Goal: Information Seeking & Learning: Learn about a topic

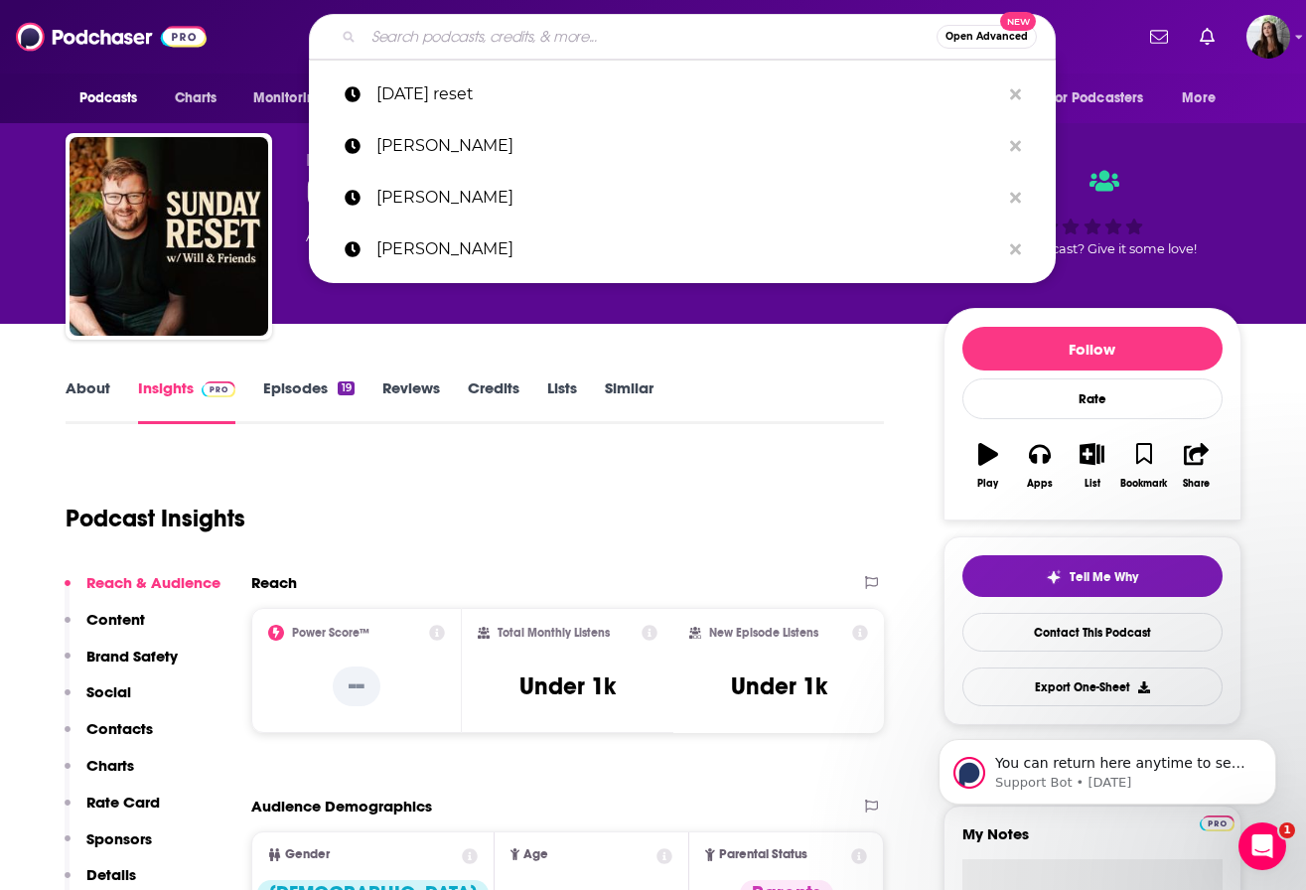
type input "The Unmistakable Creative"
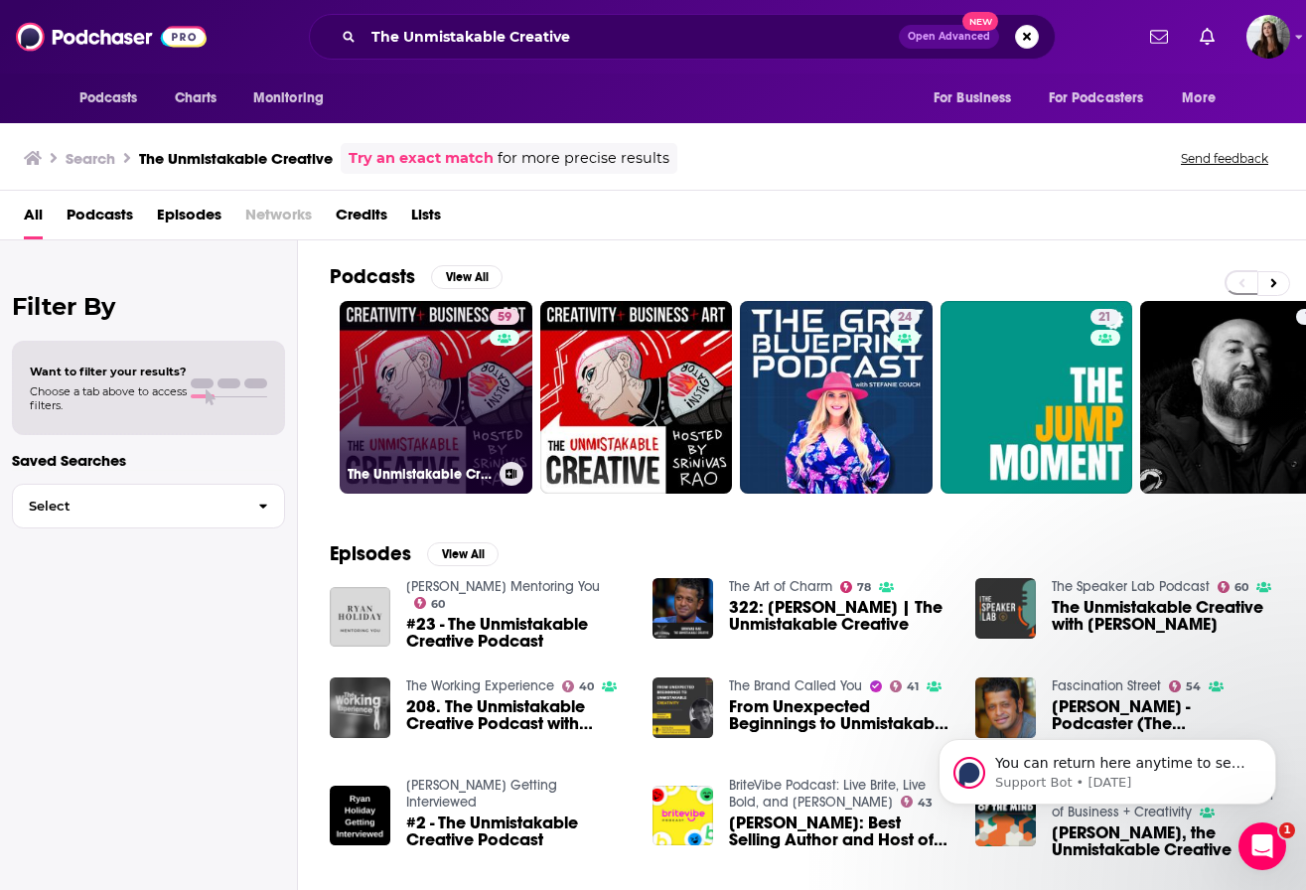
click at [424, 413] on link "59 The Unmistakable Creative Podcast" at bounding box center [436, 397] width 193 height 193
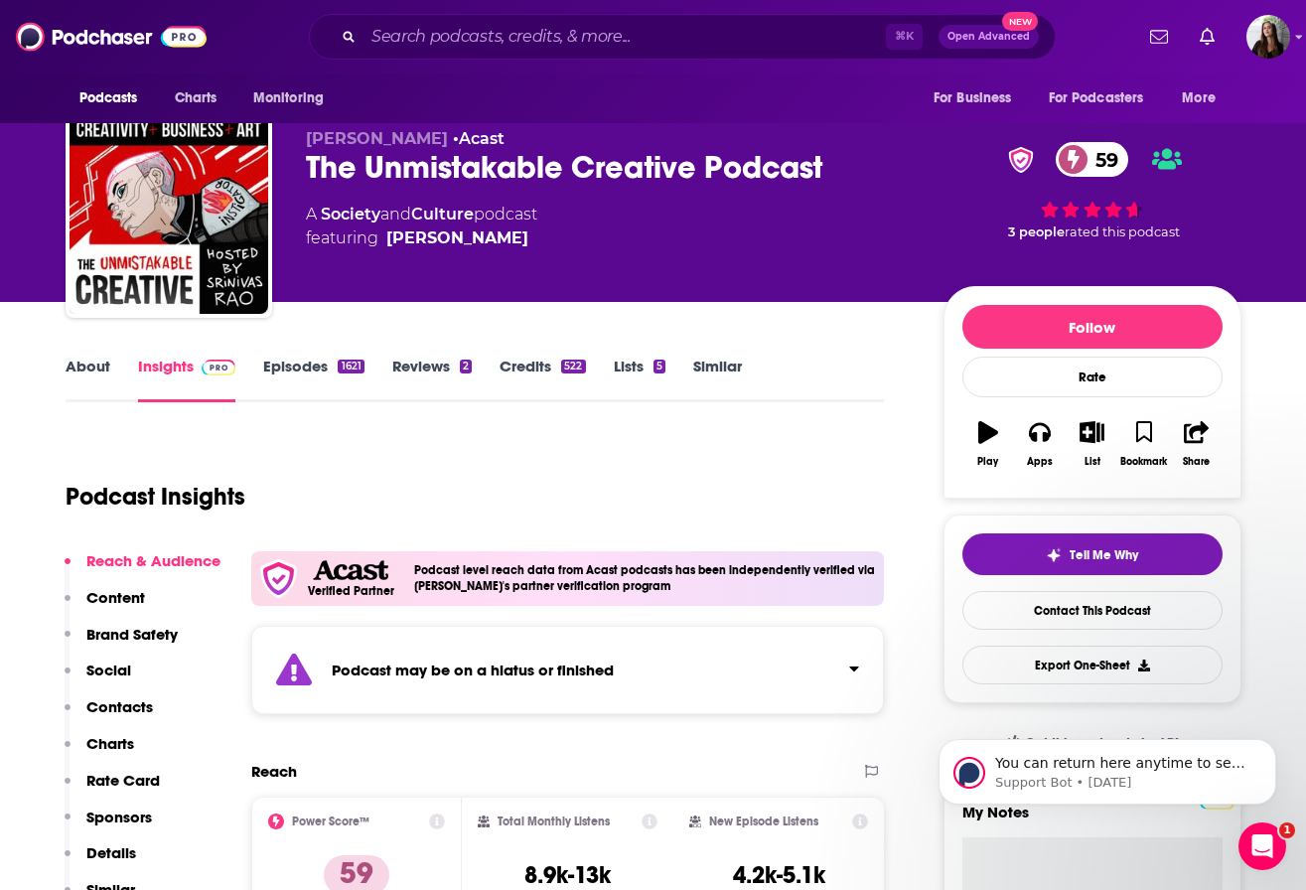
scroll to position [23, 0]
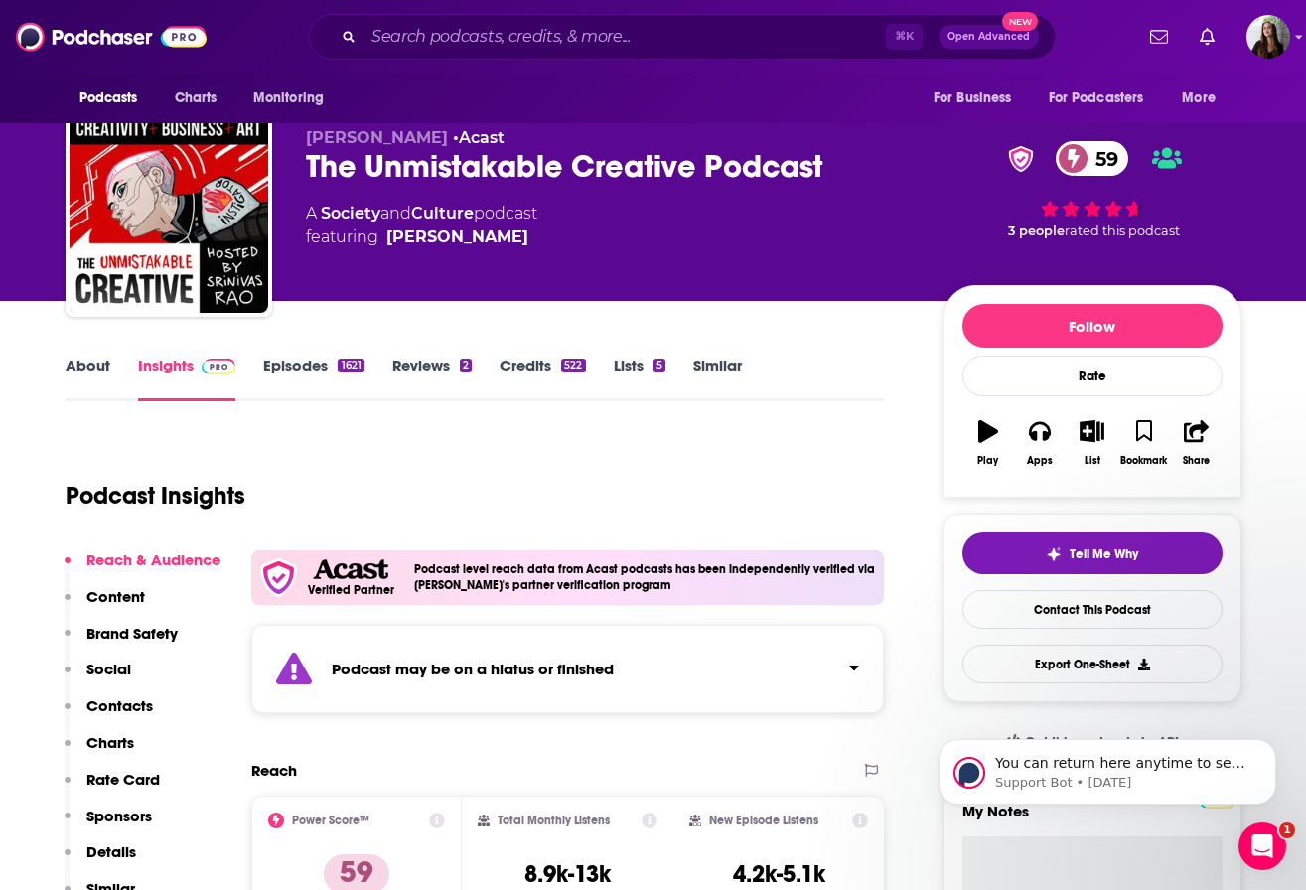
click at [301, 366] on link "Episodes 1621" at bounding box center [313, 379] width 100 height 46
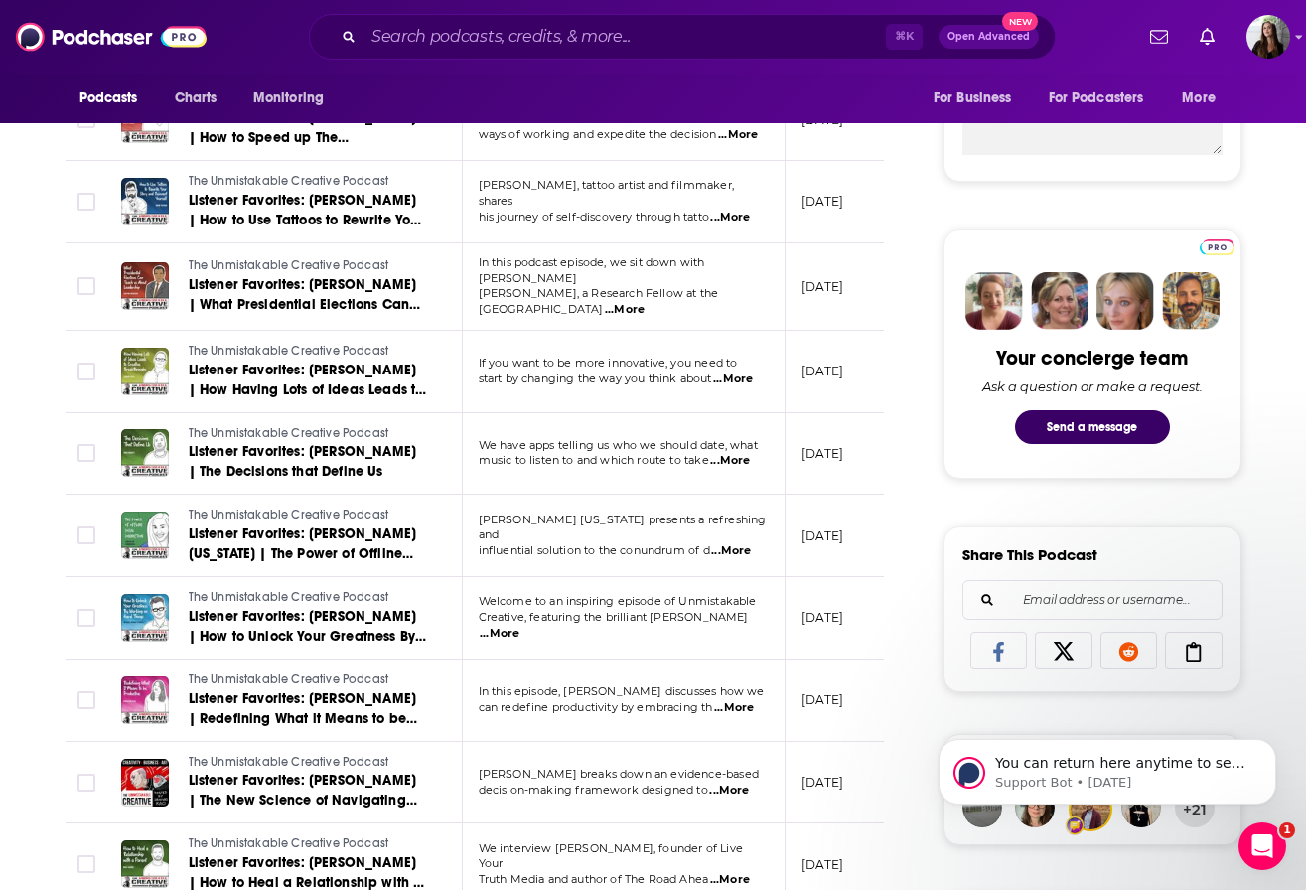
scroll to position [804, 0]
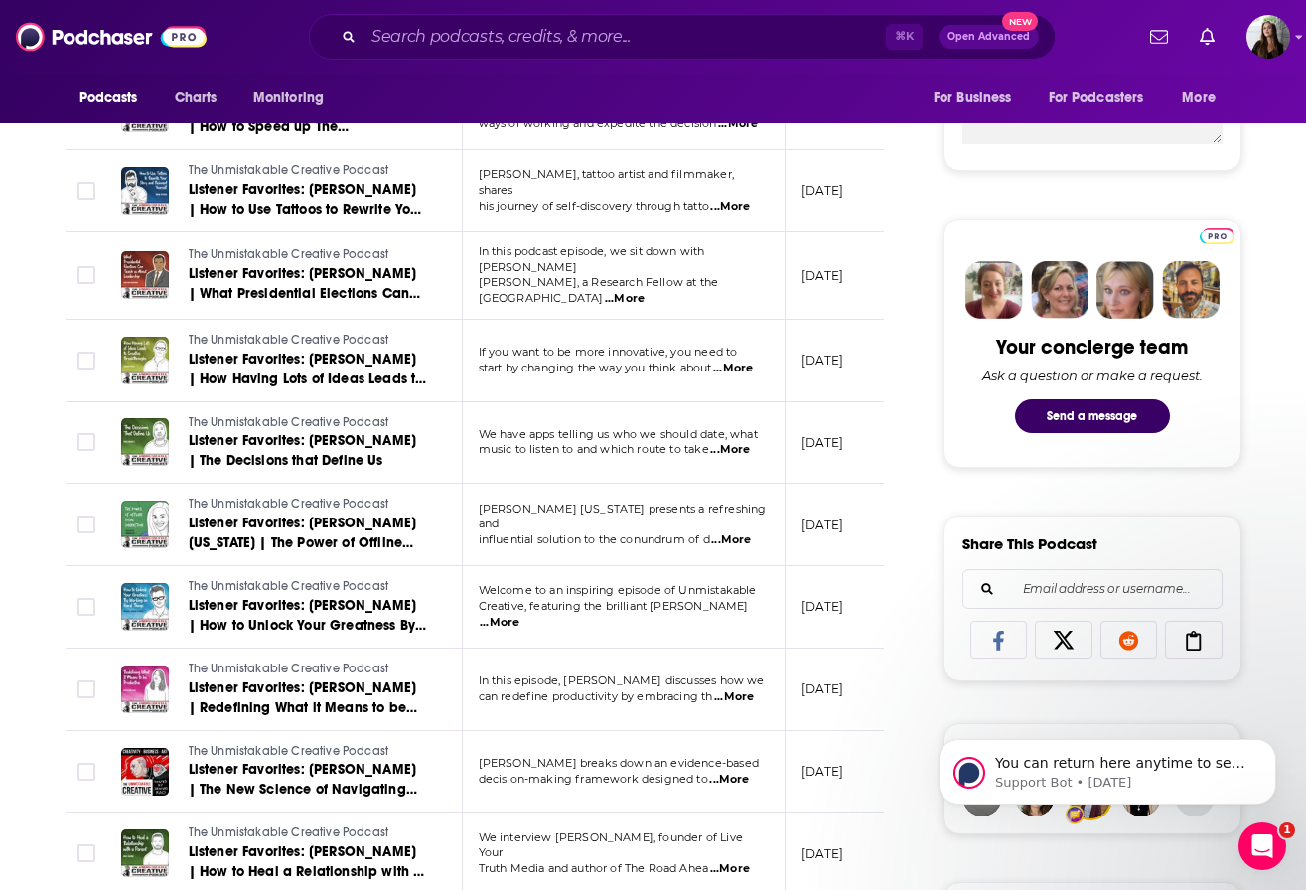
click at [726, 532] on span "...More" at bounding box center [731, 540] width 40 height 16
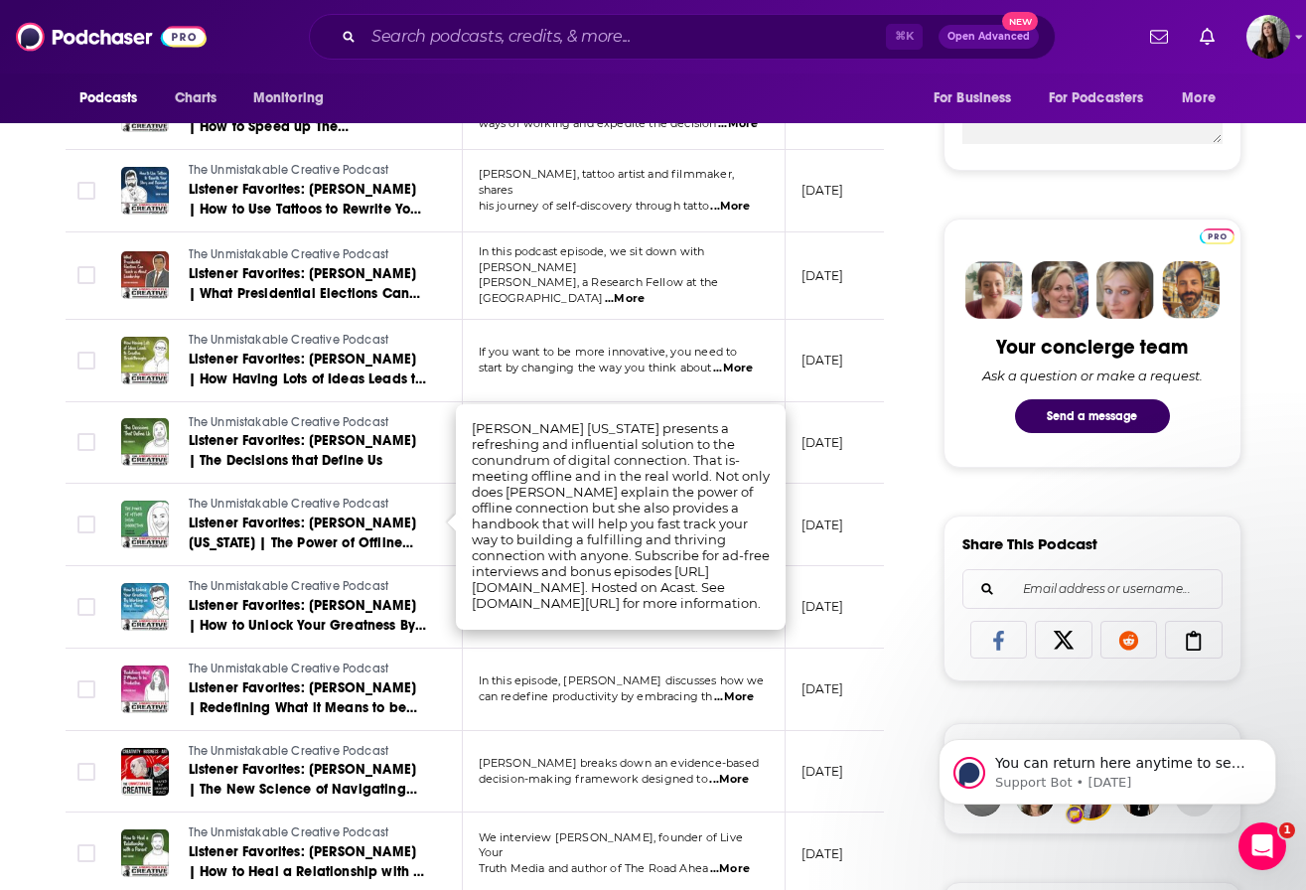
click at [896, 339] on div "About Insights Episodes 1621 Reviews 2 Credits 522 Lists 5 Similar Episodes of …" at bounding box center [489, 876] width 910 height 2608
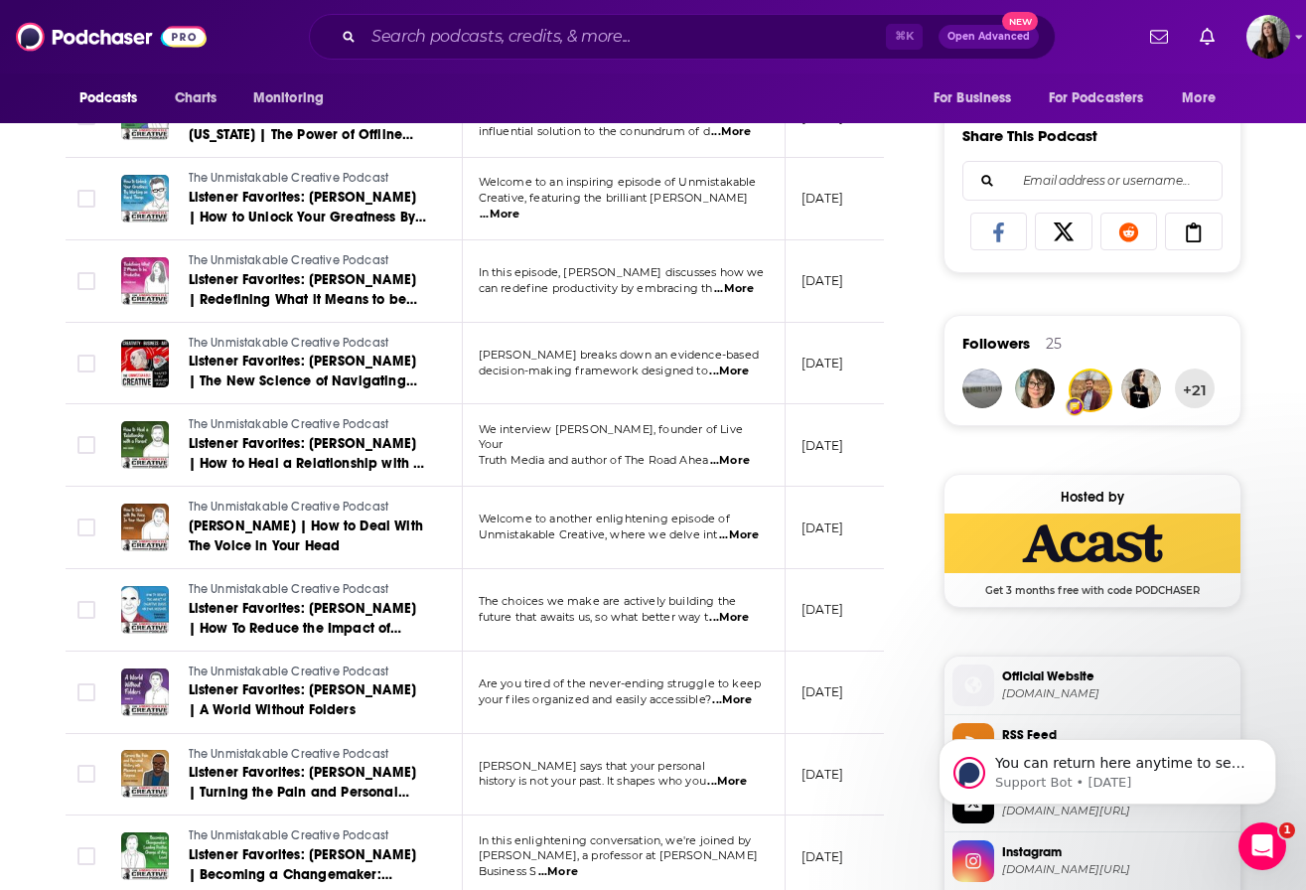
scroll to position [1213, 0]
click at [597, 38] on input "Search podcasts, credits, & more..." at bounding box center [625, 37] width 523 height 32
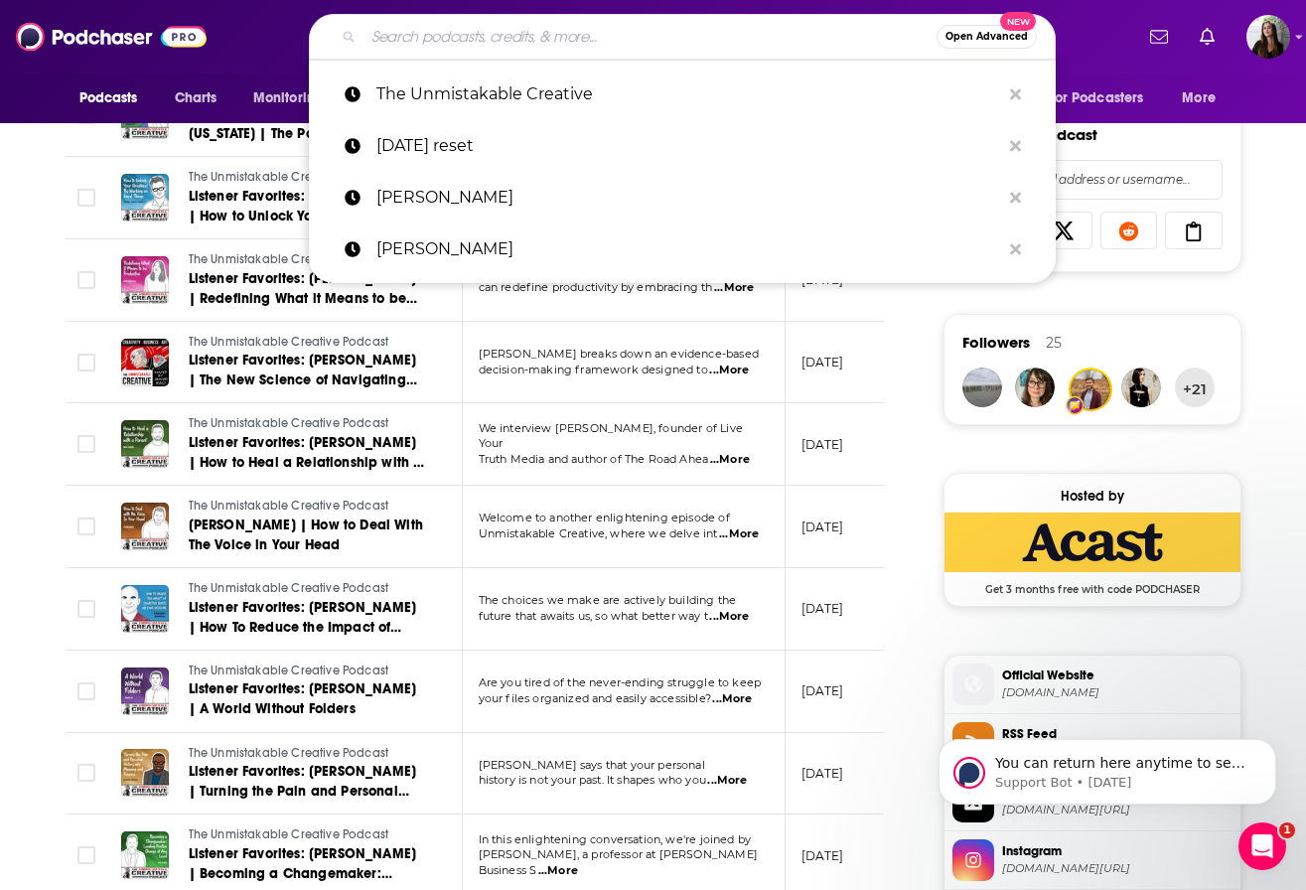
paste input "Cheers & Tiers:"
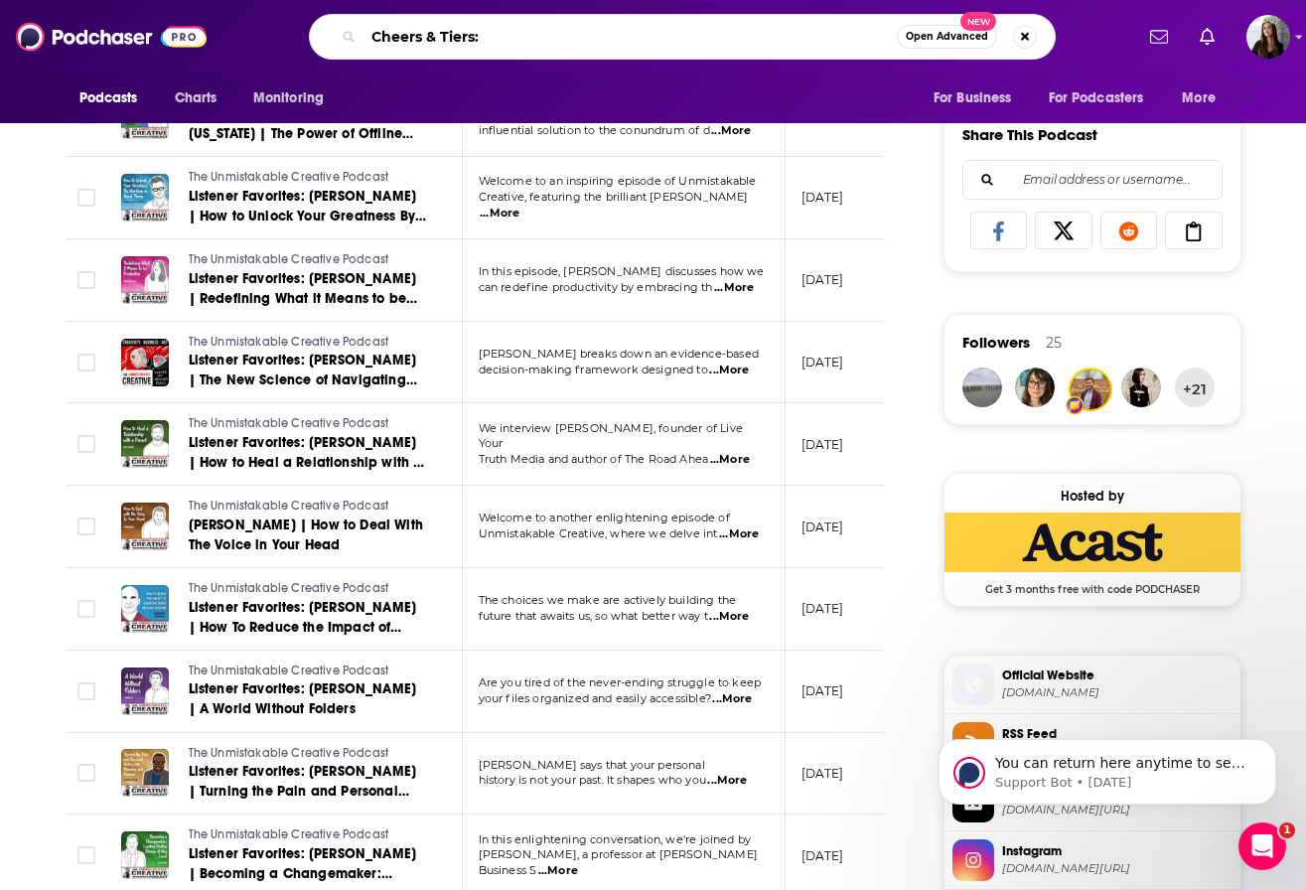
type input "Cheers & Tiers"
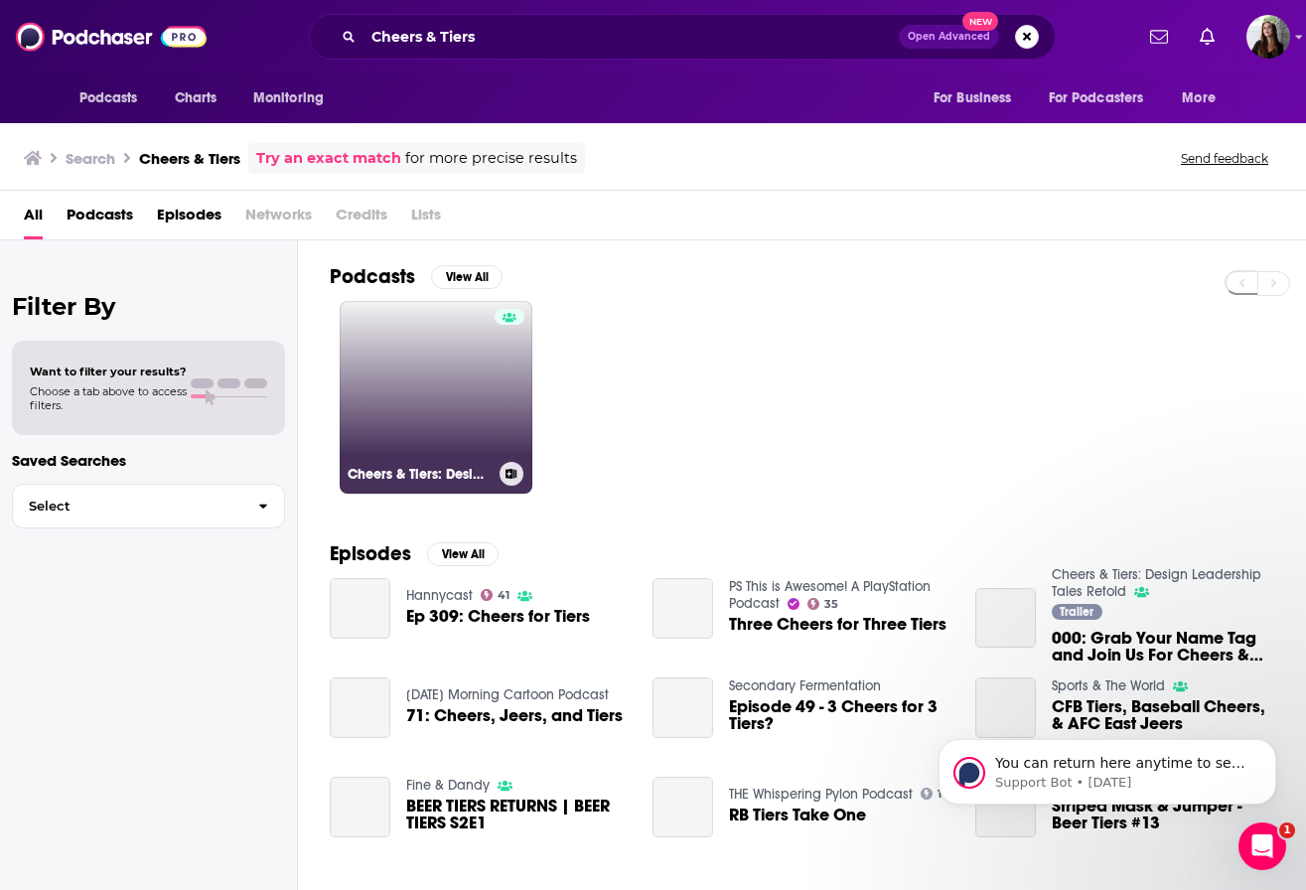
click at [474, 357] on link "Cheers & Tiers: Design Leadership Tales Retold" at bounding box center [436, 397] width 193 height 193
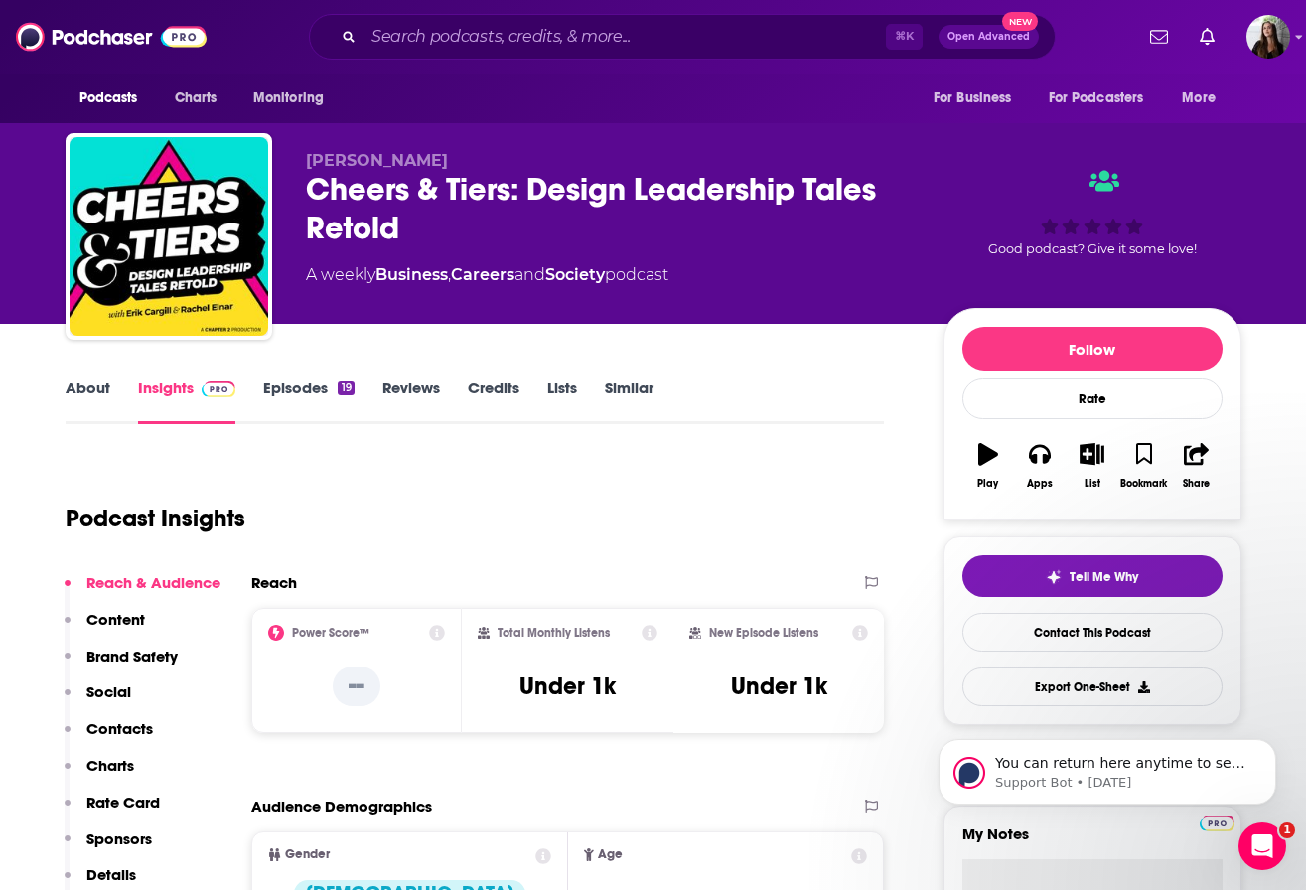
click at [87, 393] on link "About" at bounding box center [88, 401] width 45 height 46
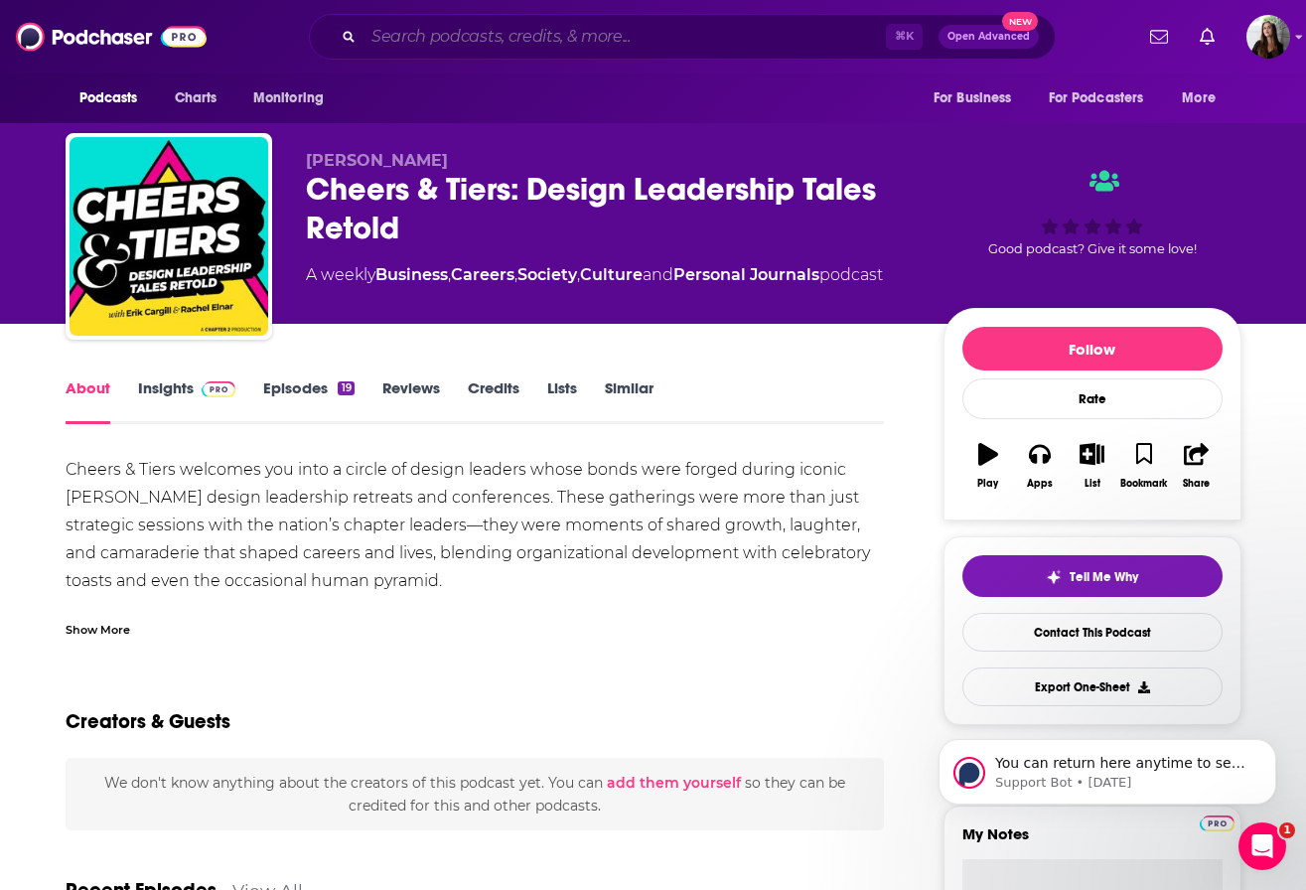
click at [606, 49] on input "Search podcasts, credits, & more..." at bounding box center [625, 37] width 523 height 32
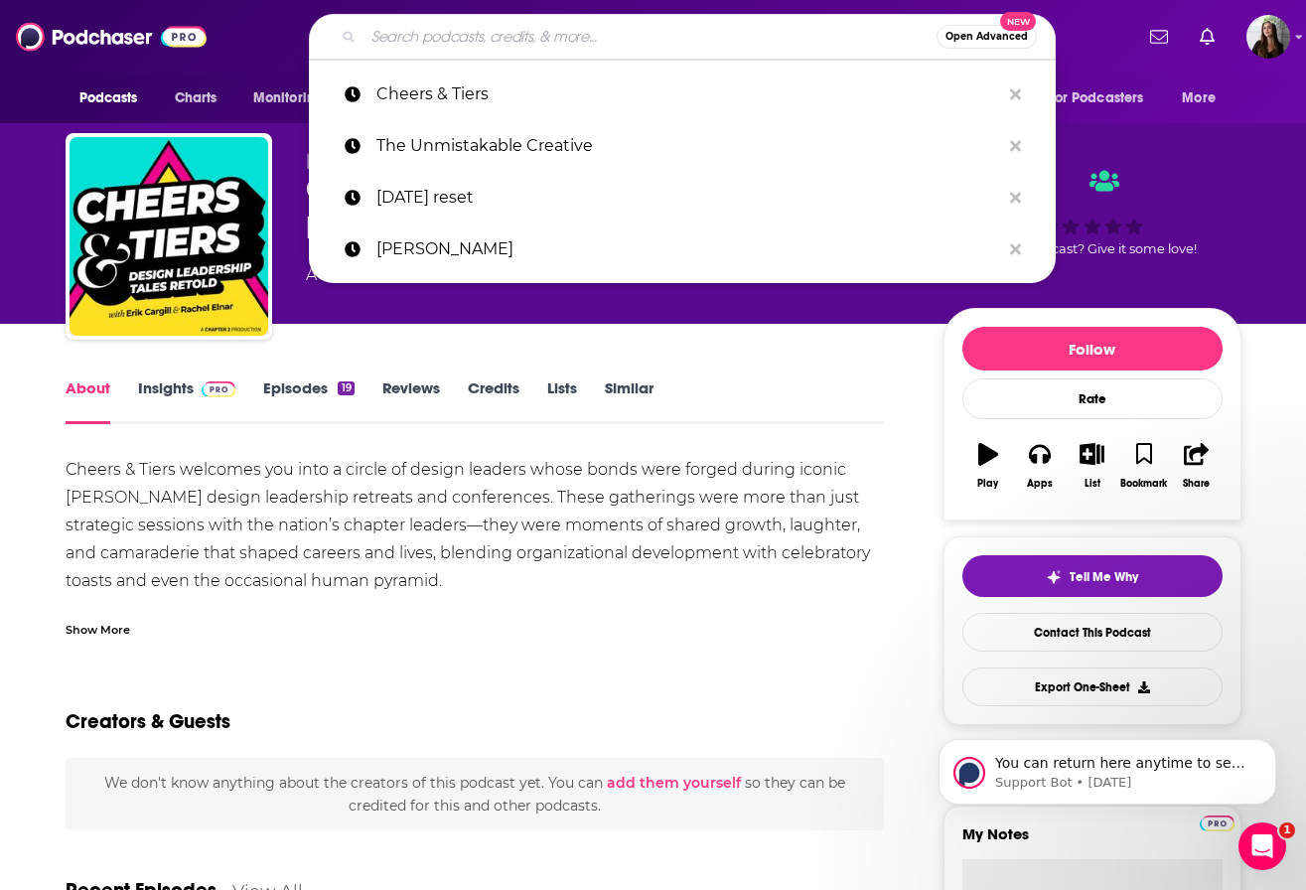
paste input "The Power of Design Podcast"
type input "The Power of Design Podcast"
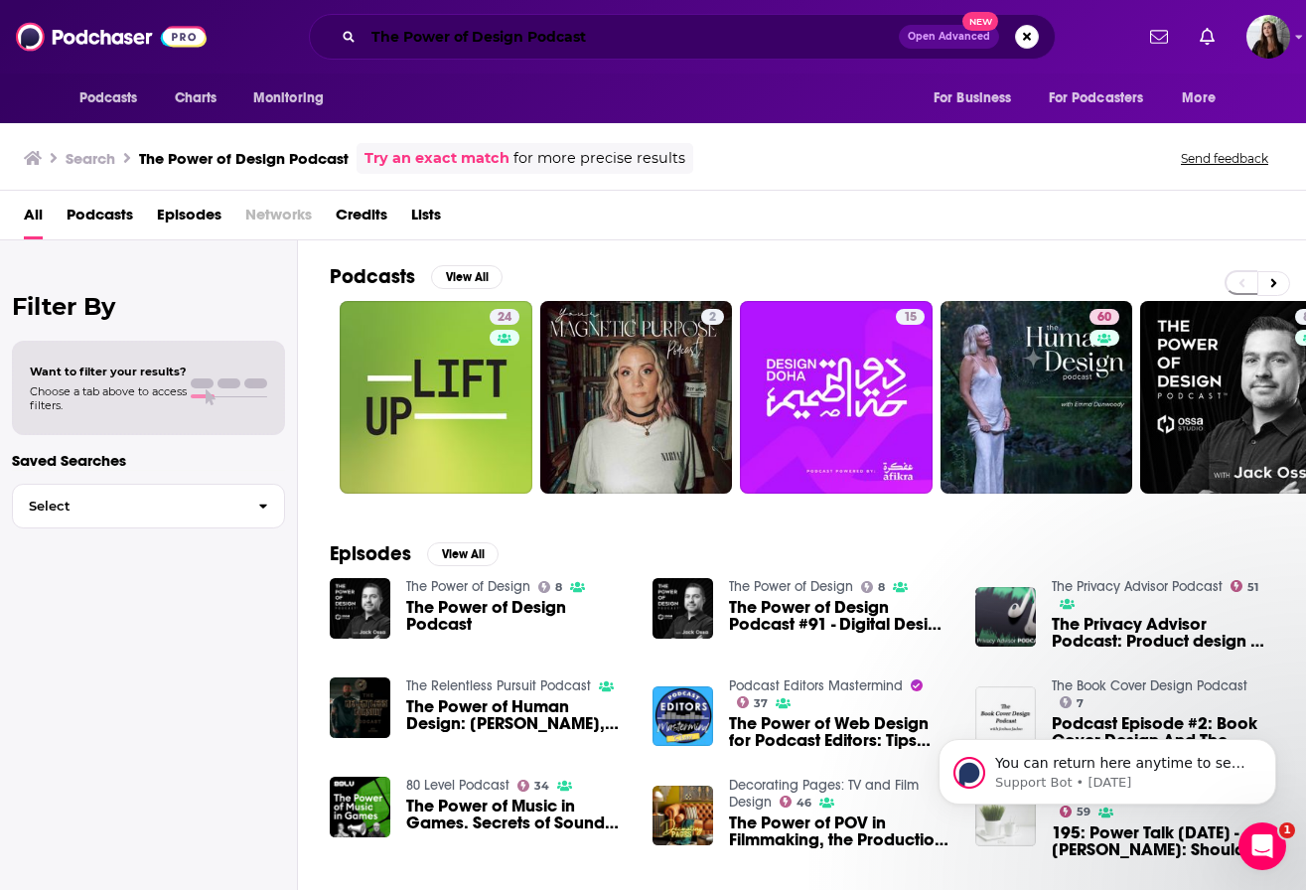
click at [638, 30] on input "The Power of Design Podcast" at bounding box center [631, 37] width 535 height 32
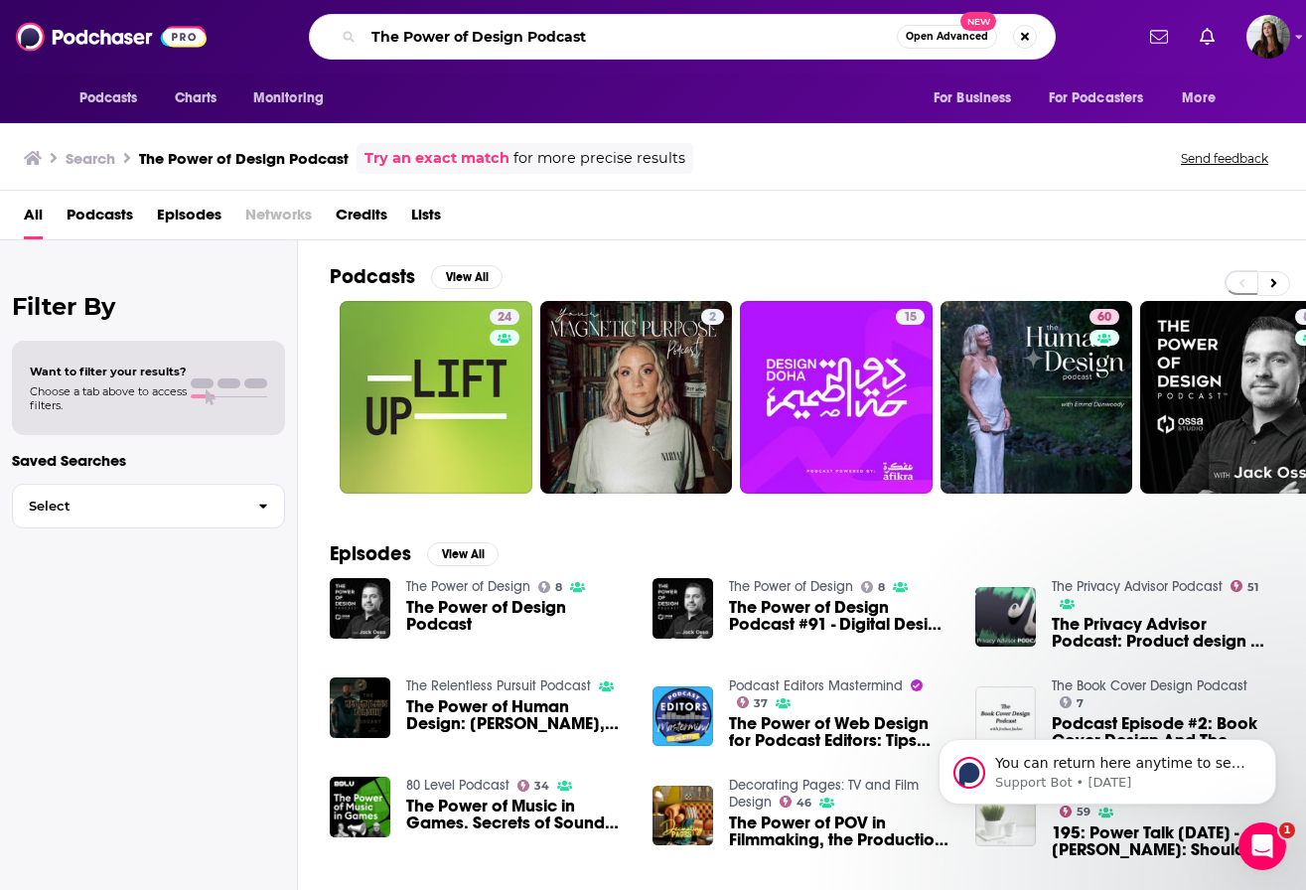
click at [638, 30] on input "The Power of Design Podcast" at bounding box center [630, 37] width 533 height 32
paste input "Praveen Oclid"
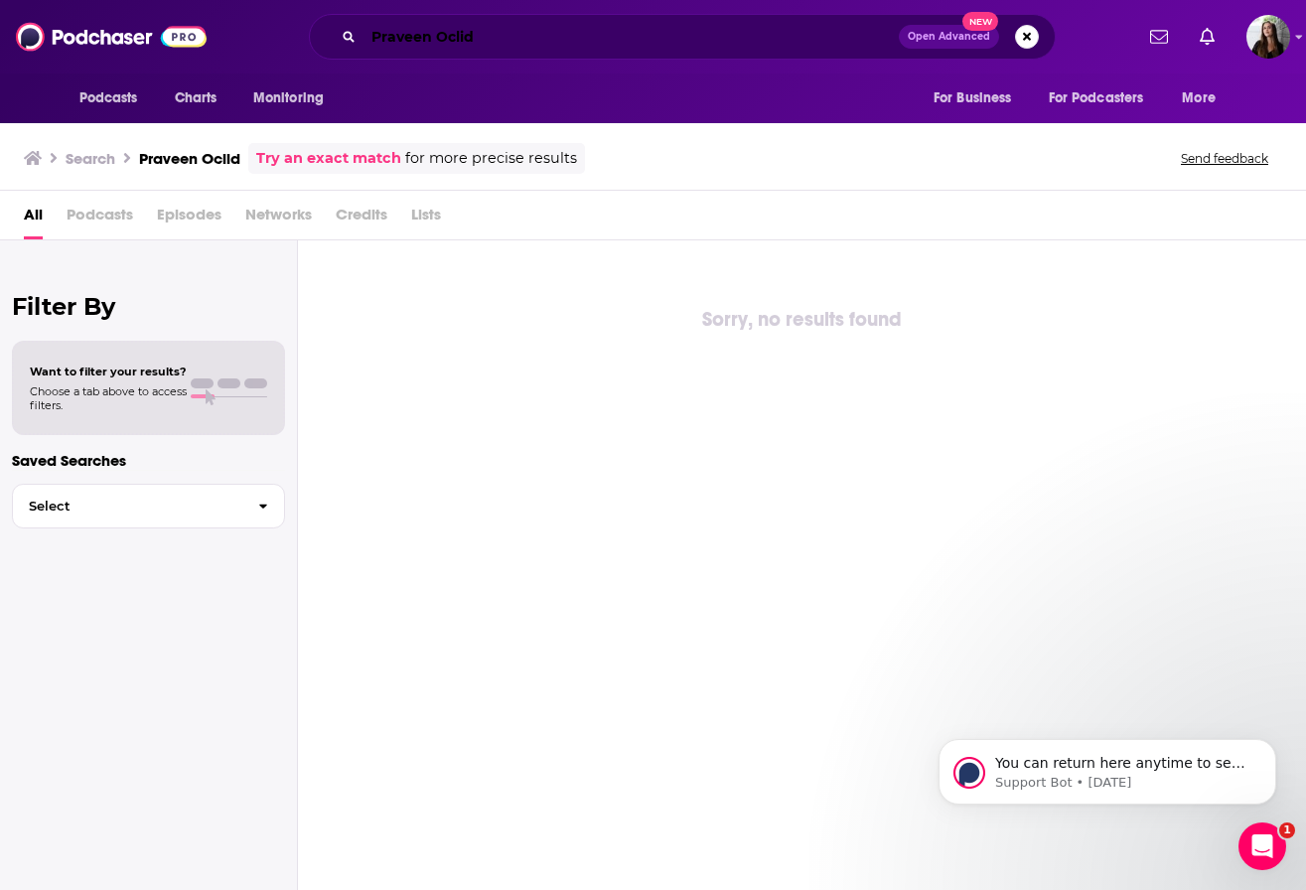
click at [643, 31] on input "Praveen Oclid" at bounding box center [631, 37] width 535 height 32
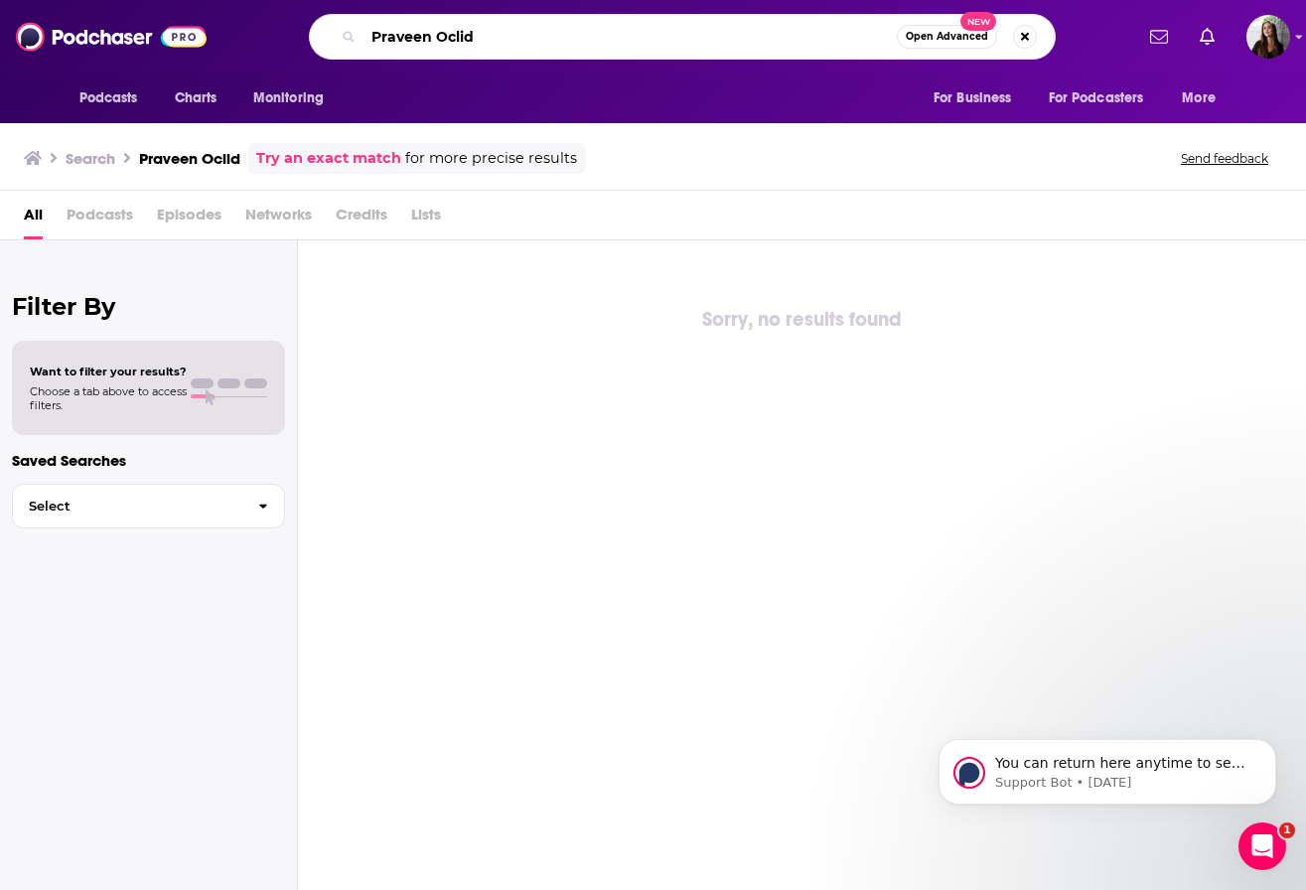
click at [643, 31] on input "Praveen Oclid" at bounding box center [630, 37] width 533 height 32
type input "design leadership podcast"
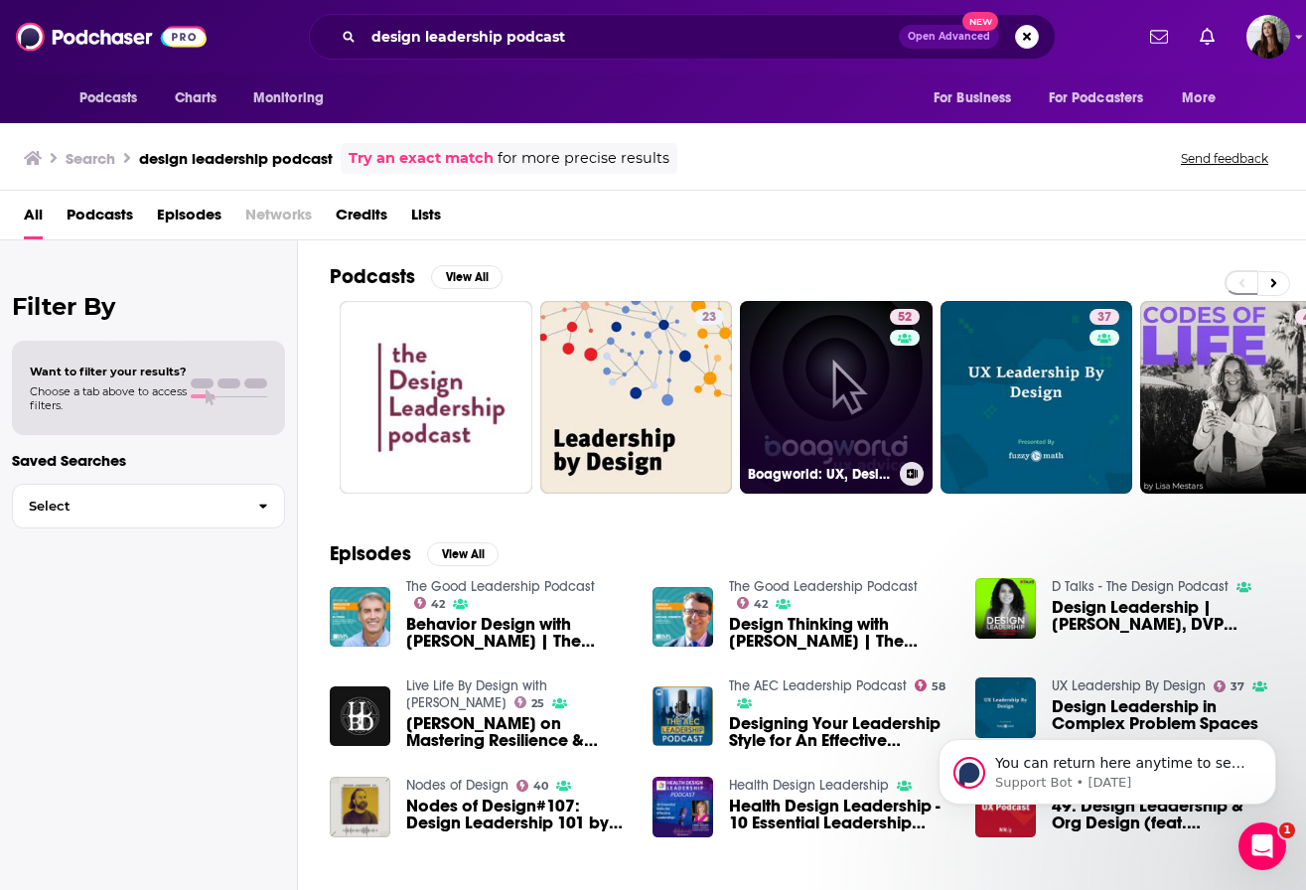
click at [852, 366] on link "52 Boagworld: UX, Design Leadership, Marketing & Conversion Optimization" at bounding box center [836, 397] width 193 height 193
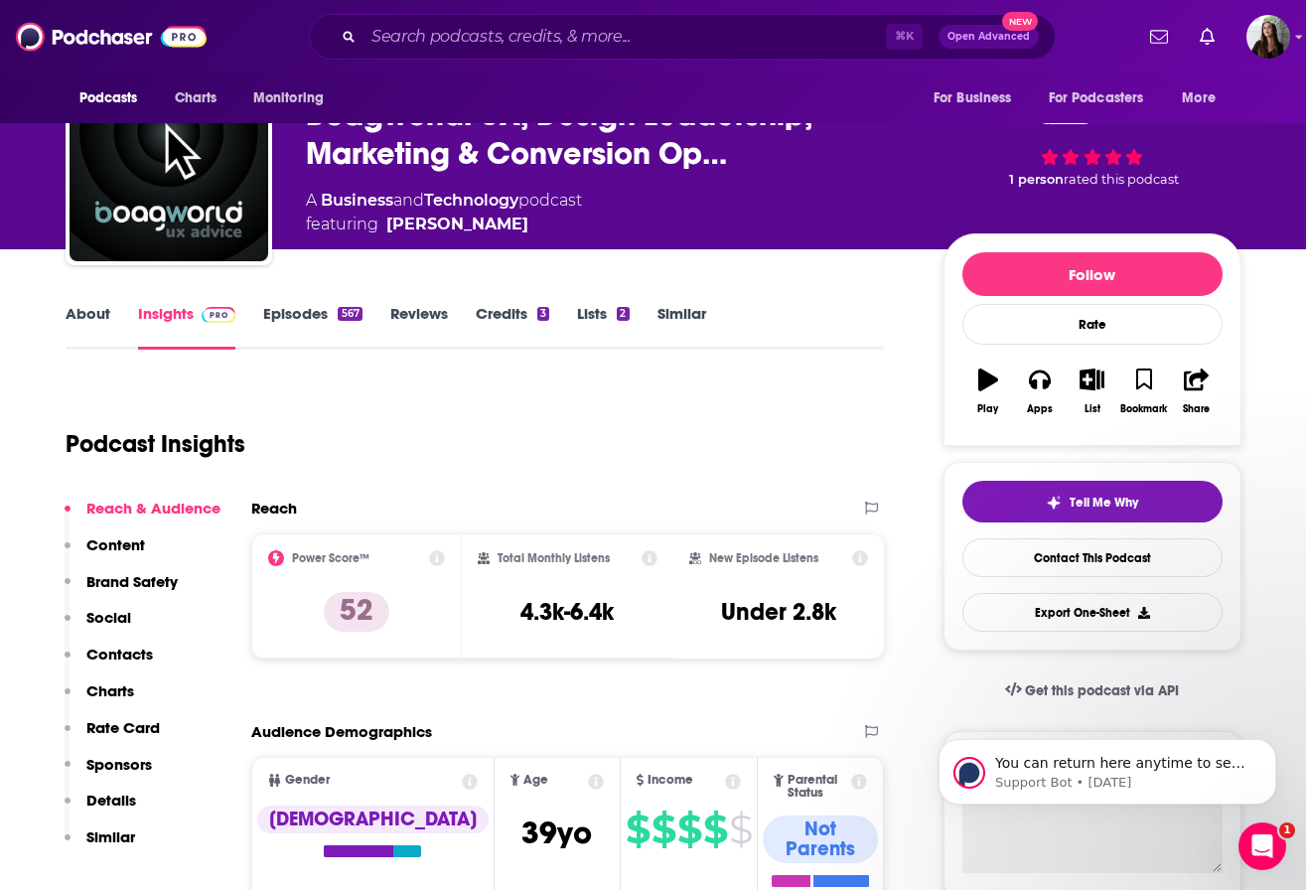
scroll to position [76, 0]
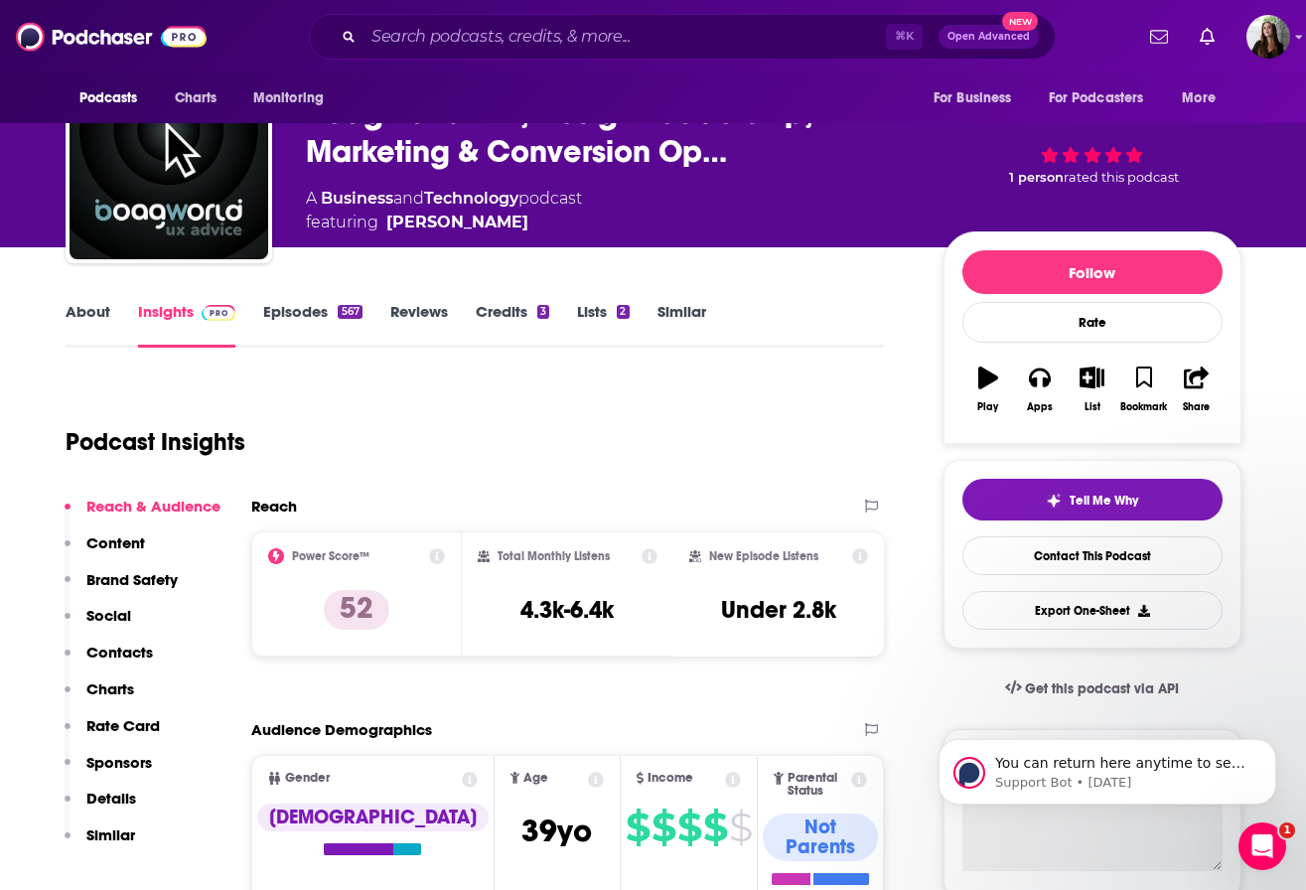
click at [284, 307] on link "Episodes 567" at bounding box center [312, 325] width 98 height 46
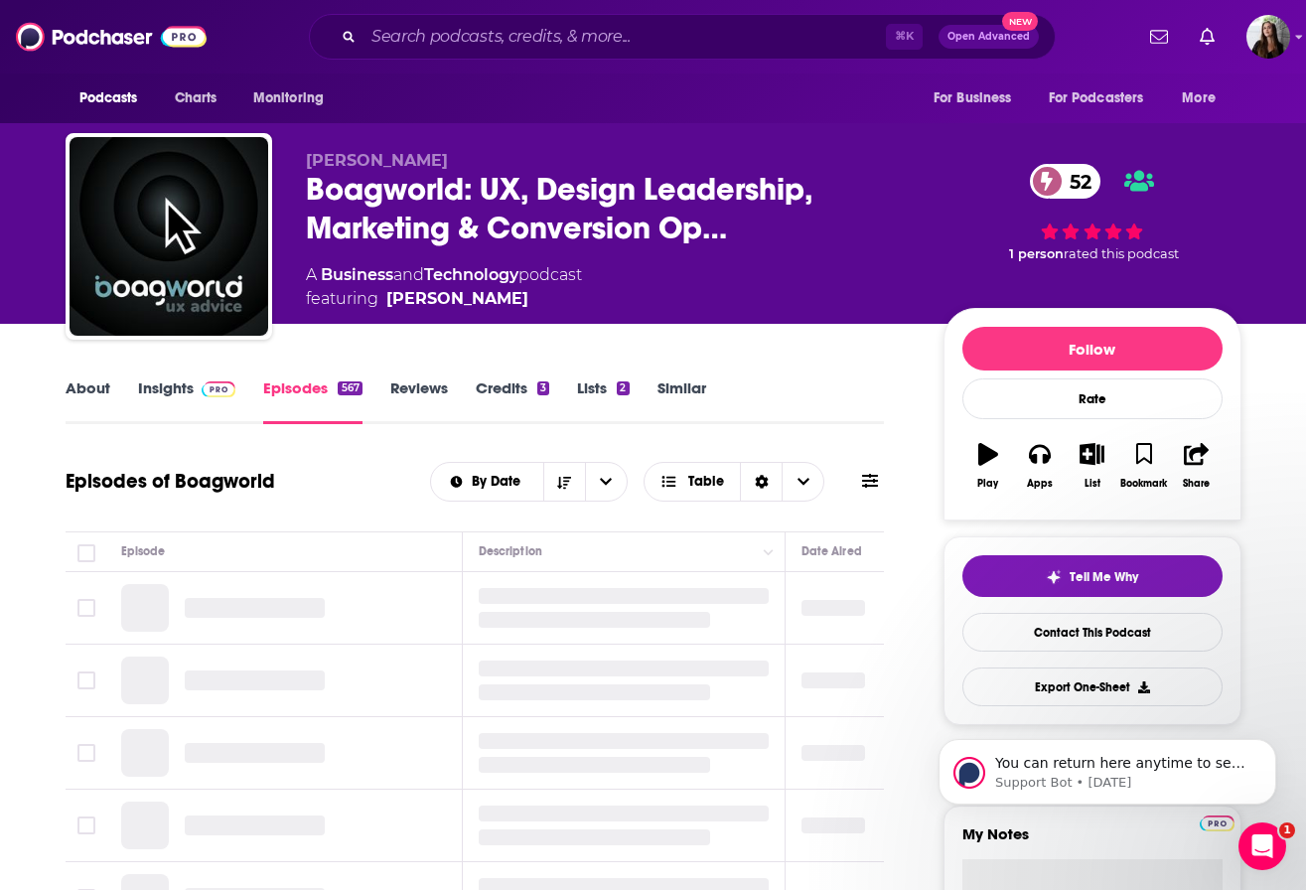
click at [182, 388] on link "Insights" at bounding box center [187, 401] width 98 height 46
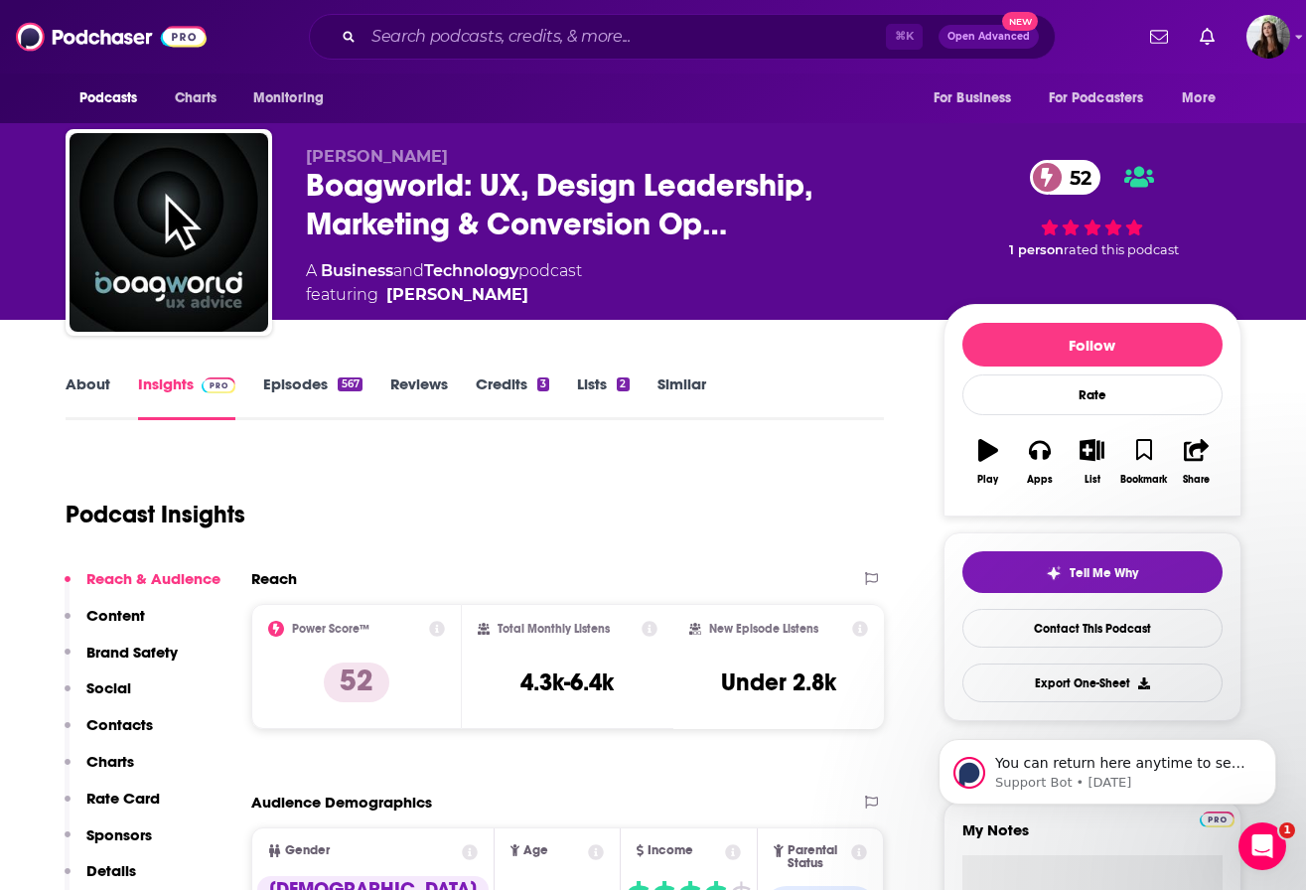
scroll to position [2, 0]
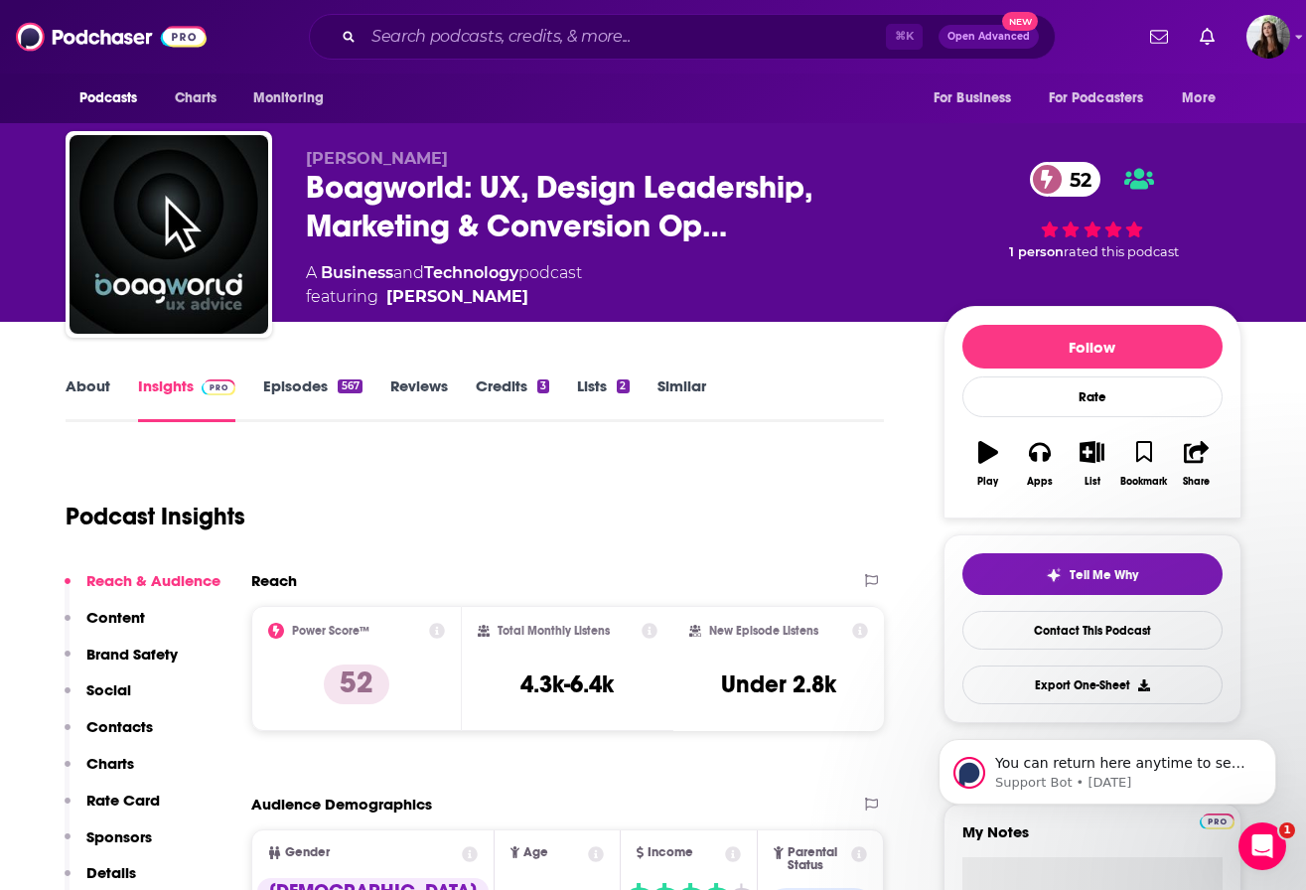
click at [305, 392] on link "Episodes 567" at bounding box center [312, 400] width 98 height 46
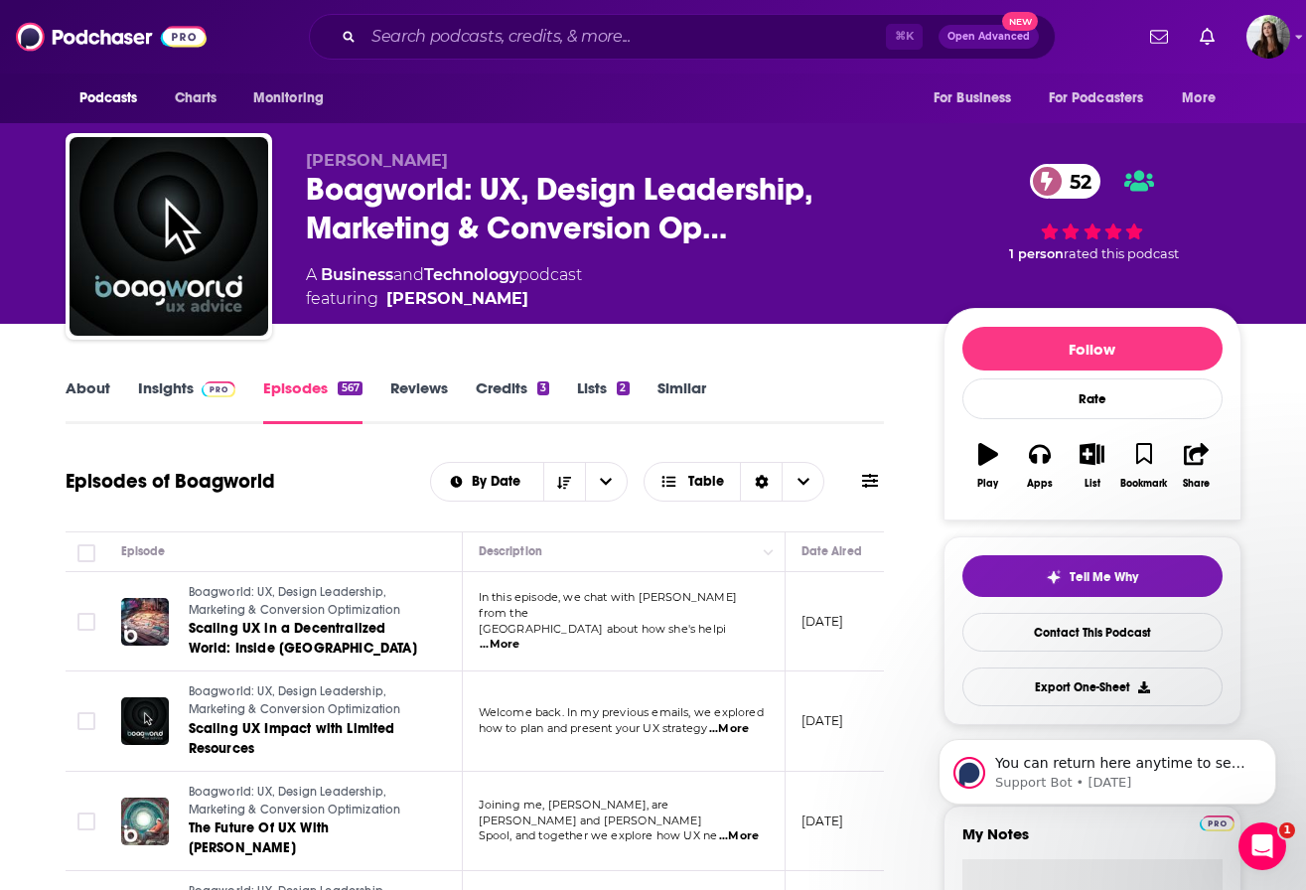
click at [66, 387] on link "About" at bounding box center [88, 401] width 45 height 46
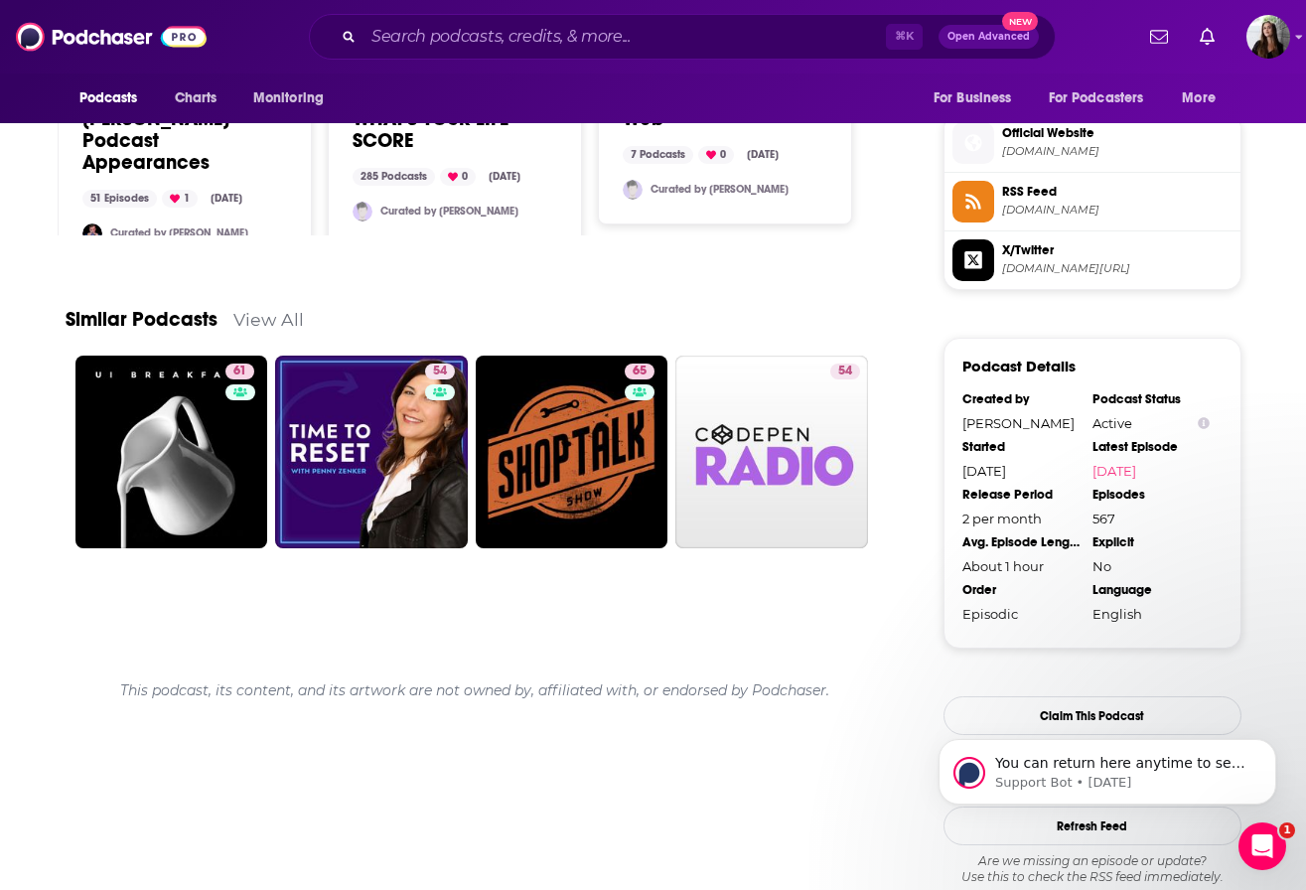
scroll to position [1878, 0]
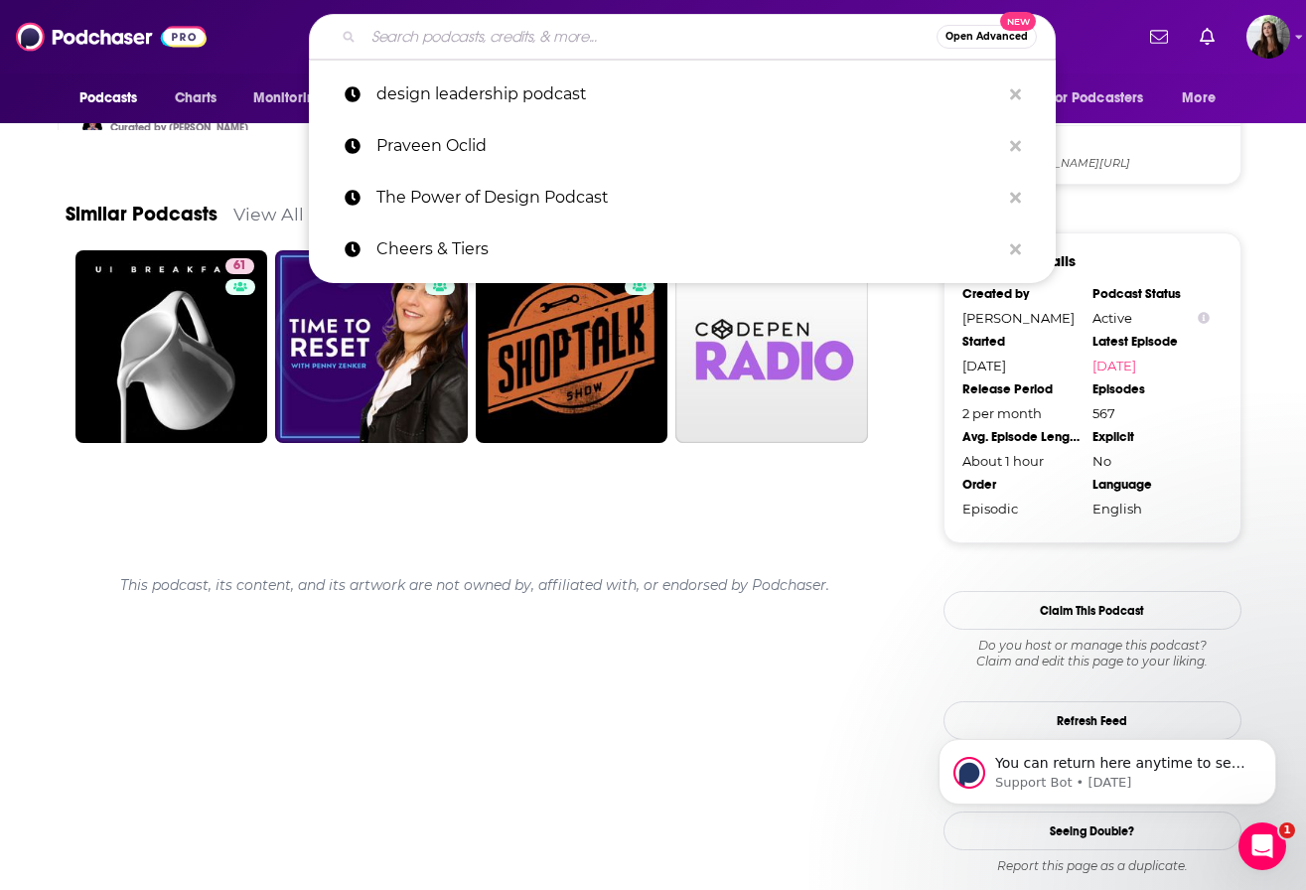
click at [435, 42] on input "Search podcasts, credits, & more..." at bounding box center [650, 37] width 573 height 32
paste input "The Accidental Creative"
type input "The Accidental Creative"
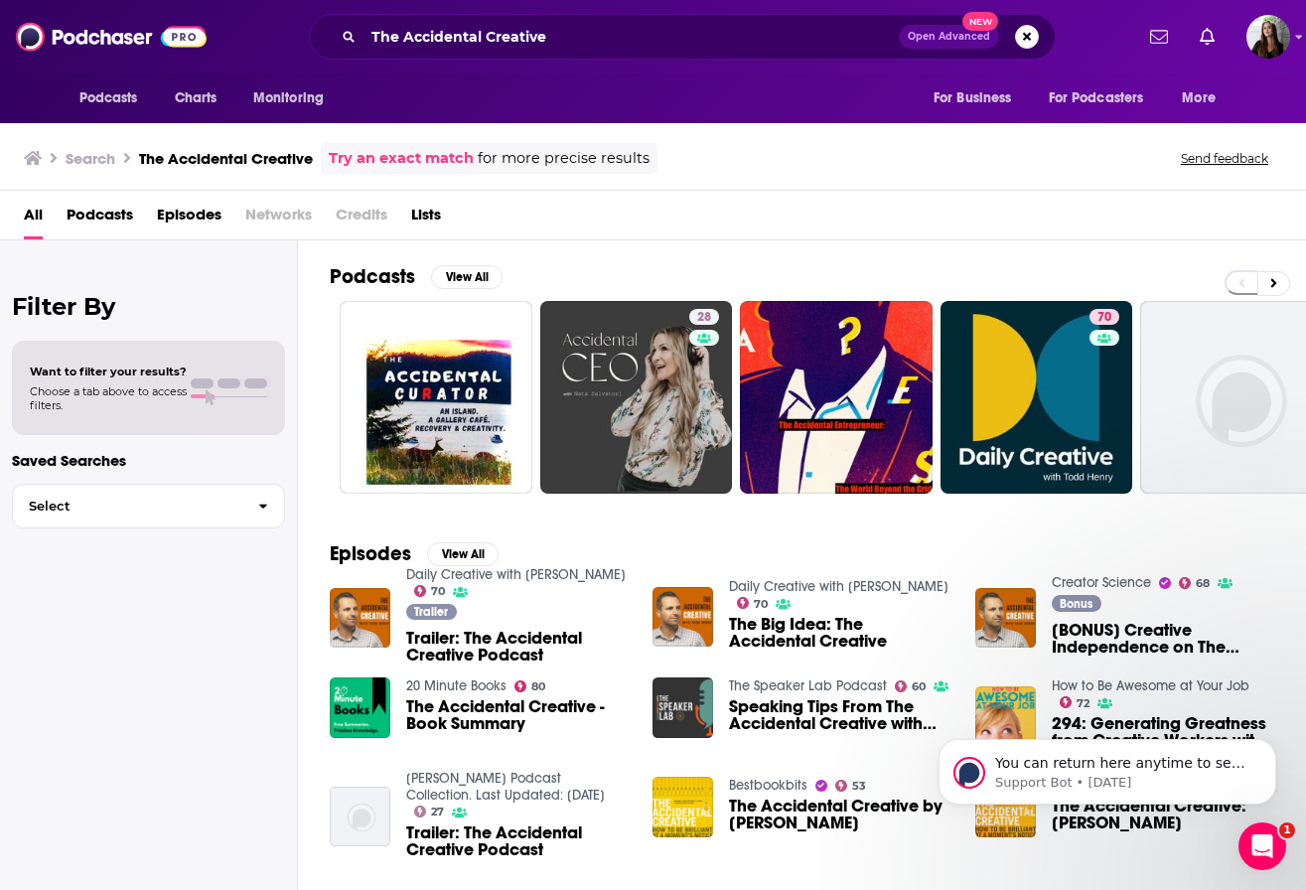
click at [461, 654] on span "Trailer: The Accidental Creative Podcast" at bounding box center [517, 647] width 223 height 34
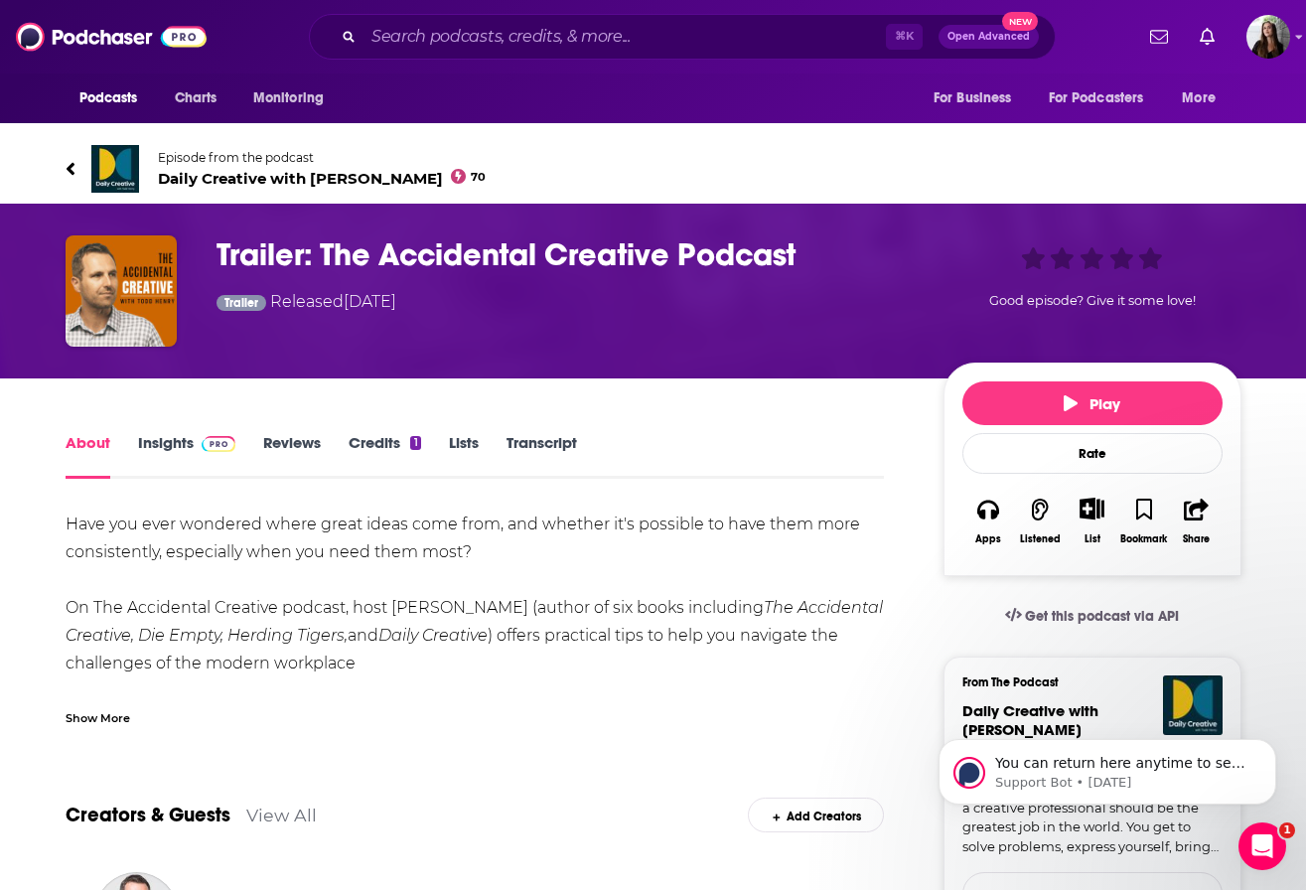
click at [279, 240] on h1 "Trailer: The Accidental Creative Podcast" at bounding box center [564, 254] width 695 height 39
click at [104, 299] on img "Trailer: The Accidental Creative Podcast" at bounding box center [121, 290] width 111 height 111
click at [118, 277] on img "Trailer: The Accidental Creative Podcast" at bounding box center [121, 290] width 111 height 111
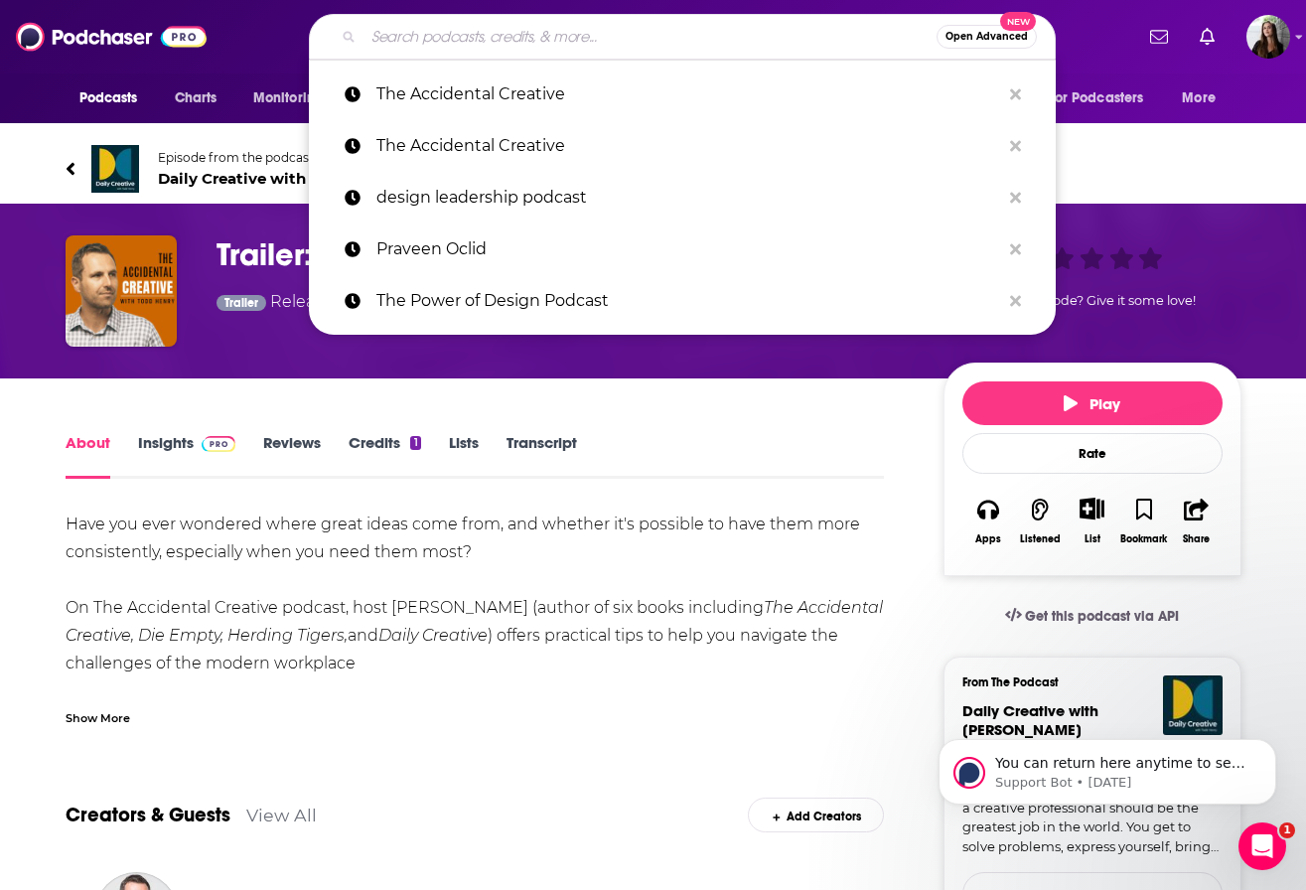
click at [643, 27] on input "Search podcasts, credits, & more..." at bounding box center [650, 37] width 573 height 32
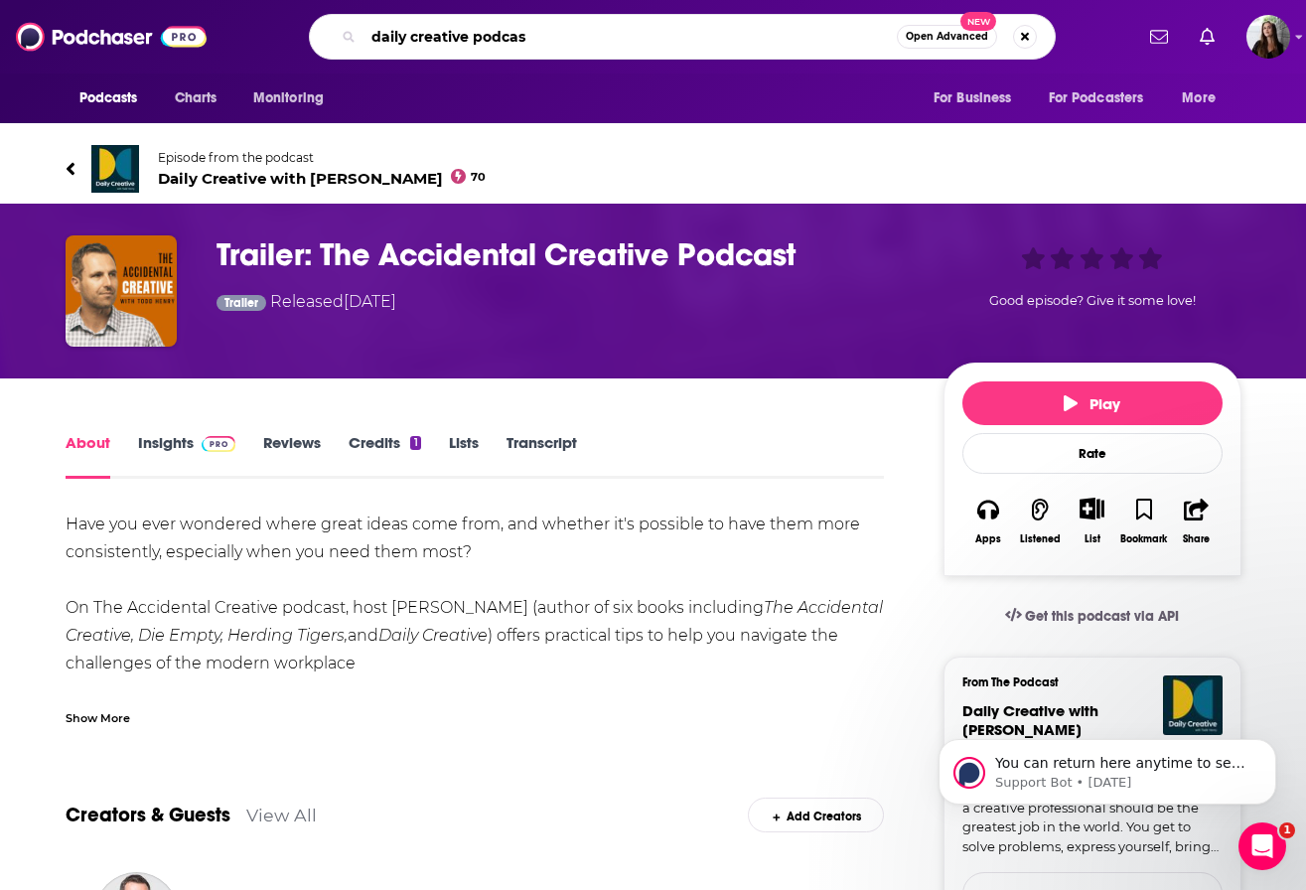
type input "daily creative podcast"
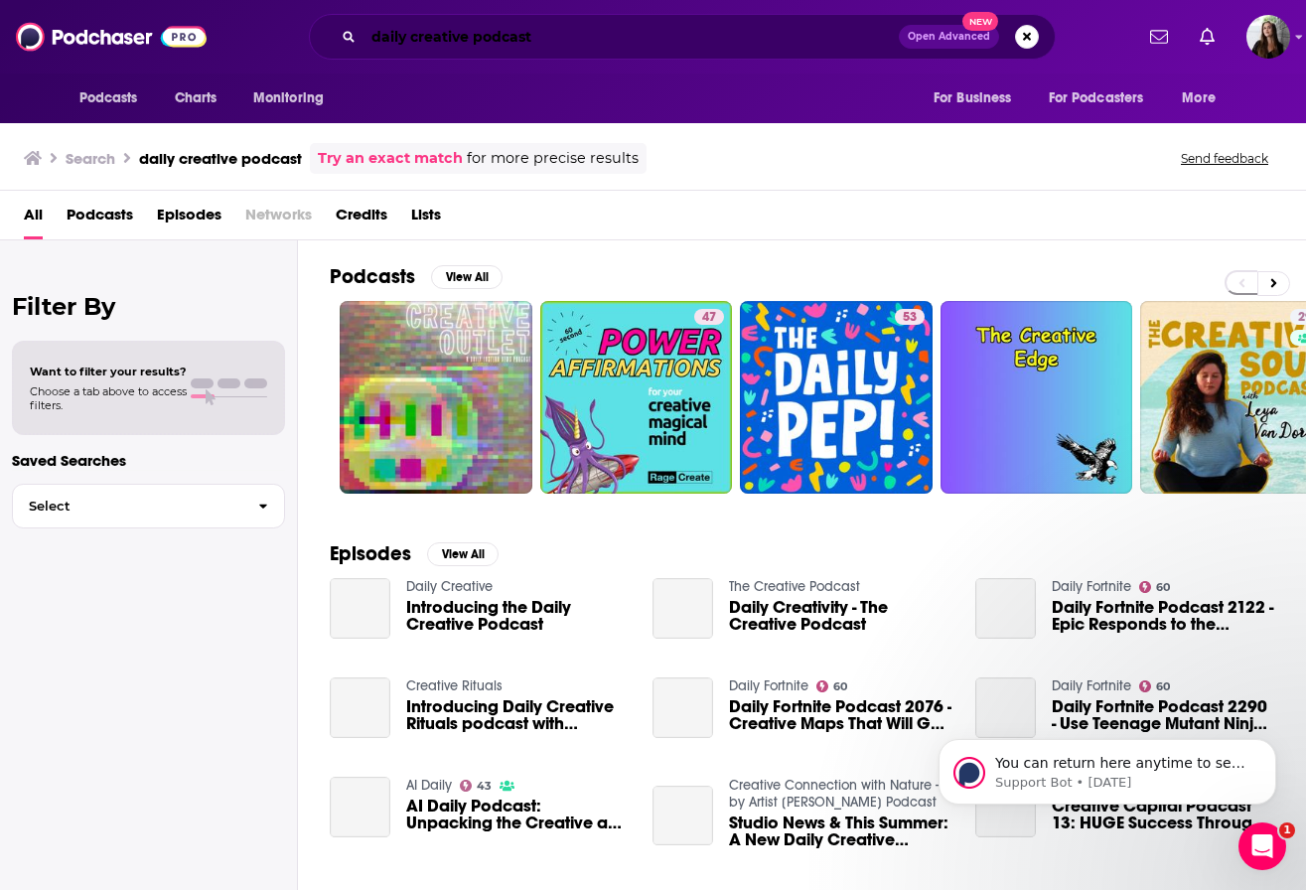
click at [537, 42] on input "daily creative podcast" at bounding box center [631, 37] width 535 height 32
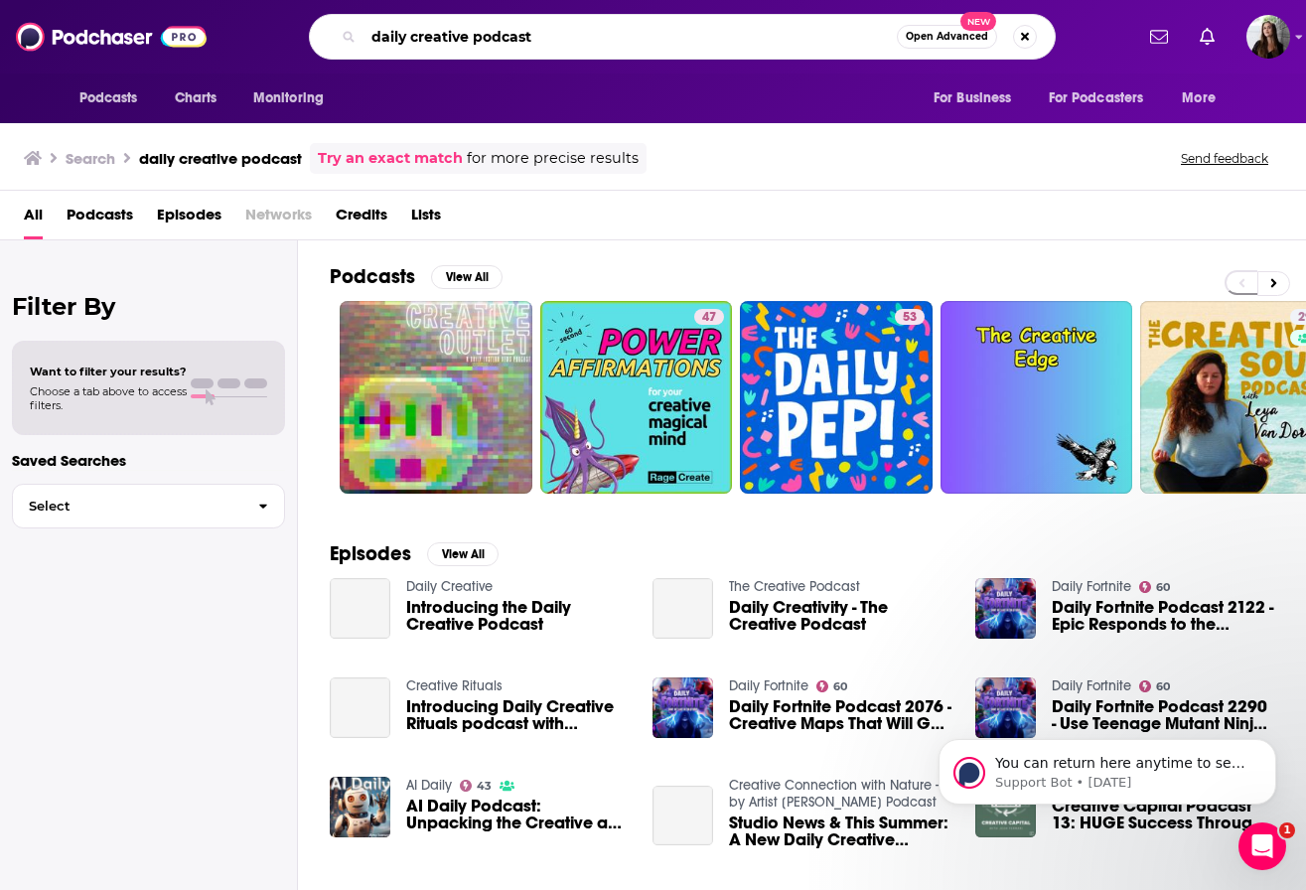
click at [537, 42] on input "daily creative podcast" at bounding box center [630, 37] width 533 height 32
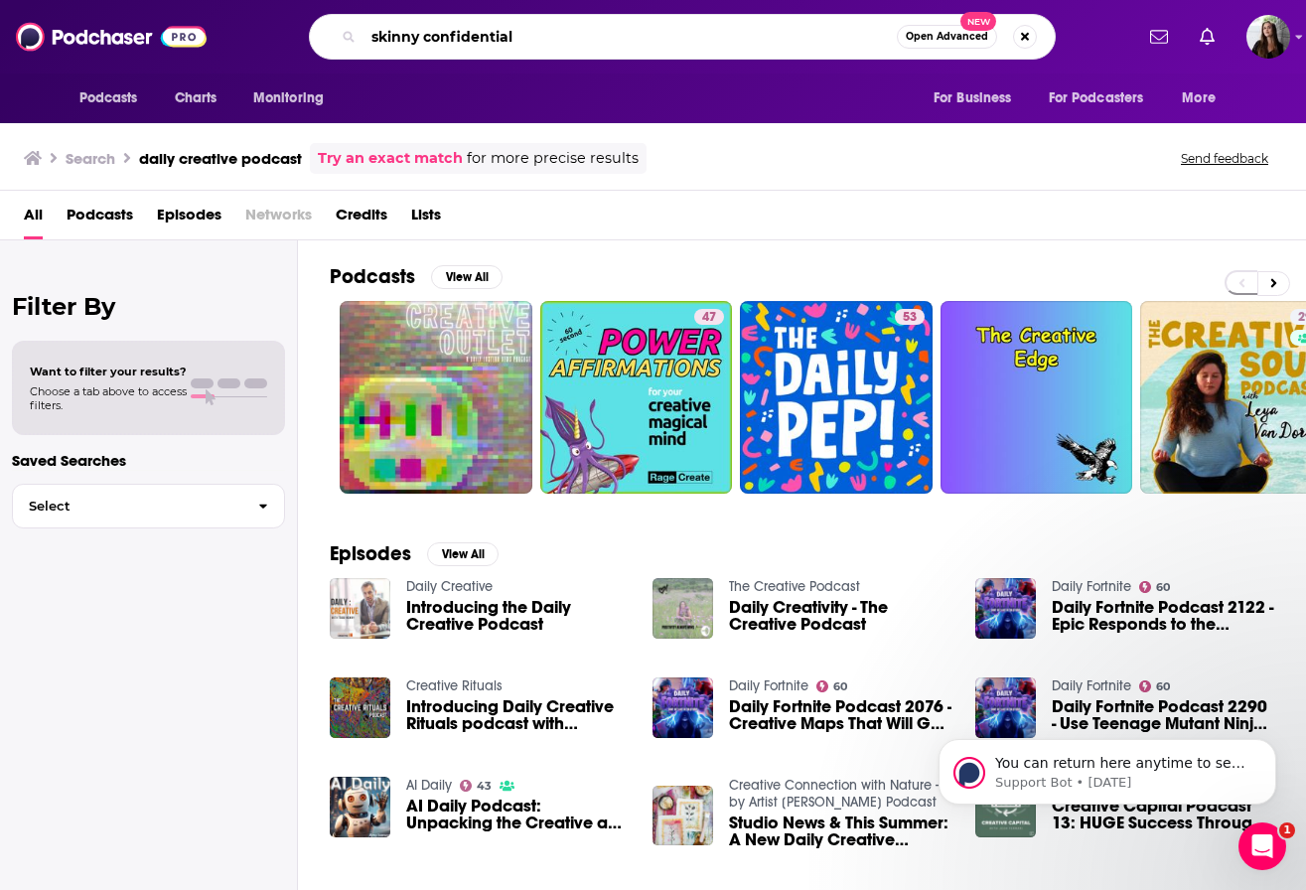
type input "skinny confidential"
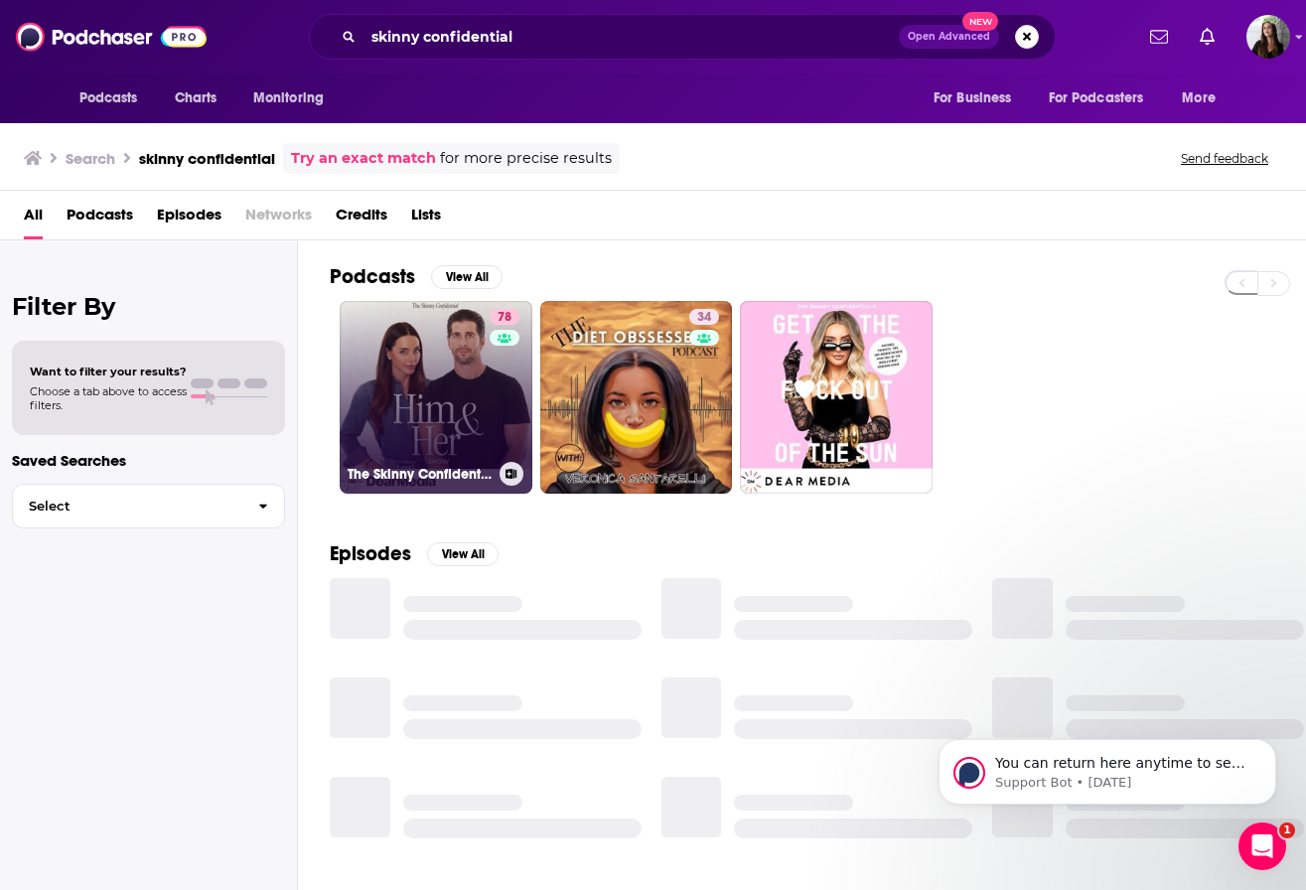
click at [419, 368] on link "78 The Skinny Confidential Him & Her Show" at bounding box center [436, 397] width 193 height 193
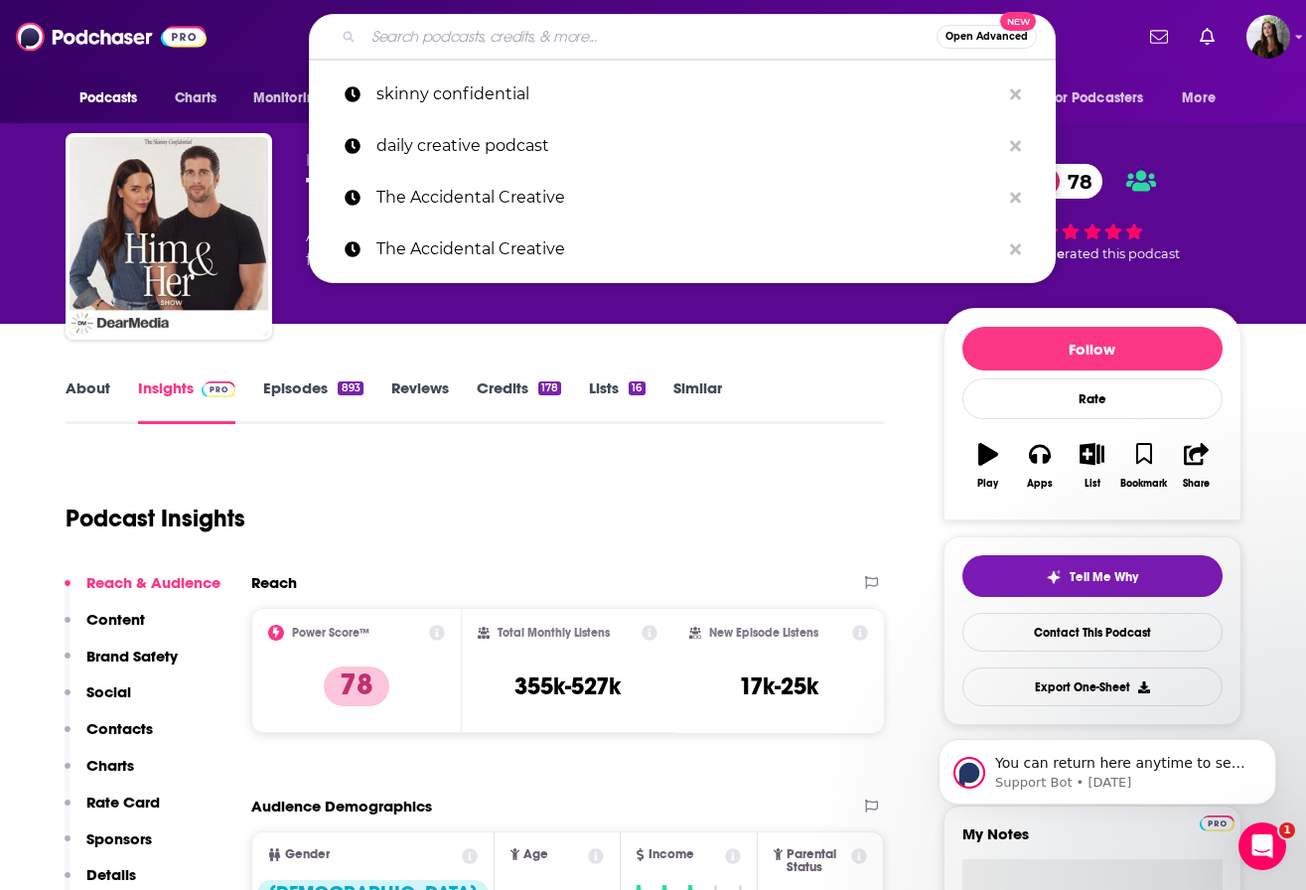
click at [623, 32] on input "Search podcasts, credits, & more..." at bounding box center [650, 37] width 573 height 32
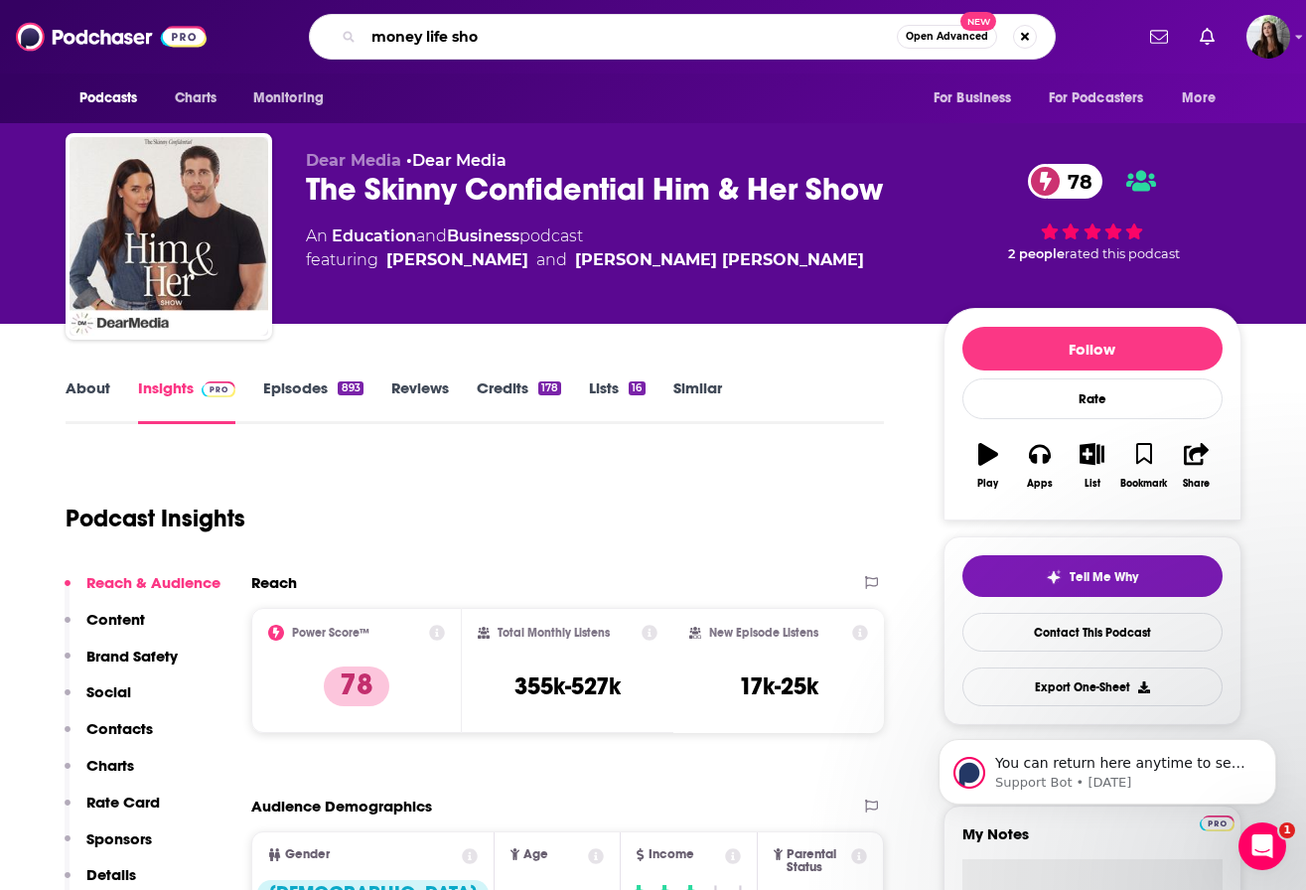
type input "money life show"
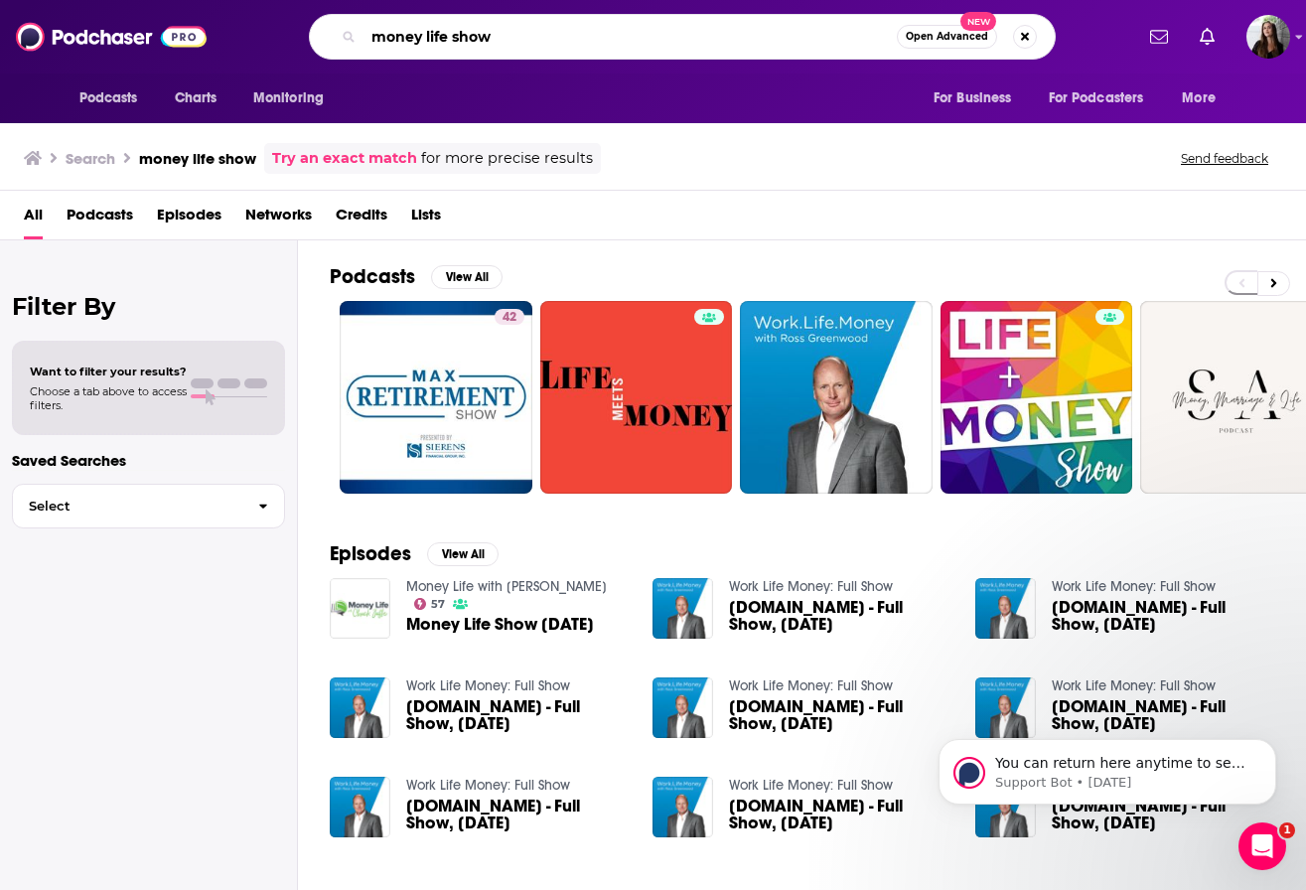
click at [453, 38] on input "money life show" at bounding box center [630, 37] width 533 height 32
type input "[PERSON_NAME]"
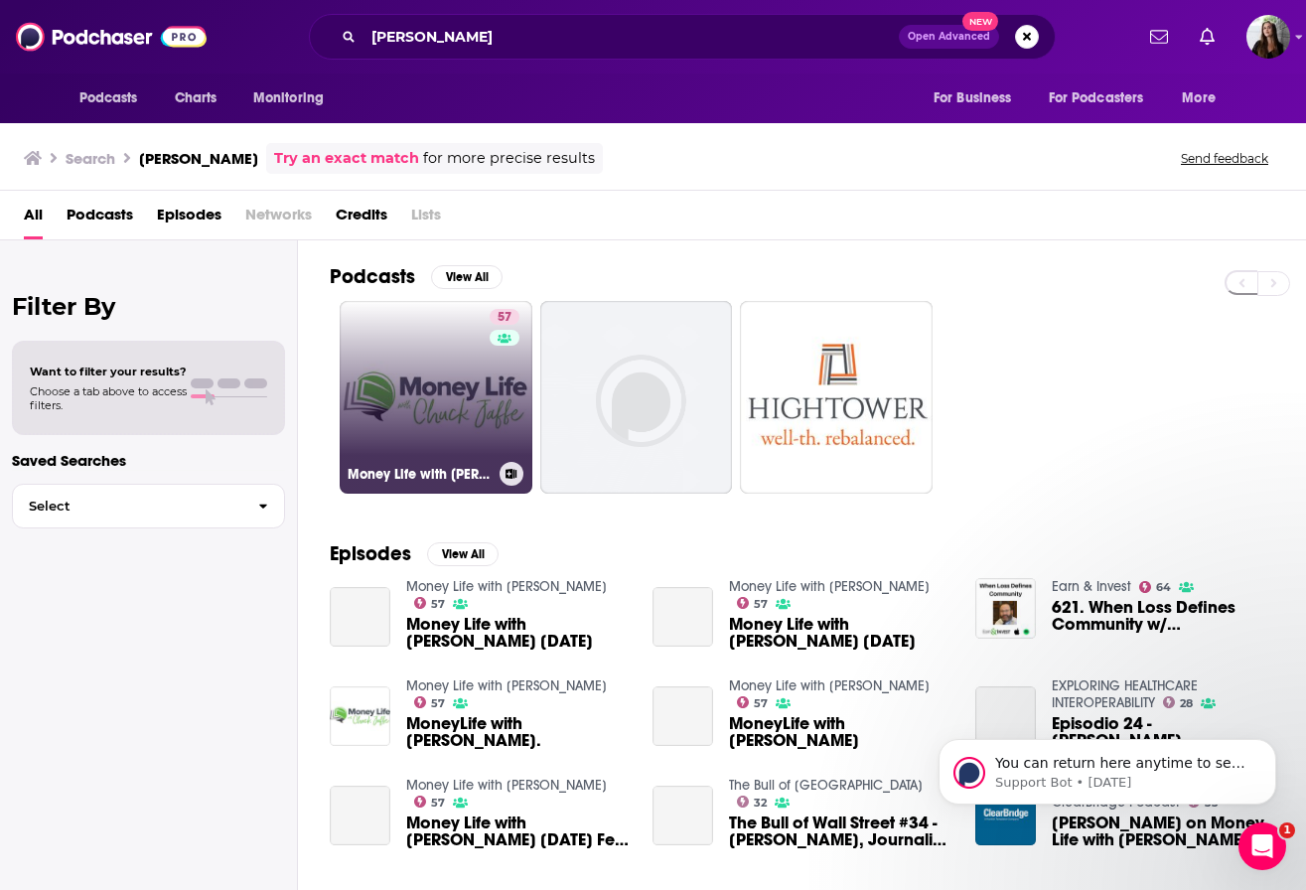
click at [423, 395] on link "57 Money Life with [PERSON_NAME]" at bounding box center [436, 397] width 193 height 193
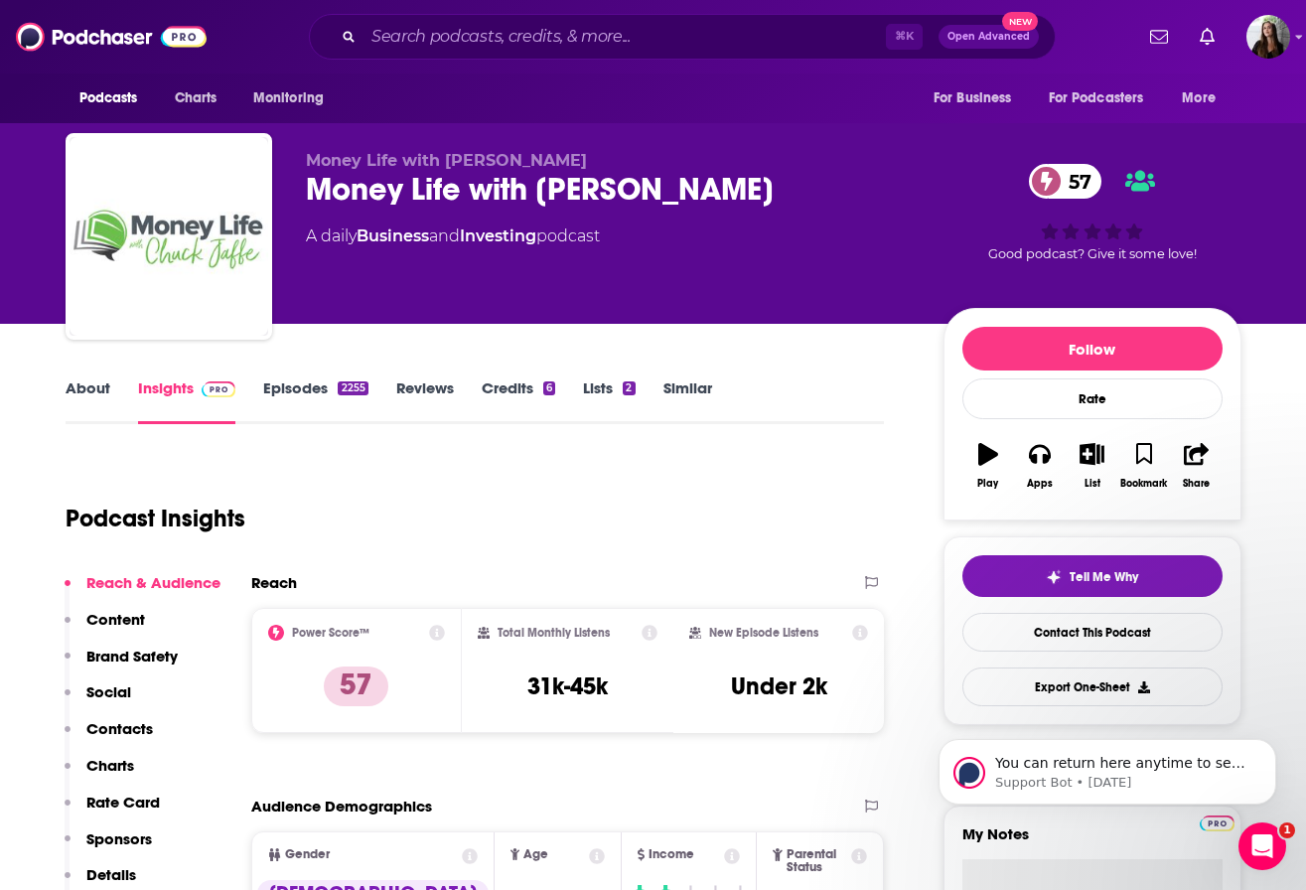
click at [490, 180] on div "Money Life with [PERSON_NAME] 57" at bounding box center [609, 189] width 606 height 39
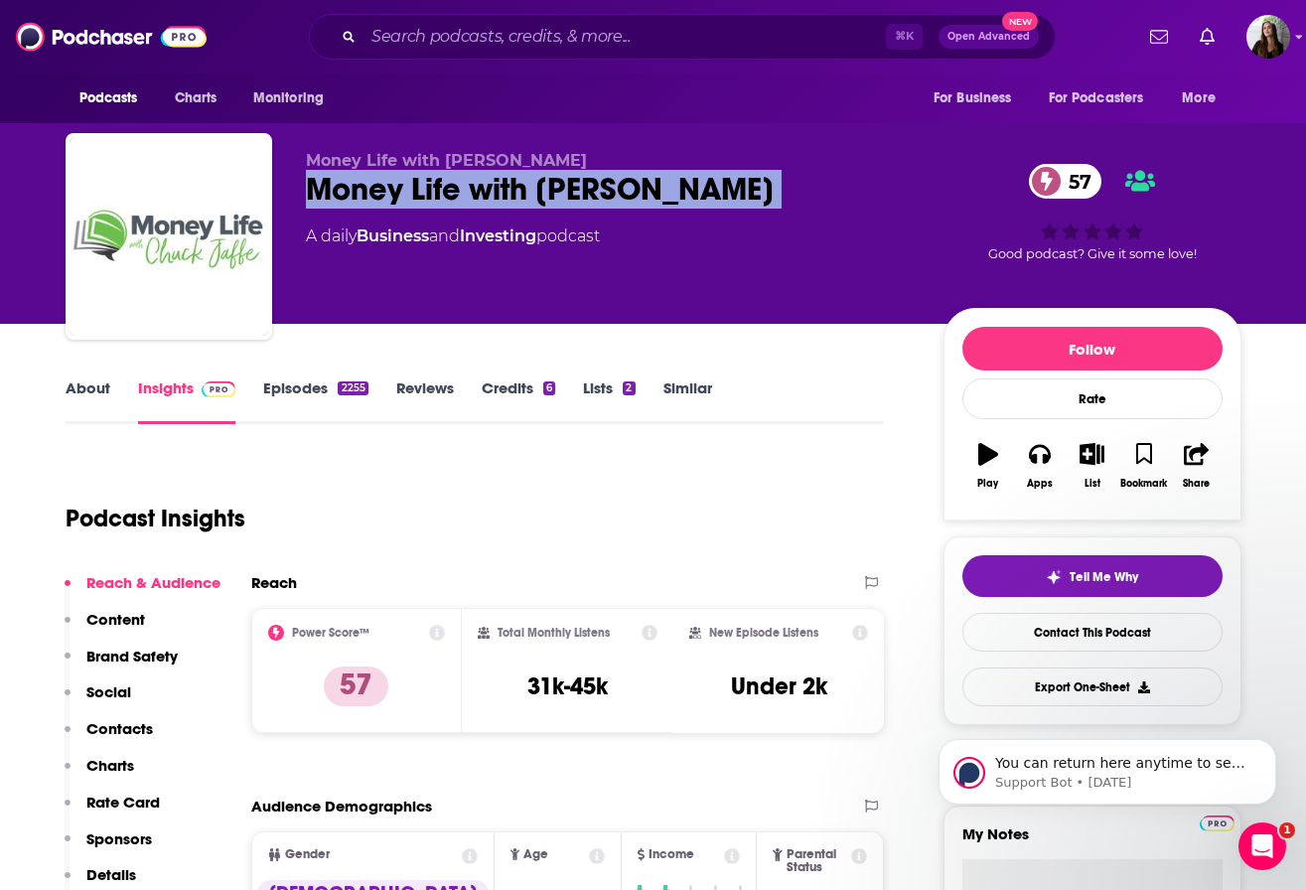
click at [490, 180] on div "Money Life with [PERSON_NAME] 57" at bounding box center [609, 189] width 606 height 39
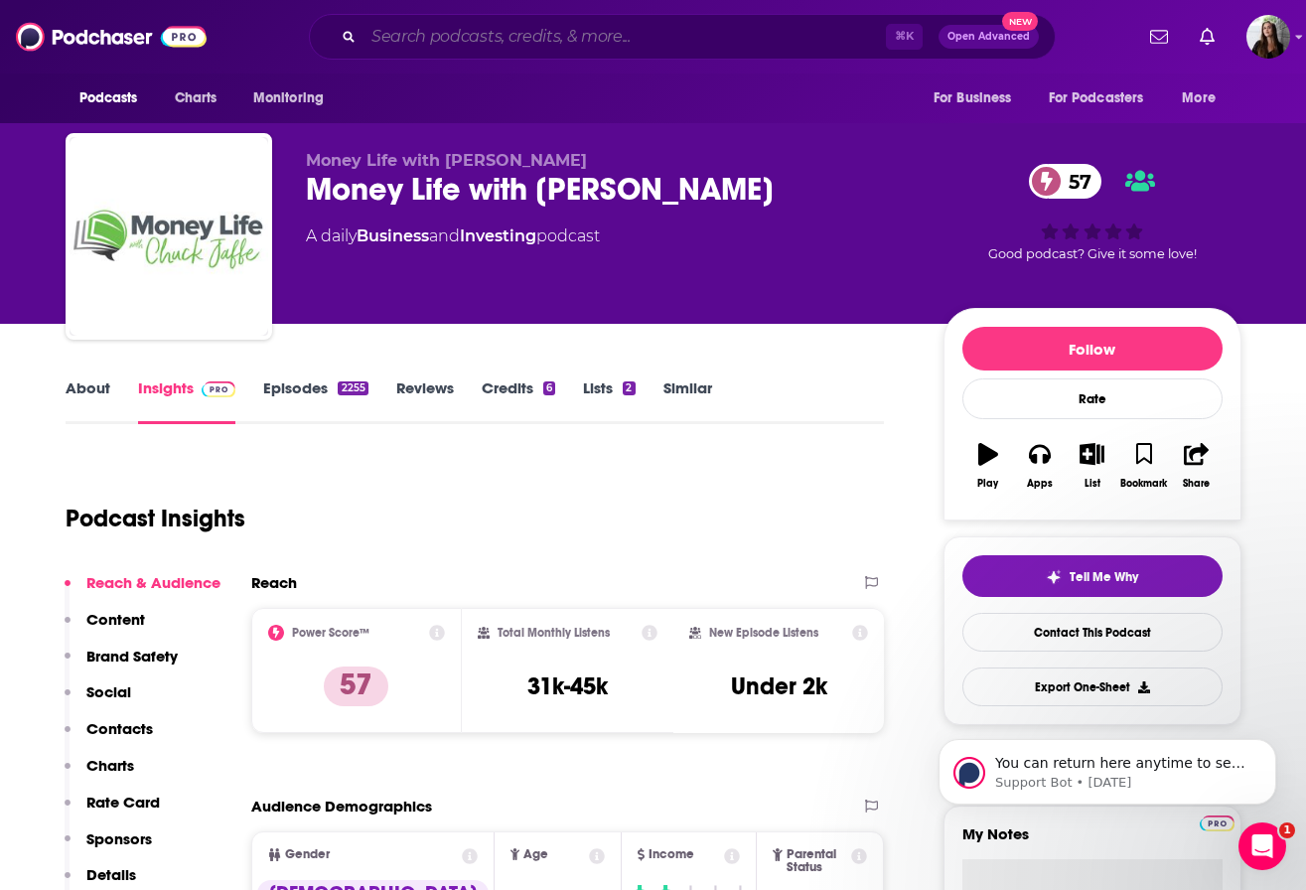
click at [596, 35] on input "Search podcasts, credits, & more..." at bounding box center [625, 37] width 523 height 32
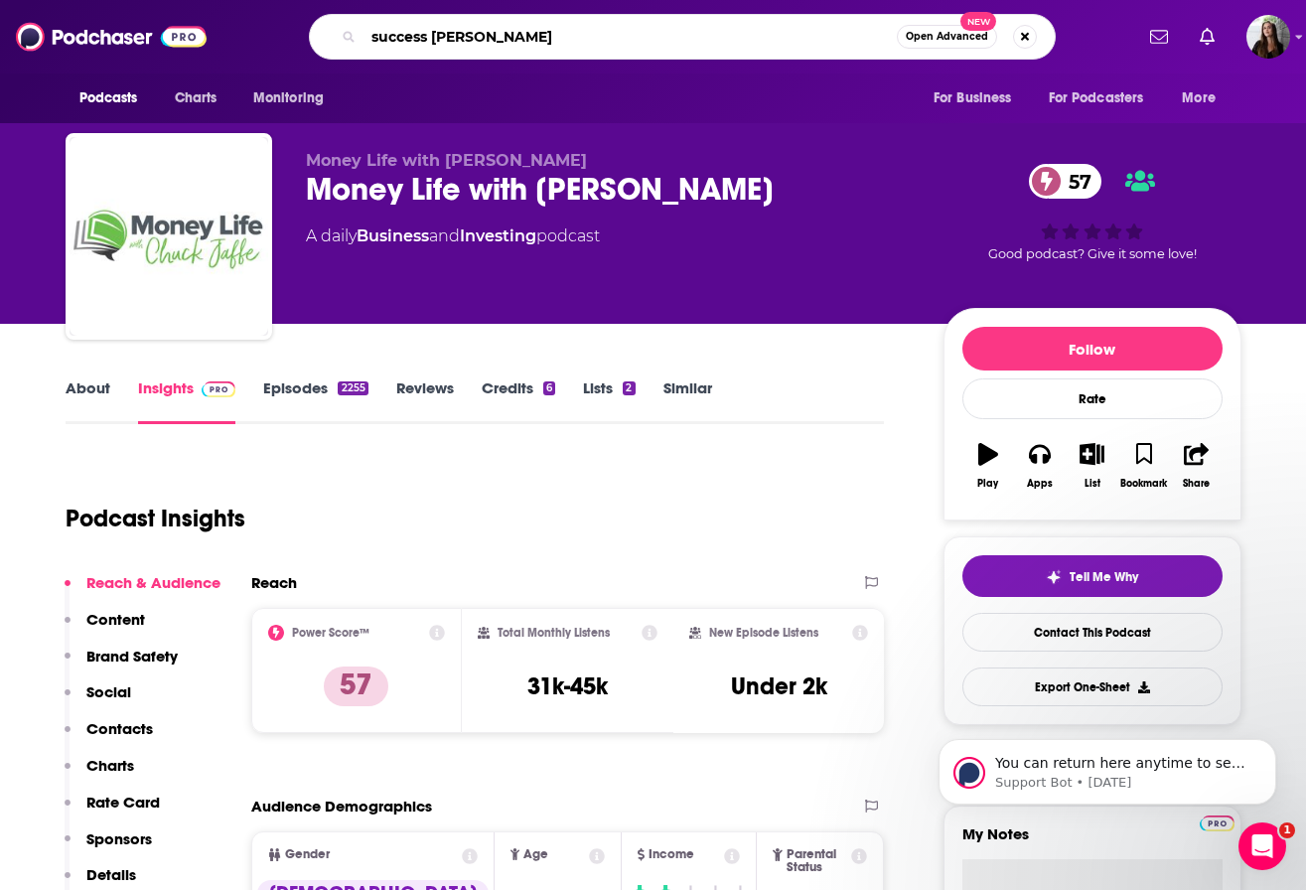
type input "success stories"
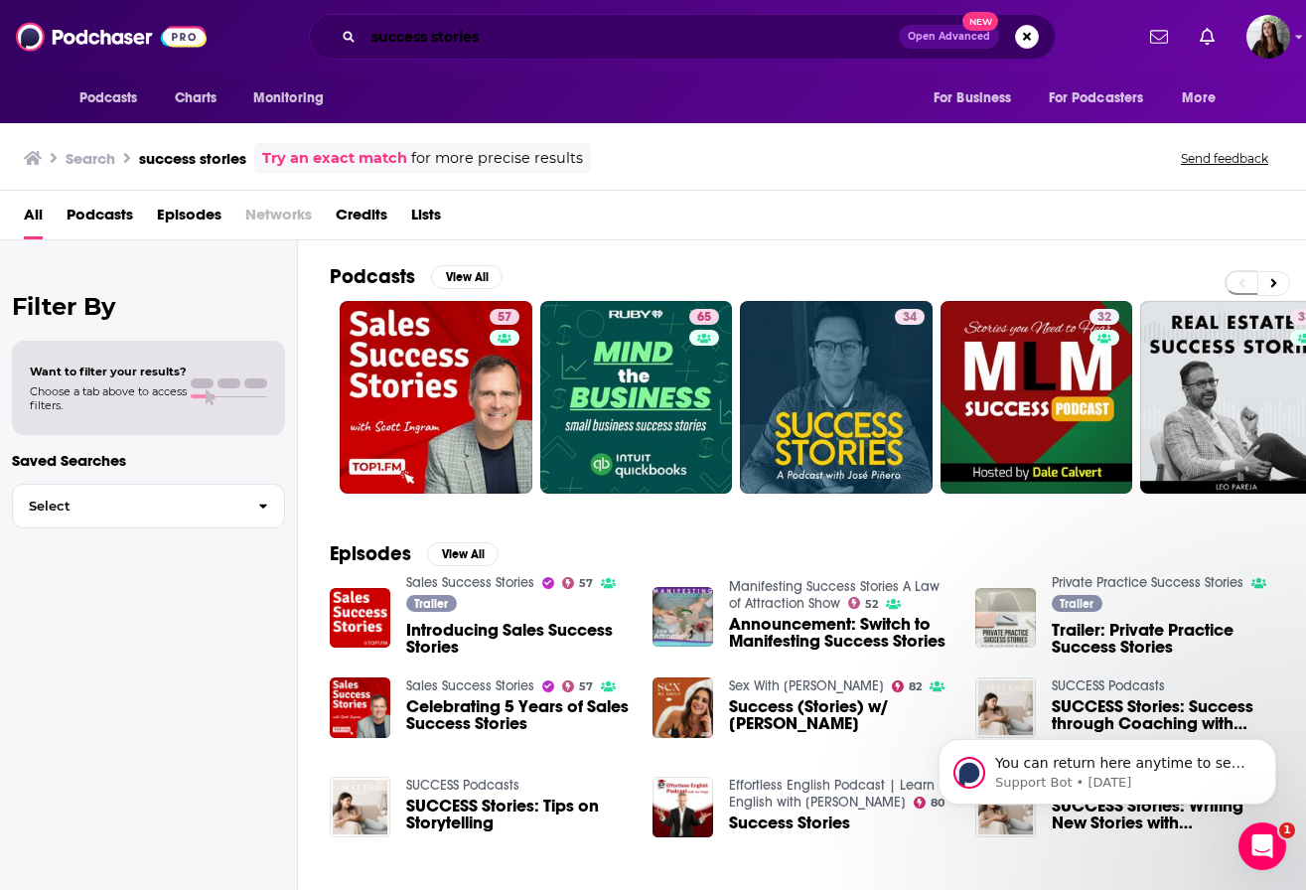
click at [447, 49] on input "success stories" at bounding box center [631, 37] width 535 height 32
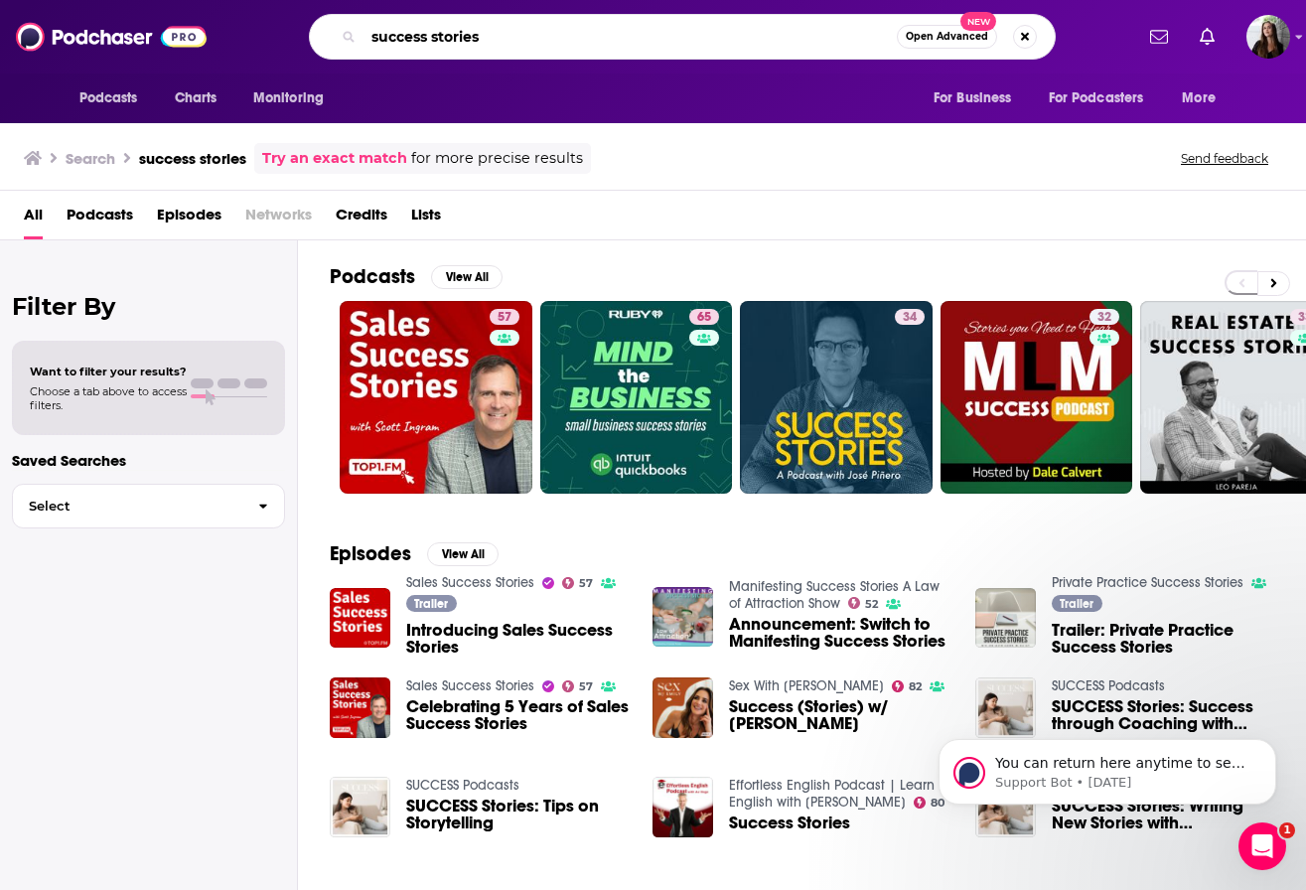
click at [447, 49] on input "success stories" at bounding box center [630, 37] width 533 height 32
type input "[PERSON_NAME]"
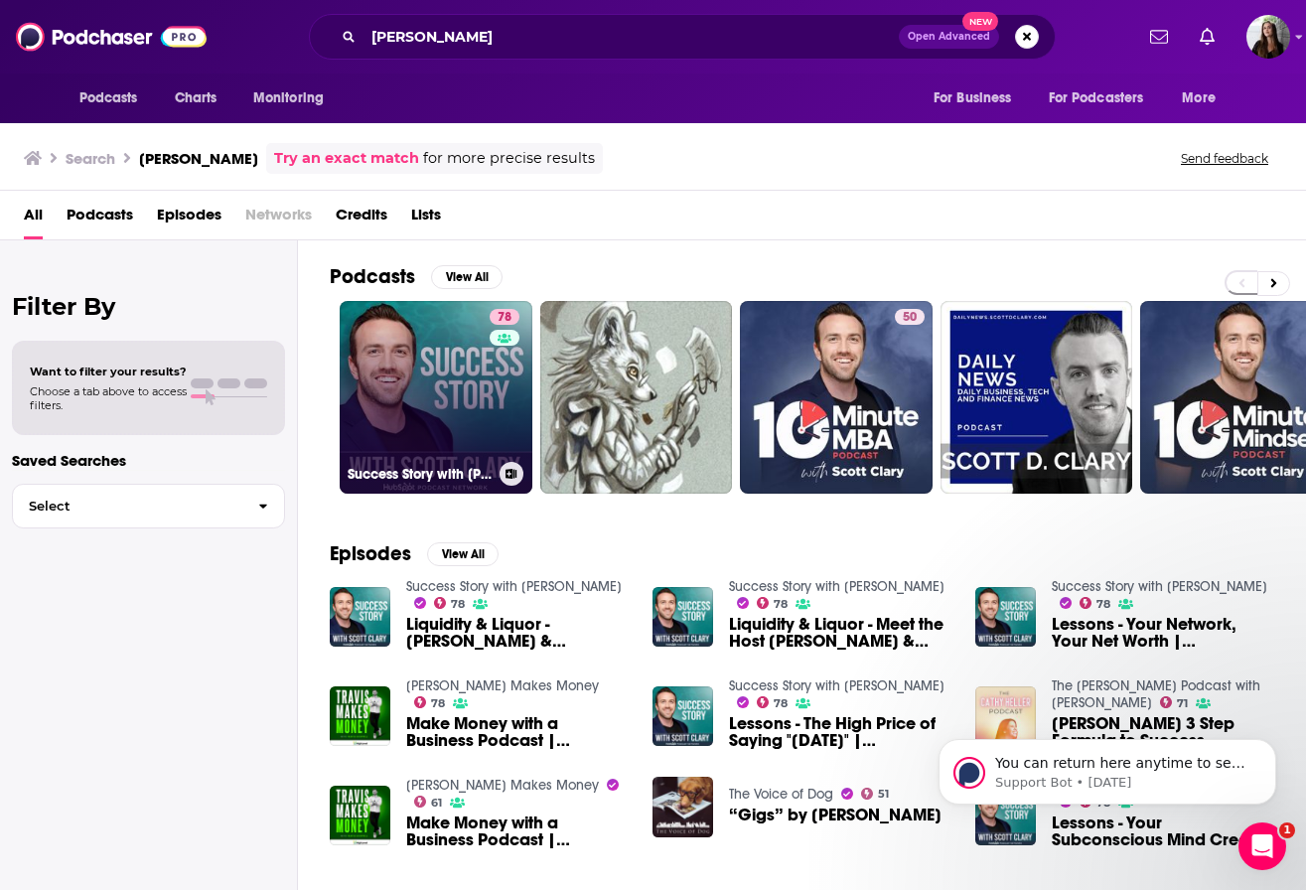
click at [363, 333] on link "78 Success Story with [PERSON_NAME]" at bounding box center [436, 397] width 193 height 193
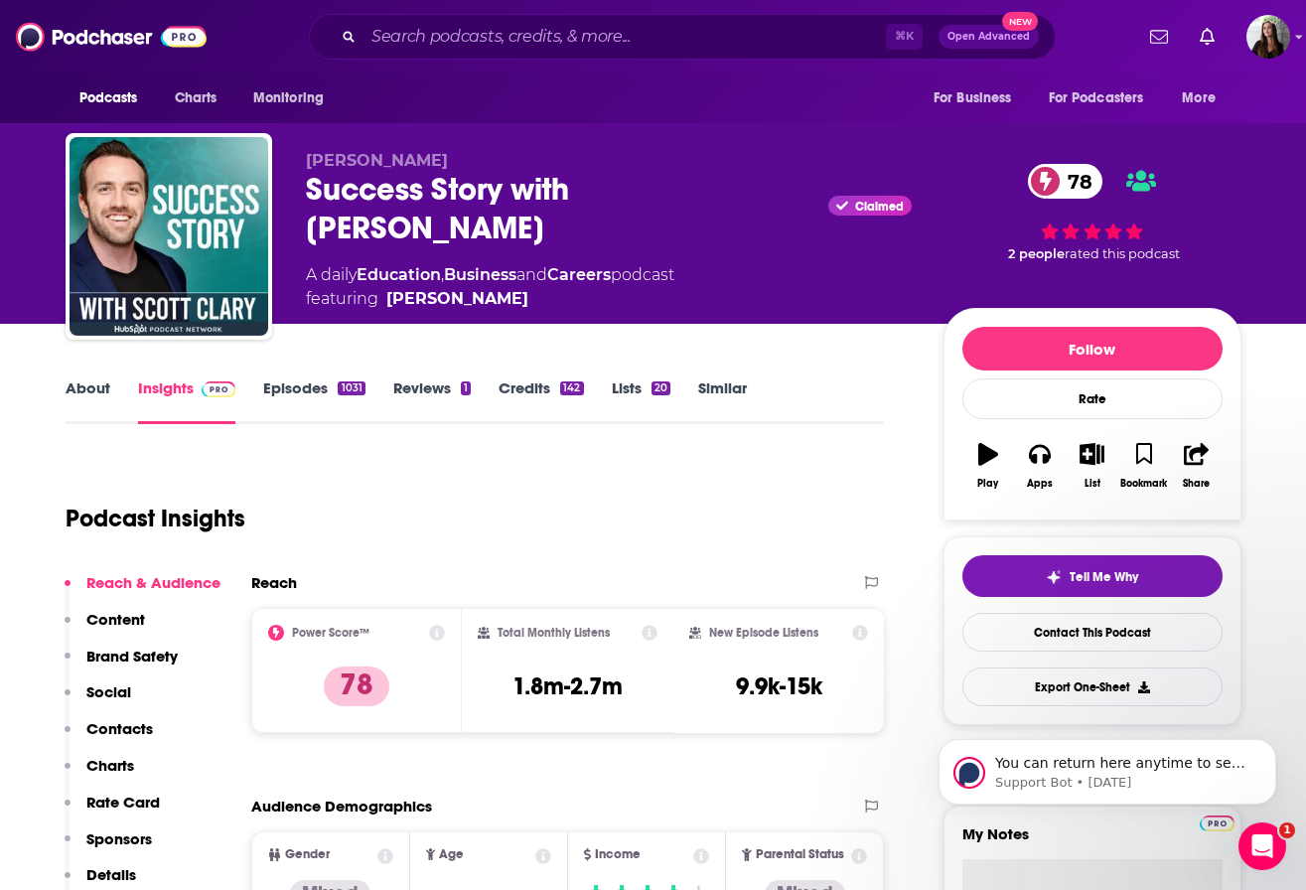
click at [455, 186] on div "Success Story with [PERSON_NAME] Claimed 78" at bounding box center [609, 208] width 606 height 77
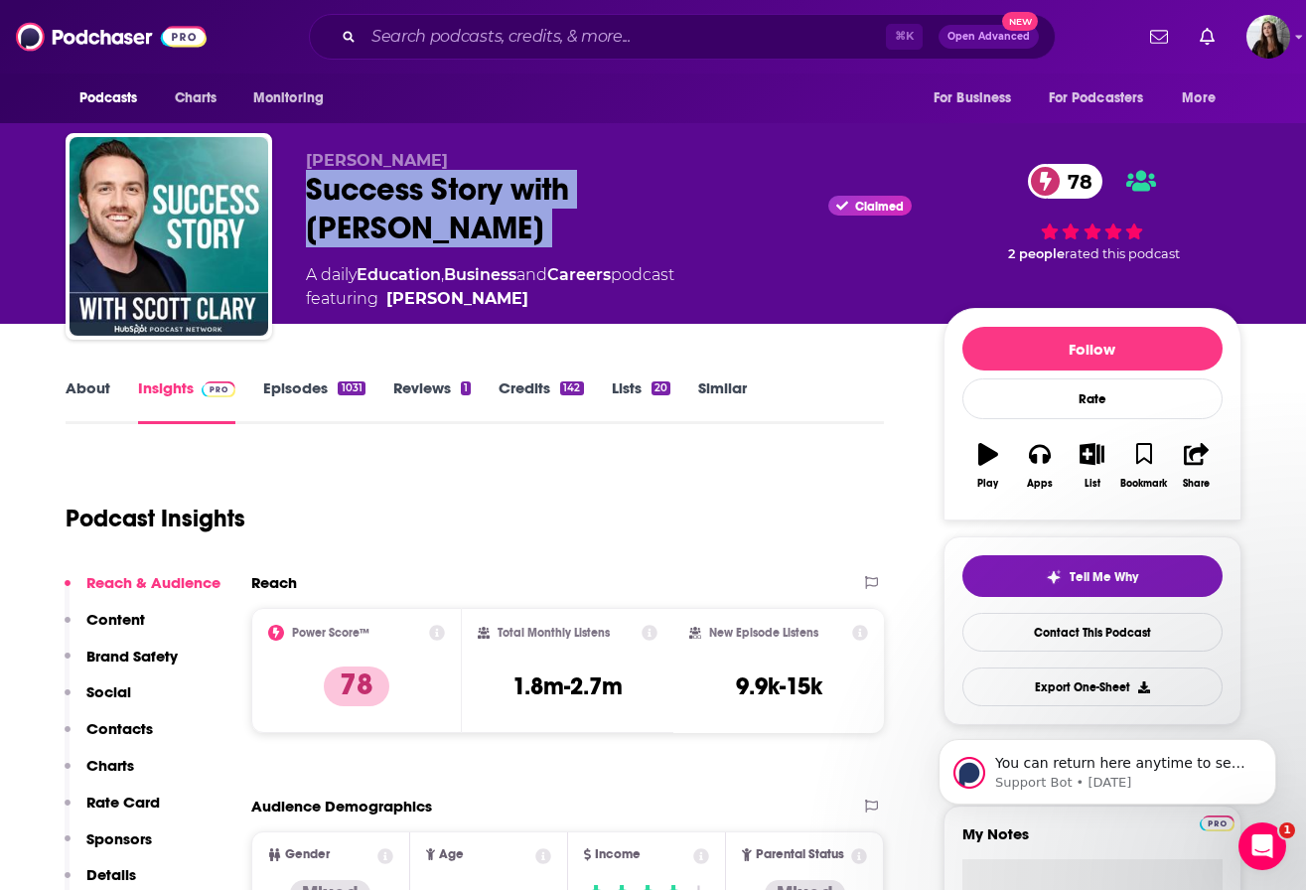
click at [455, 186] on div "Success Story with [PERSON_NAME] Claimed 78" at bounding box center [609, 208] width 606 height 77
copy div "Success Story with [PERSON_NAME]"
click at [472, 42] on input "Search podcasts, credits, & more..." at bounding box center [625, 37] width 523 height 32
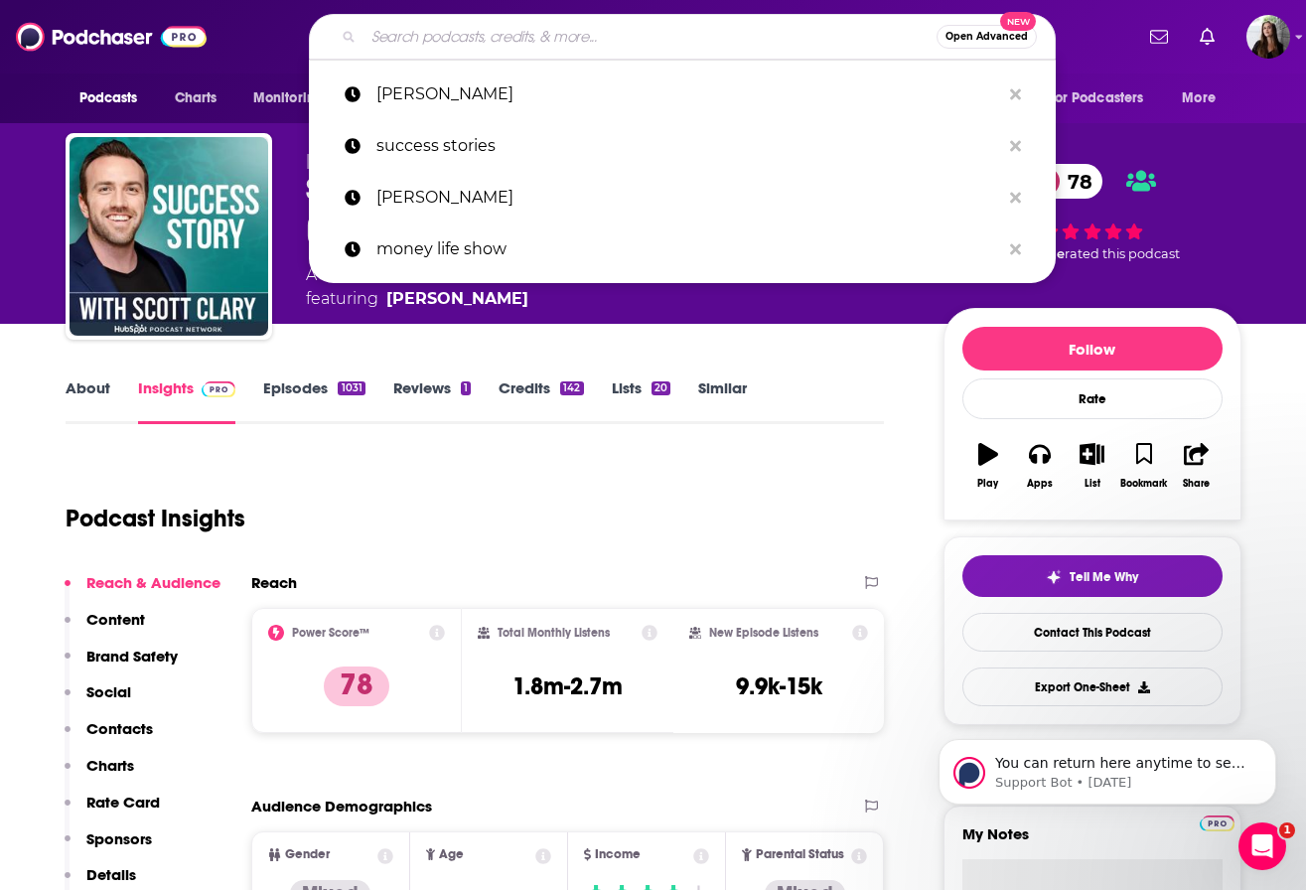
paste input "untalented by UNKNOWN"
type input "untalented by UNKNOWN"
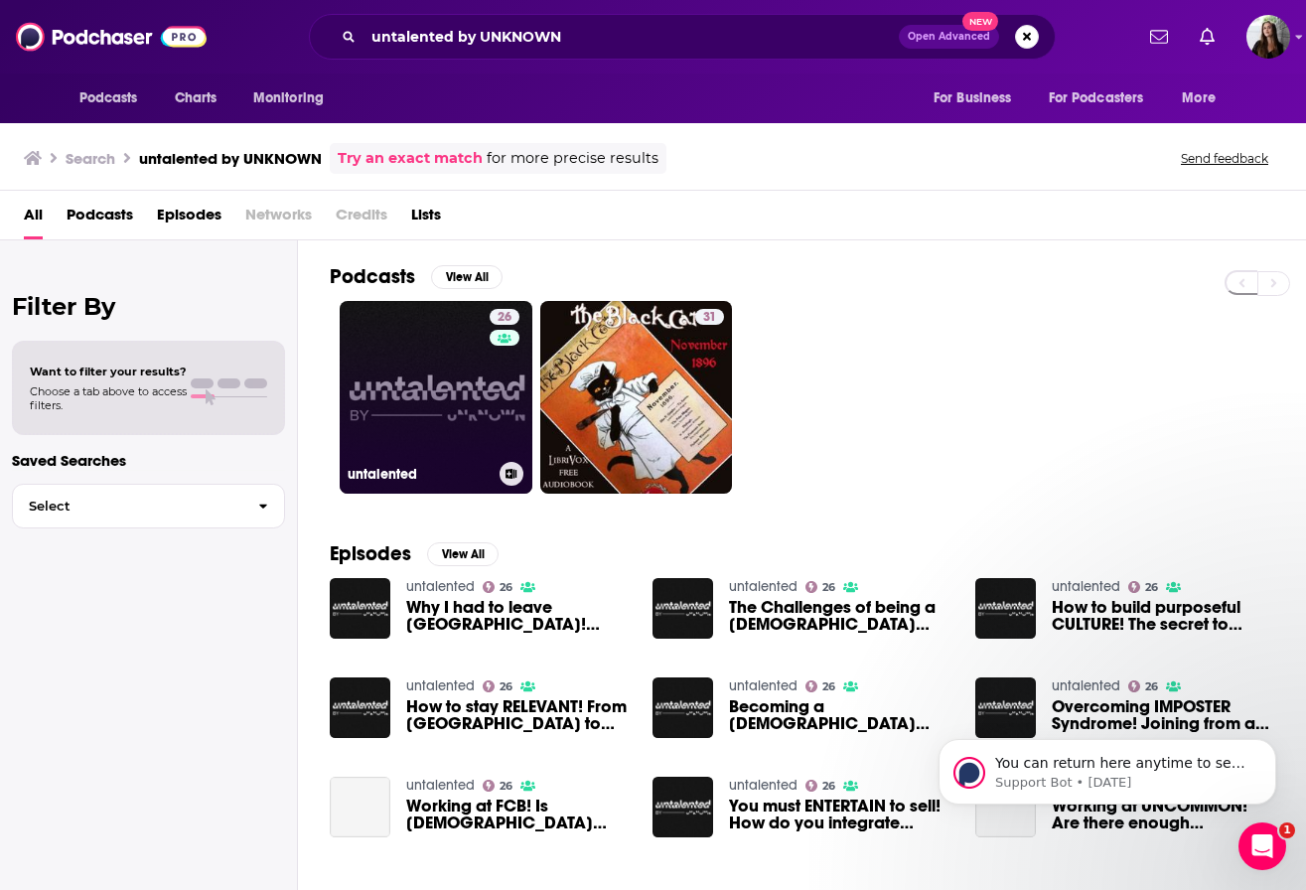
click at [436, 405] on link "26 untalented" at bounding box center [436, 397] width 193 height 193
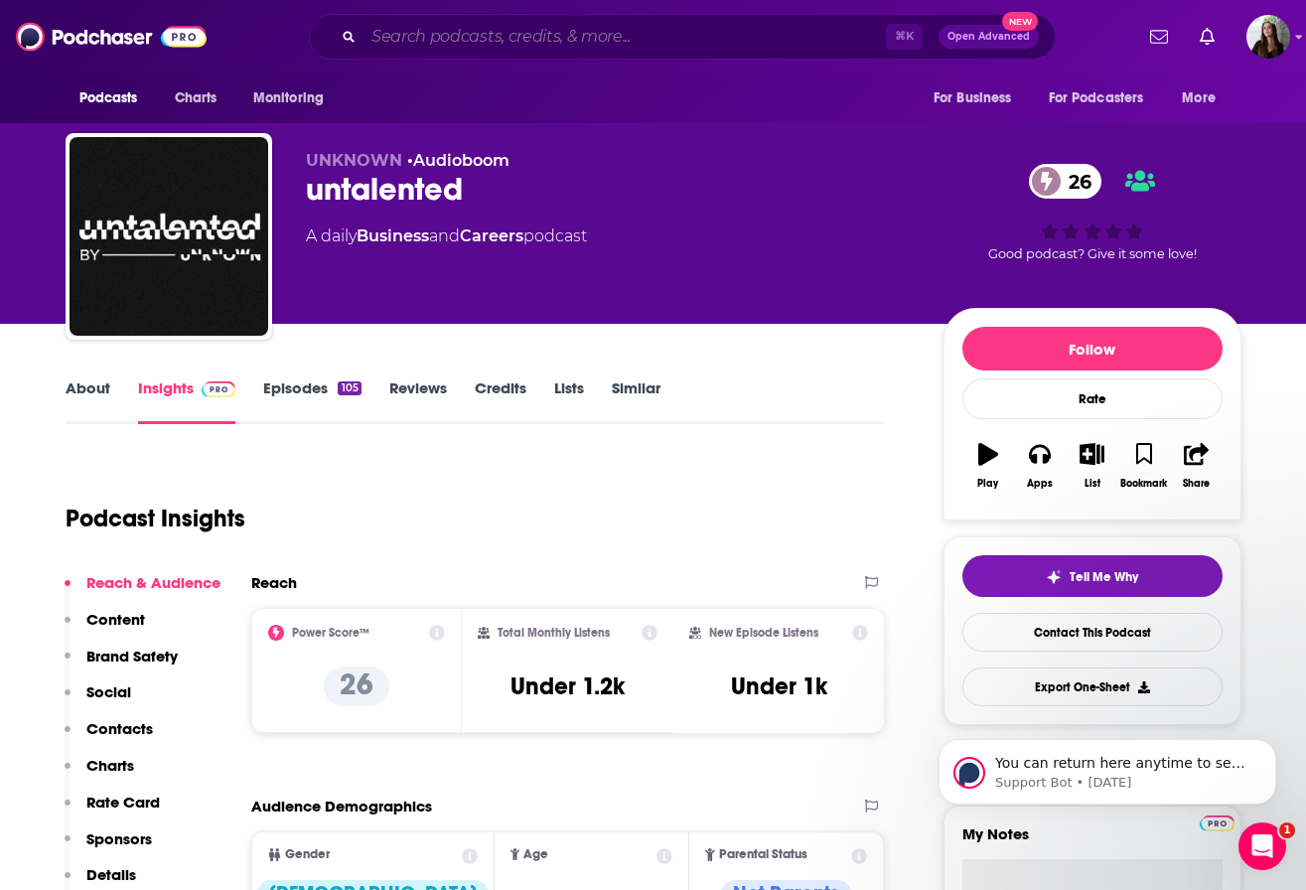
click at [502, 34] on input "Search podcasts, credits, & more..." at bounding box center [625, 37] width 523 height 32
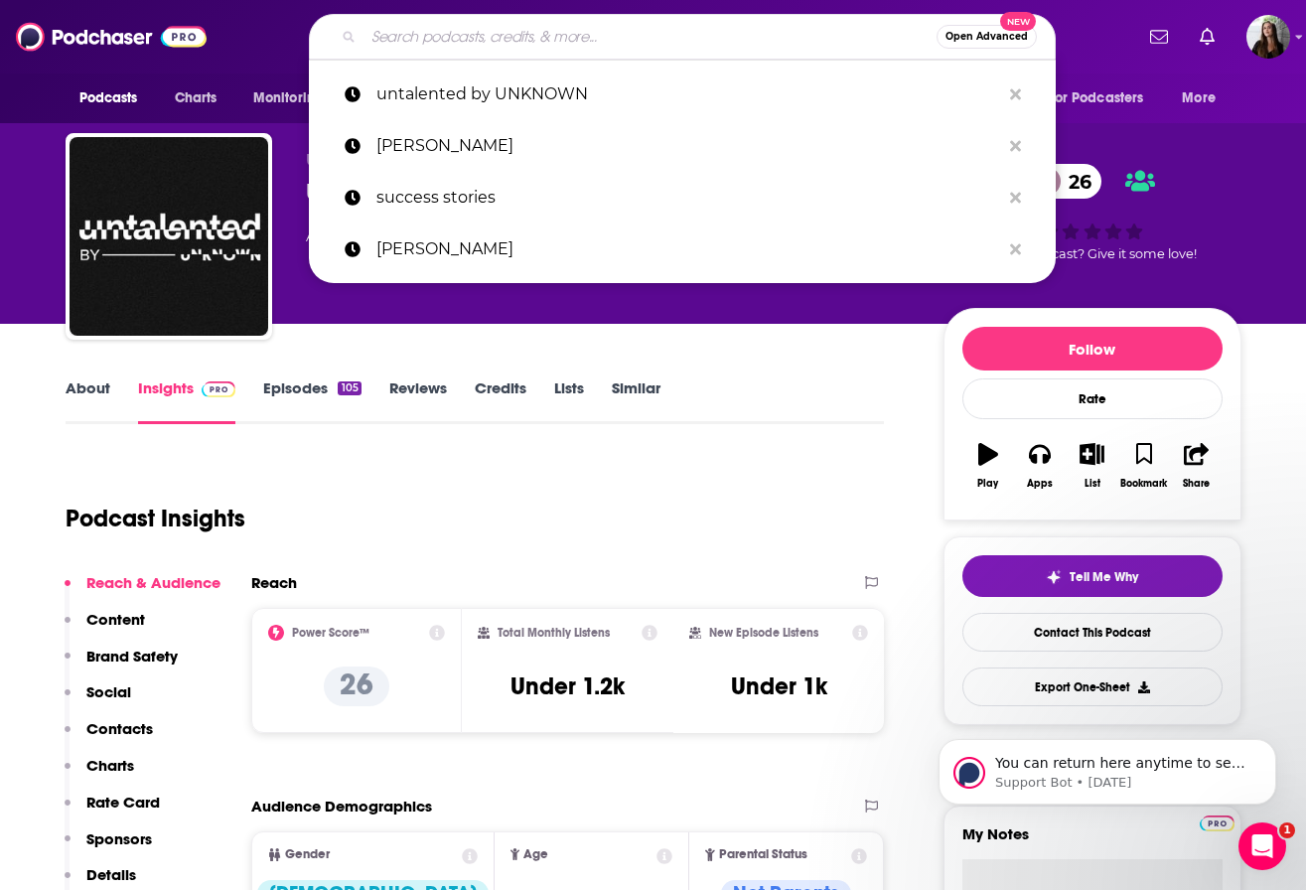
paste input "The BrandReview by [MEDICAL_DATA]"
type input "The BrandReview by [MEDICAL_DATA]"
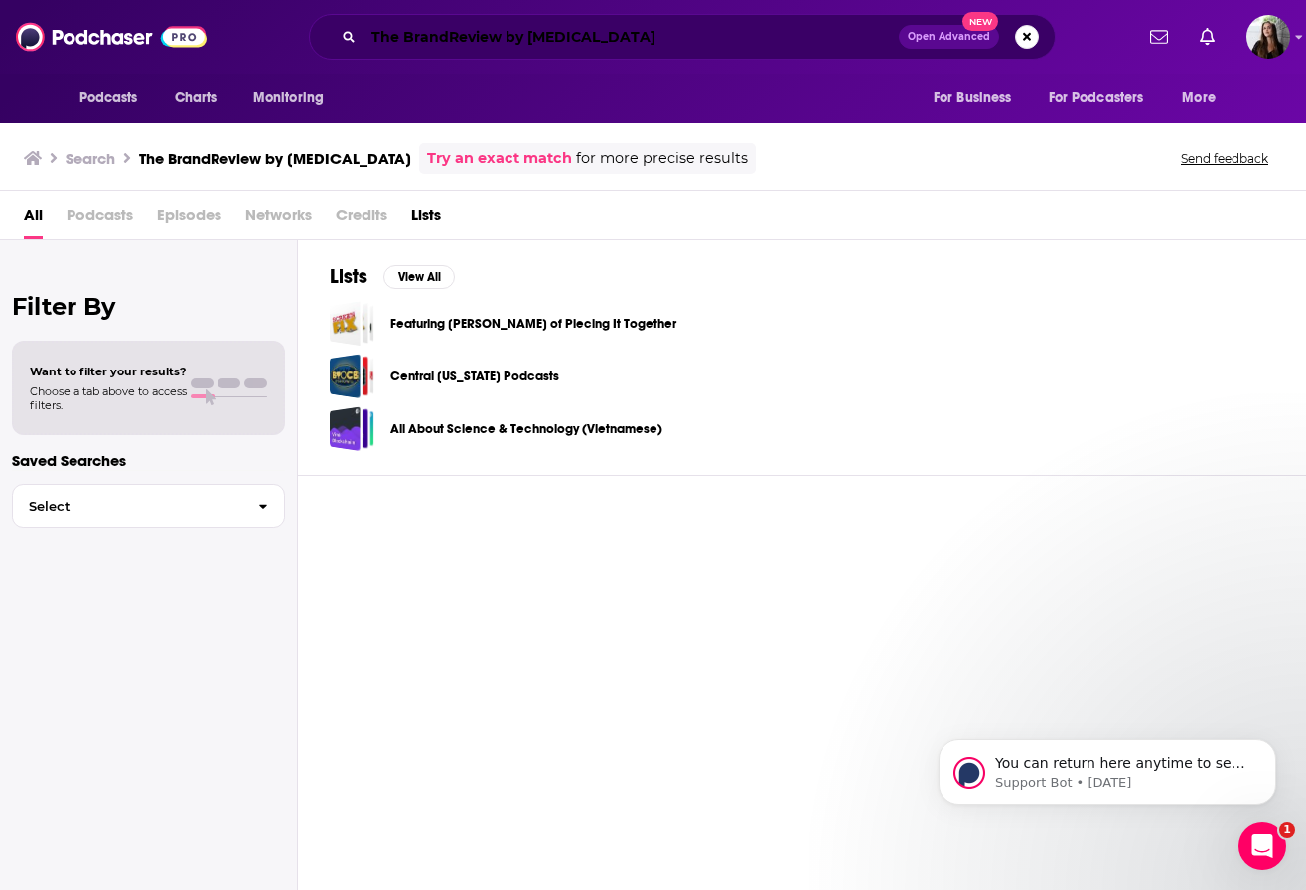
click at [628, 36] on input "The BrandReview by [MEDICAL_DATA]" at bounding box center [631, 37] width 535 height 32
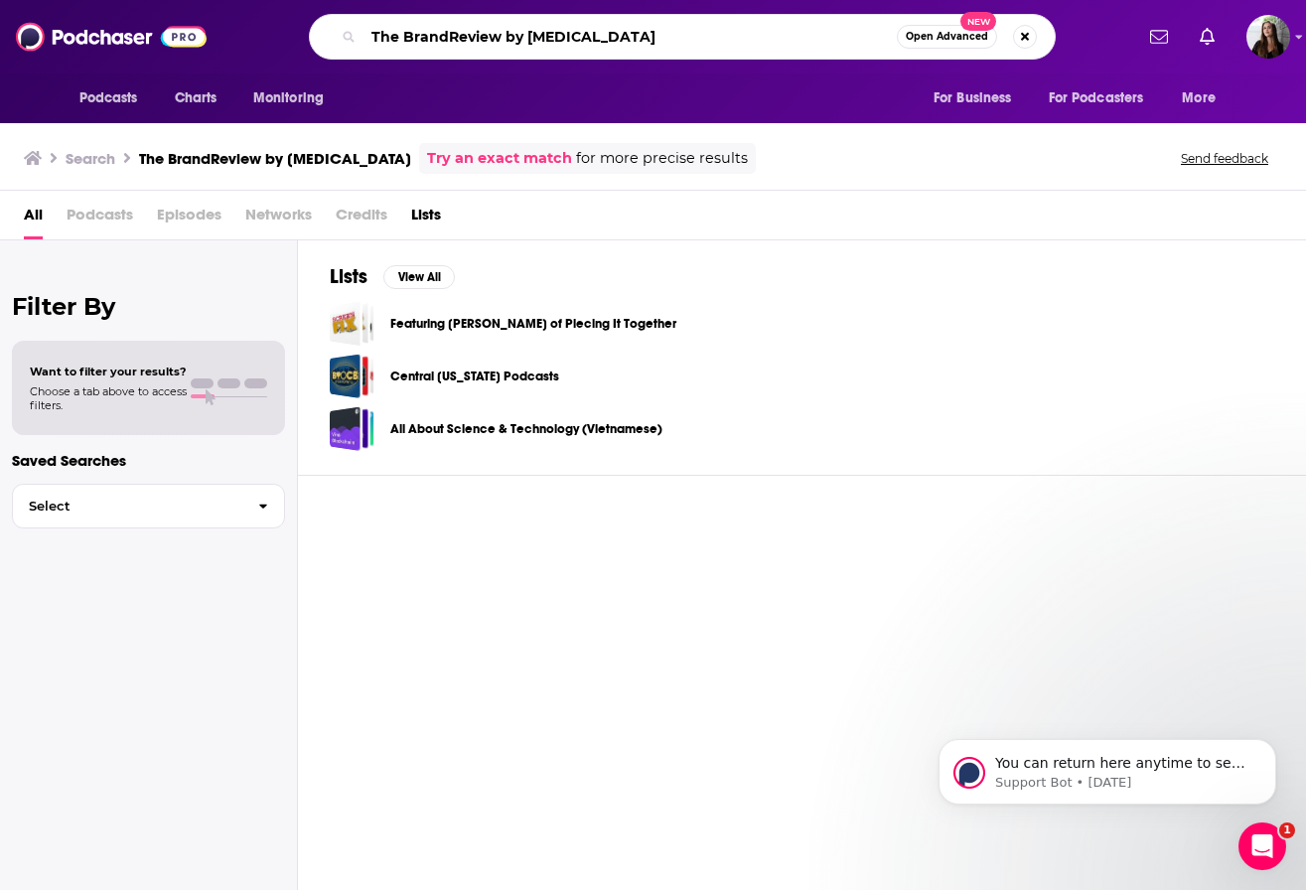
click at [628, 36] on input "The BrandReview by [MEDICAL_DATA]" at bounding box center [630, 37] width 533 height 32
type input "low-key legends"
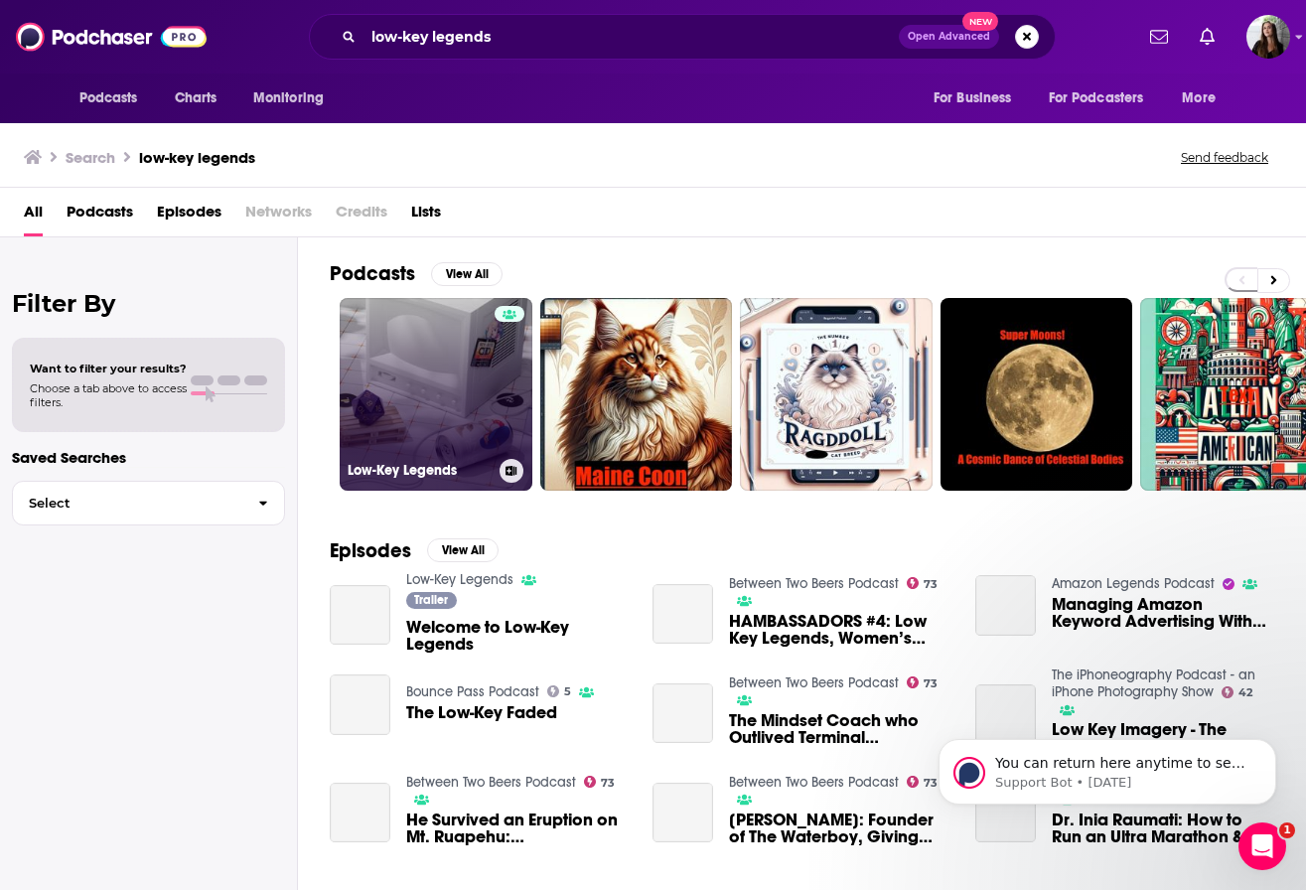
click at [450, 360] on link "Low-Key Legends" at bounding box center [436, 394] width 193 height 193
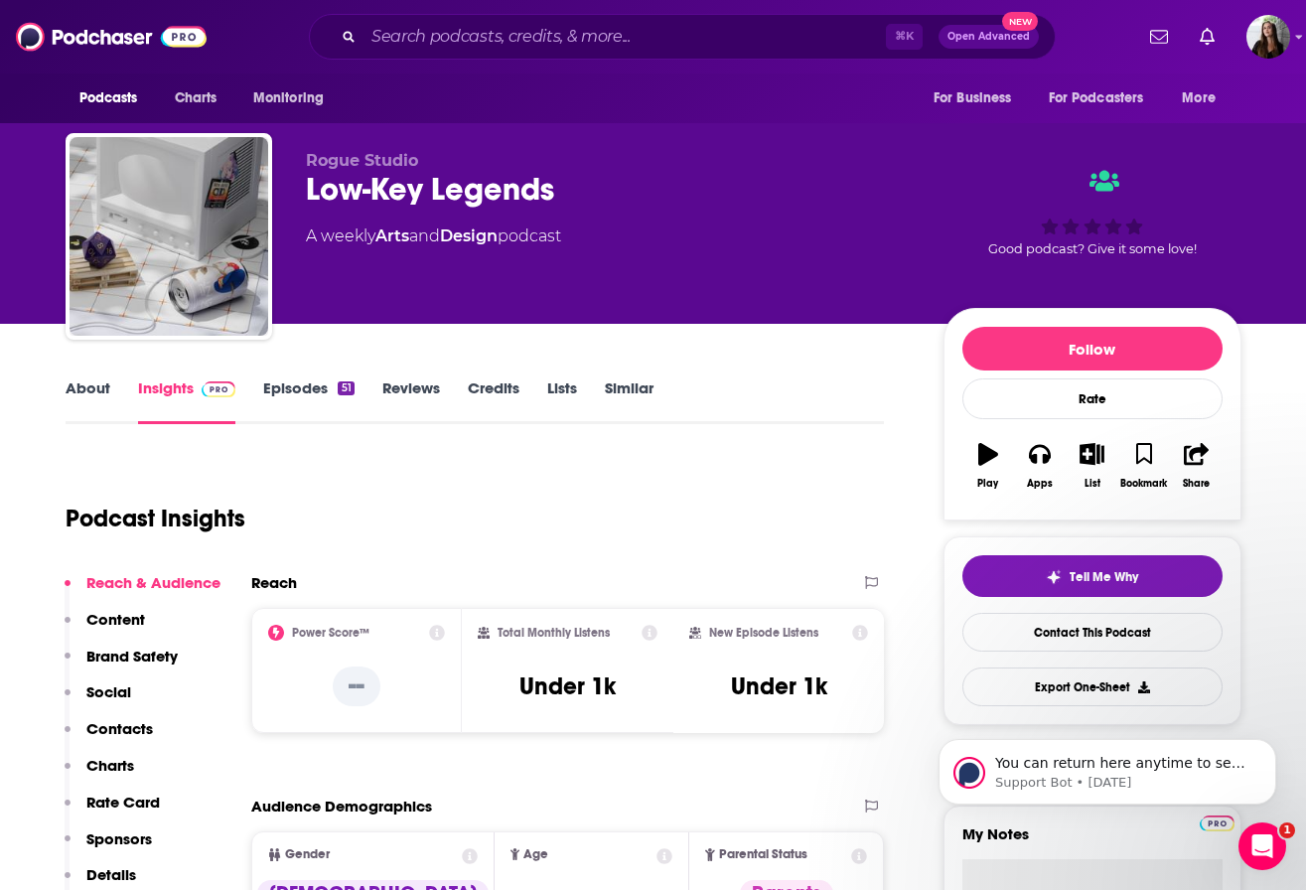
scroll to position [9, 0]
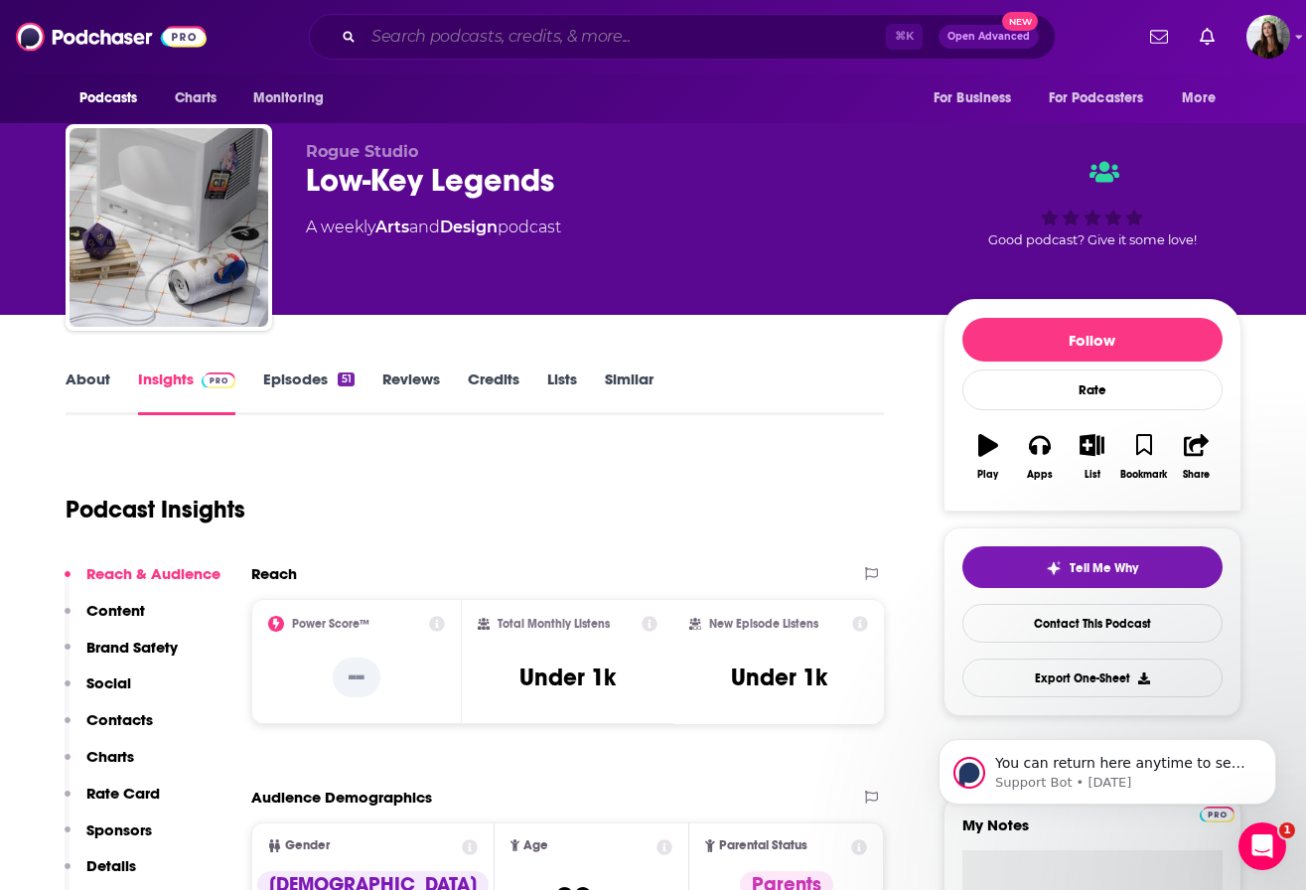
click at [557, 41] on input "Search podcasts, credits, & more..." at bounding box center [625, 37] width 523 height 32
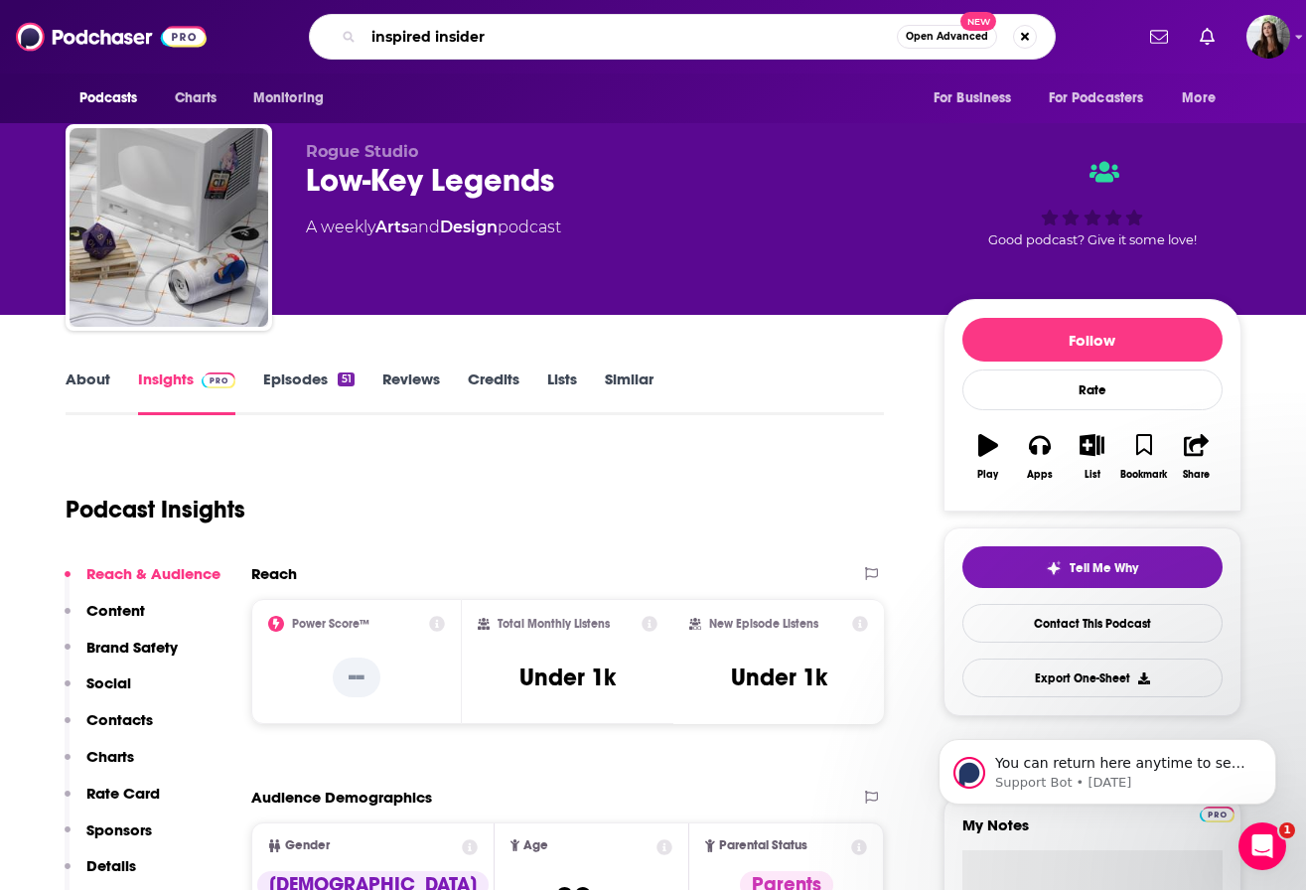
type input "inspired insider"
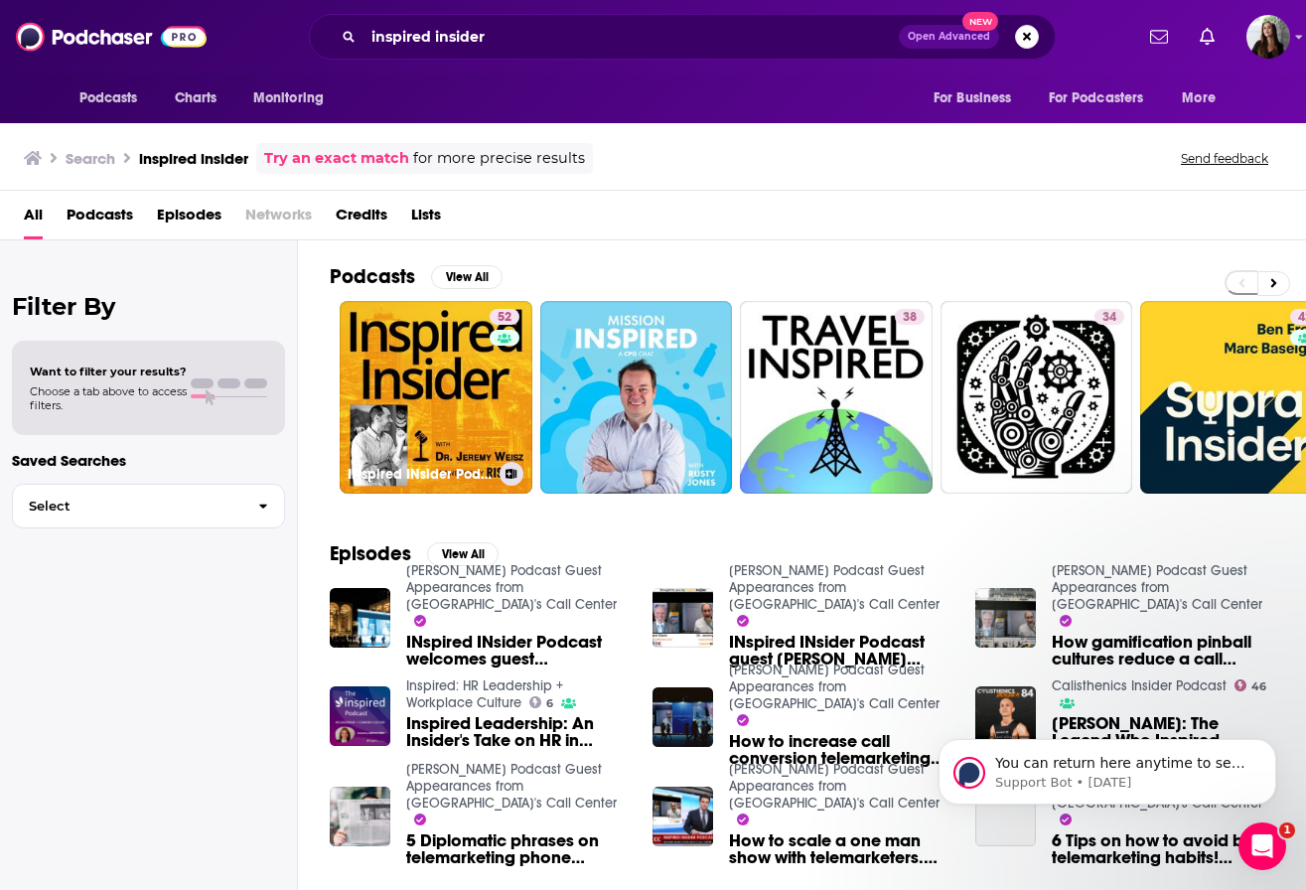
click at [380, 411] on link "52 INspired INsider Podcast" at bounding box center [436, 397] width 193 height 193
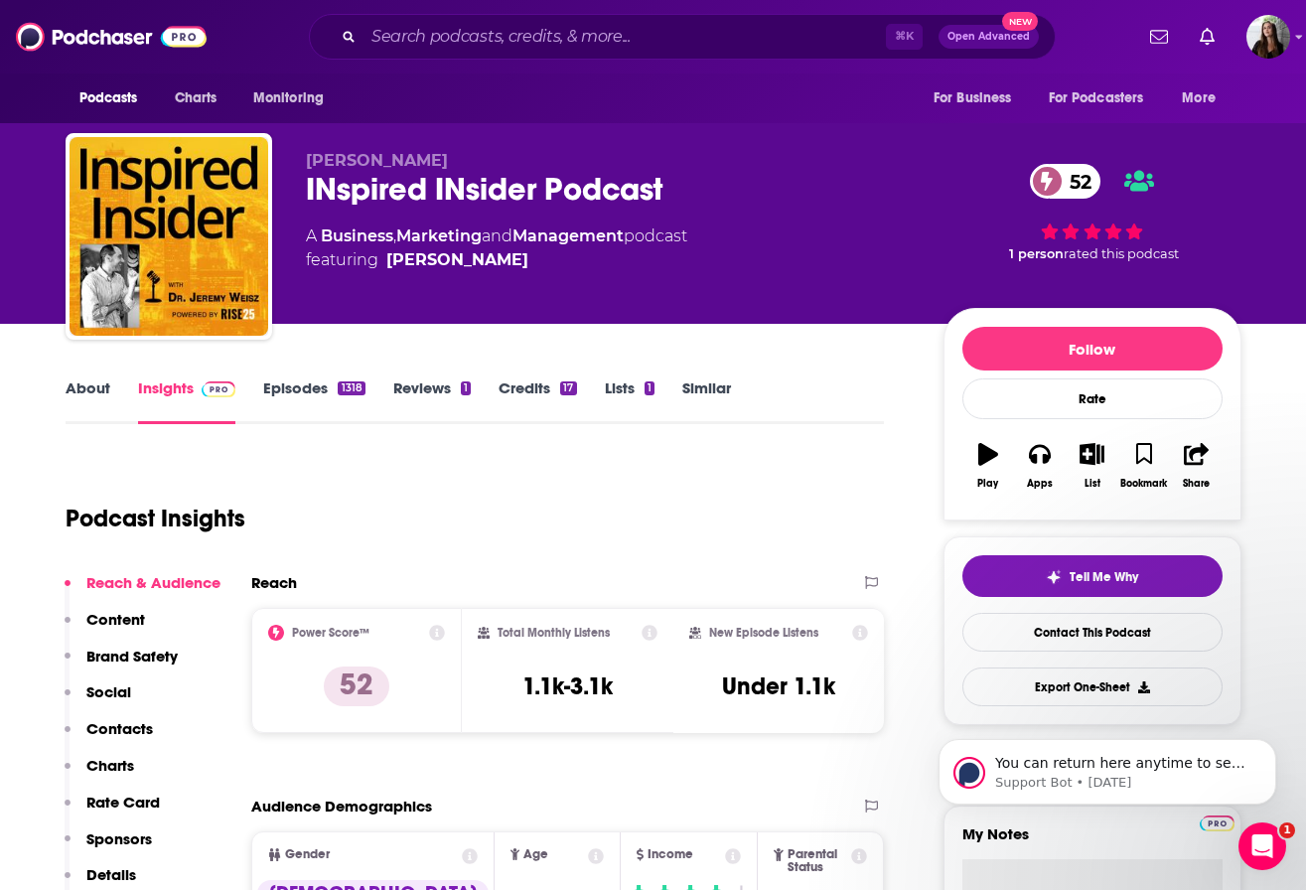
click at [320, 388] on link "Episodes 1318" at bounding box center [313, 401] width 101 height 46
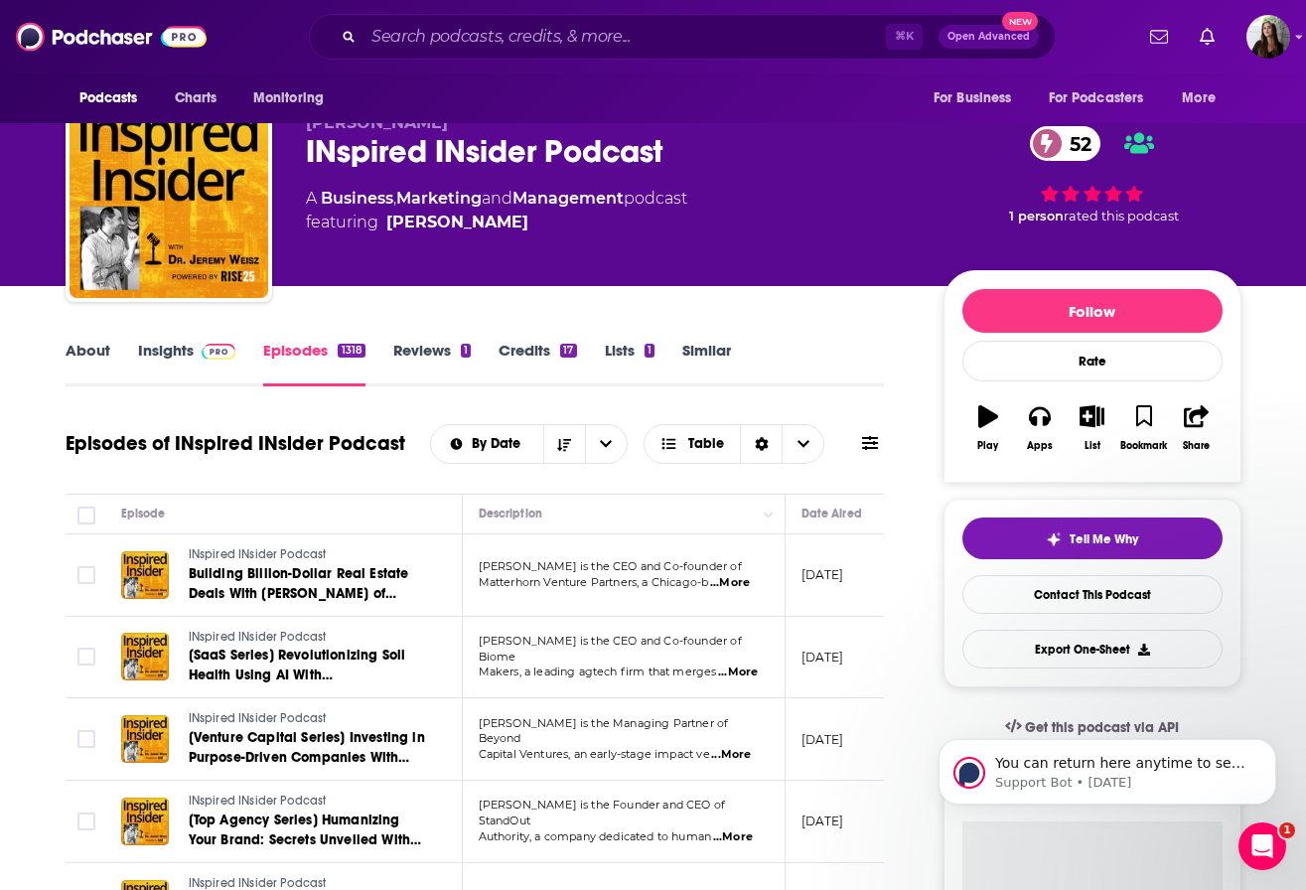
scroll to position [42, 0]
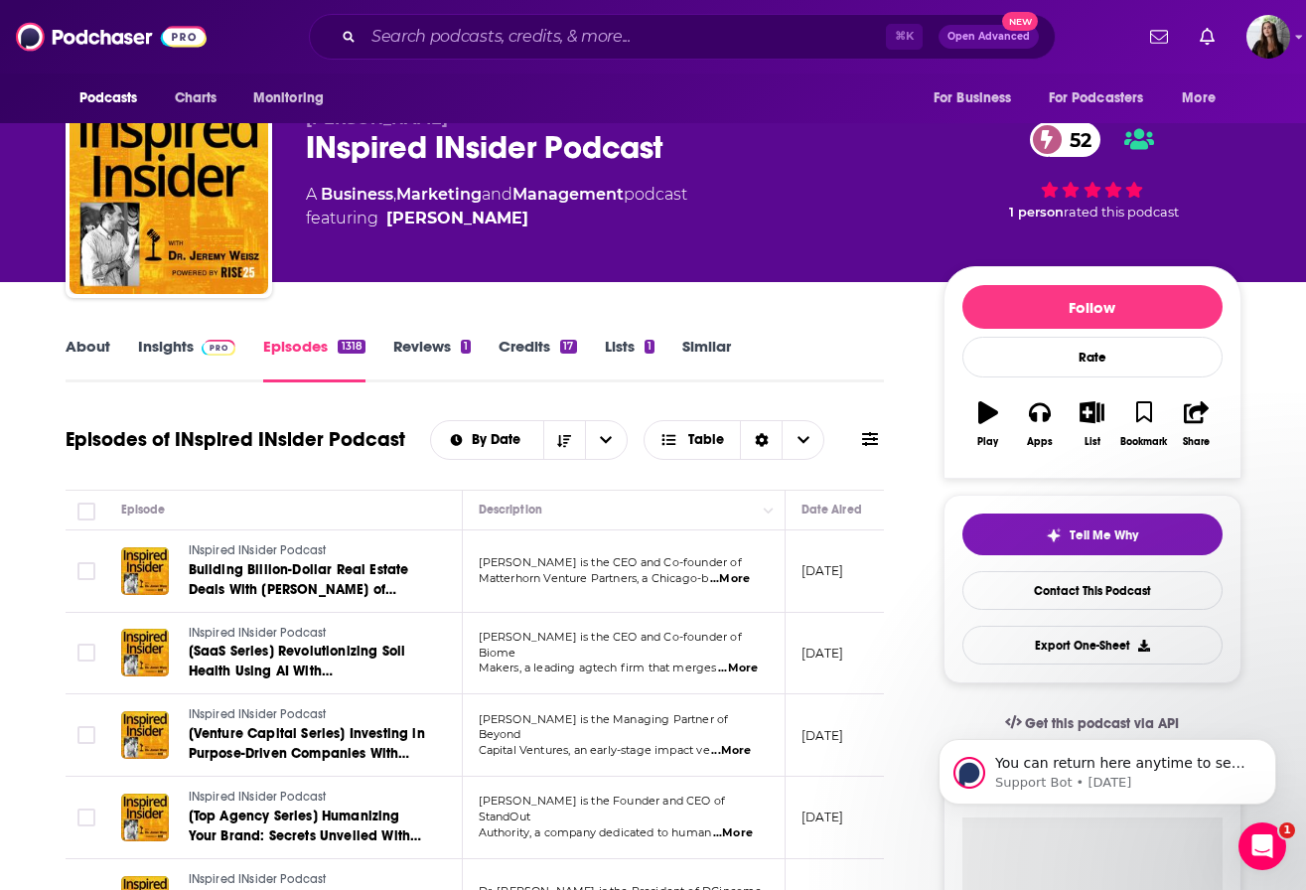
click at [514, 350] on link "Credits 17" at bounding box center [537, 360] width 77 height 46
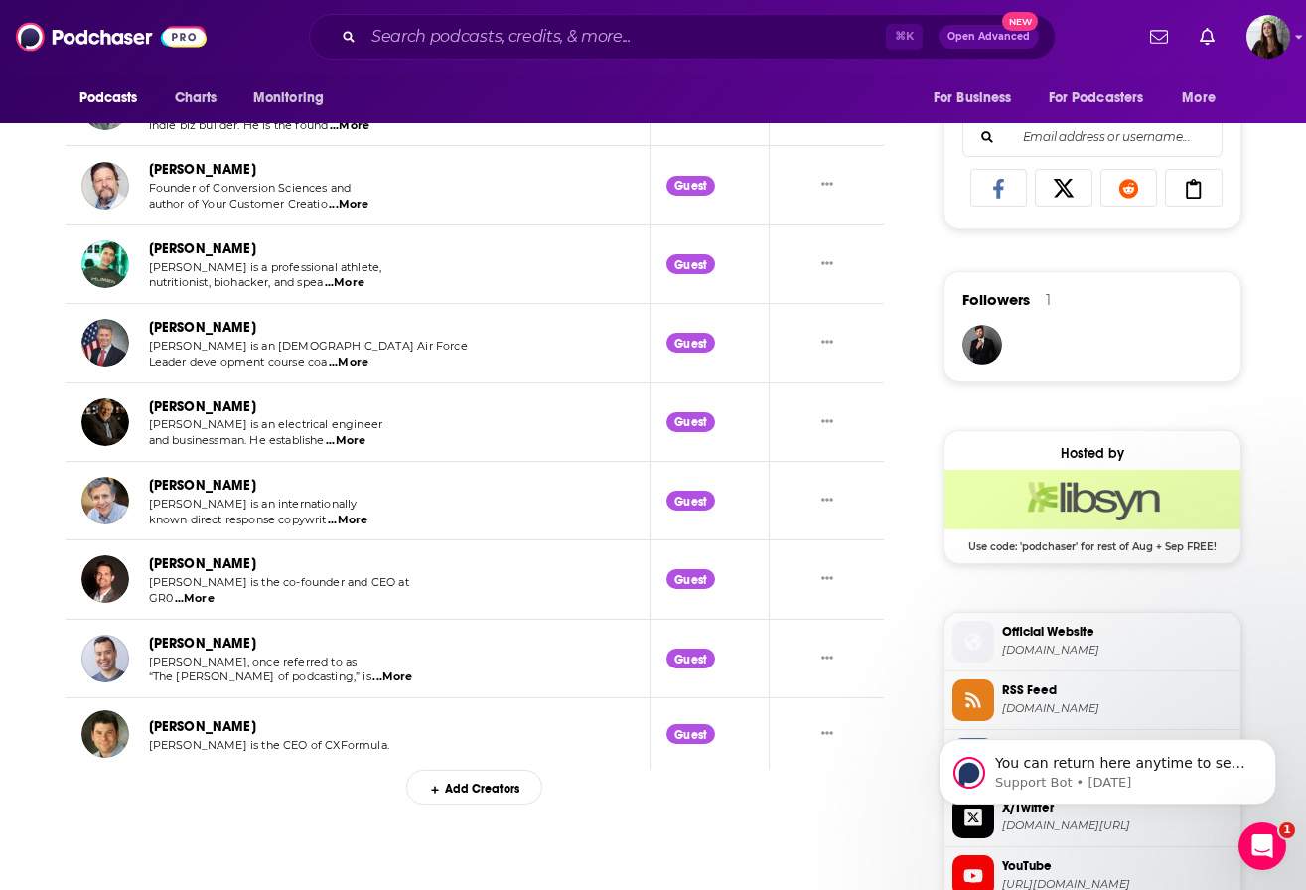
scroll to position [1255, 0]
click at [467, 792] on div "Add Creators" at bounding box center [474, 788] width 136 height 35
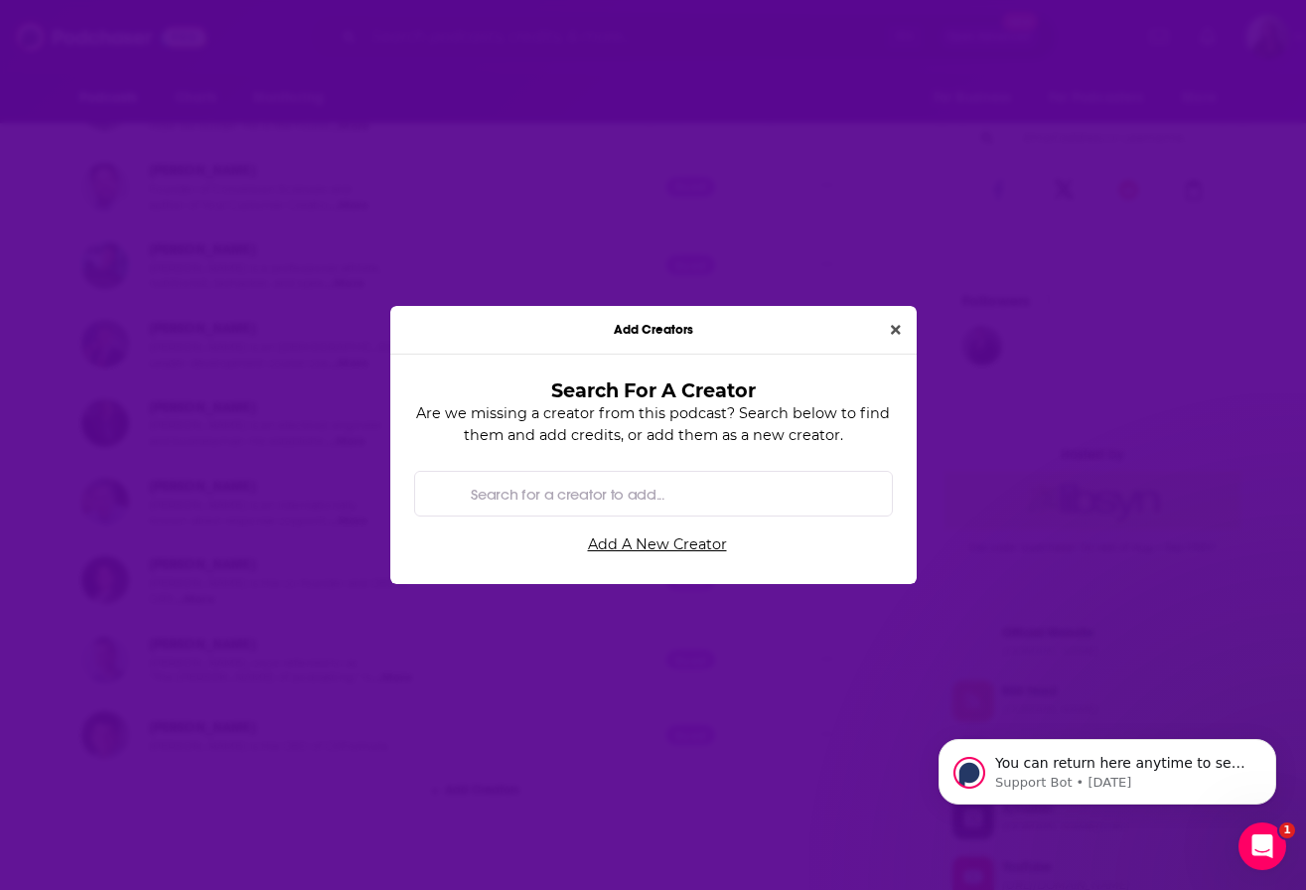
scroll to position [0, 0]
click at [895, 325] on icon "Close" at bounding box center [896, 330] width 10 height 14
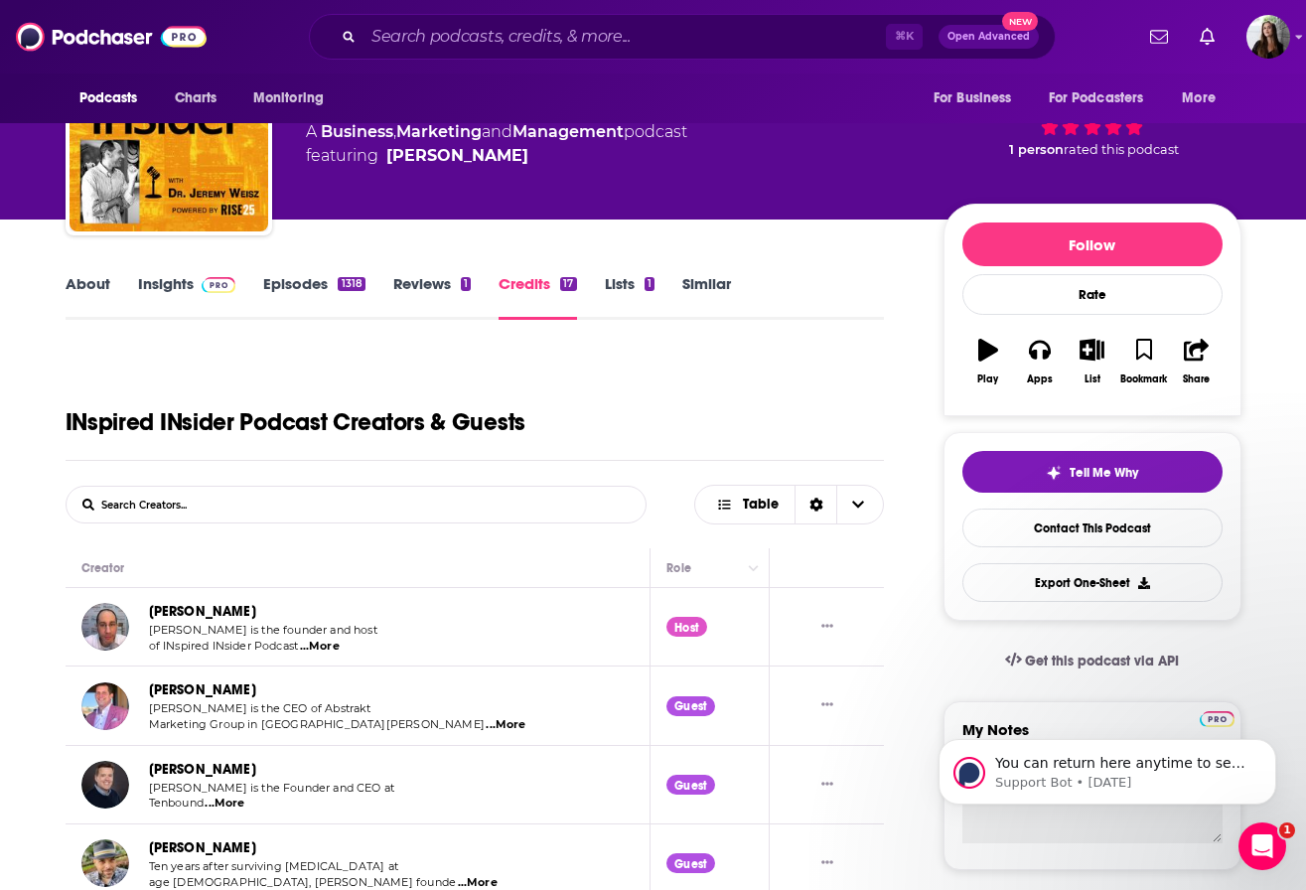
scroll to position [54, 0]
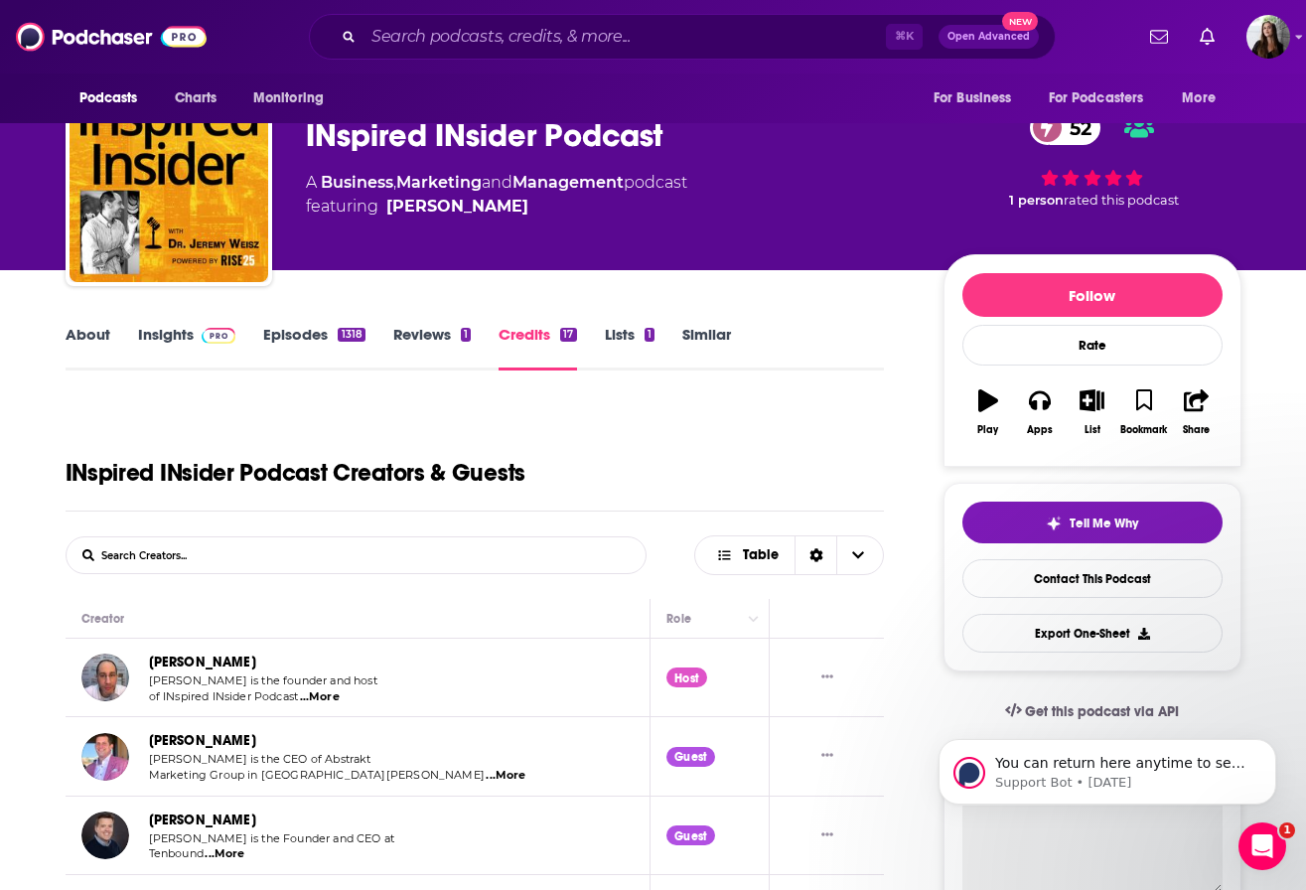
click at [300, 327] on link "Episodes 1318" at bounding box center [313, 348] width 101 height 46
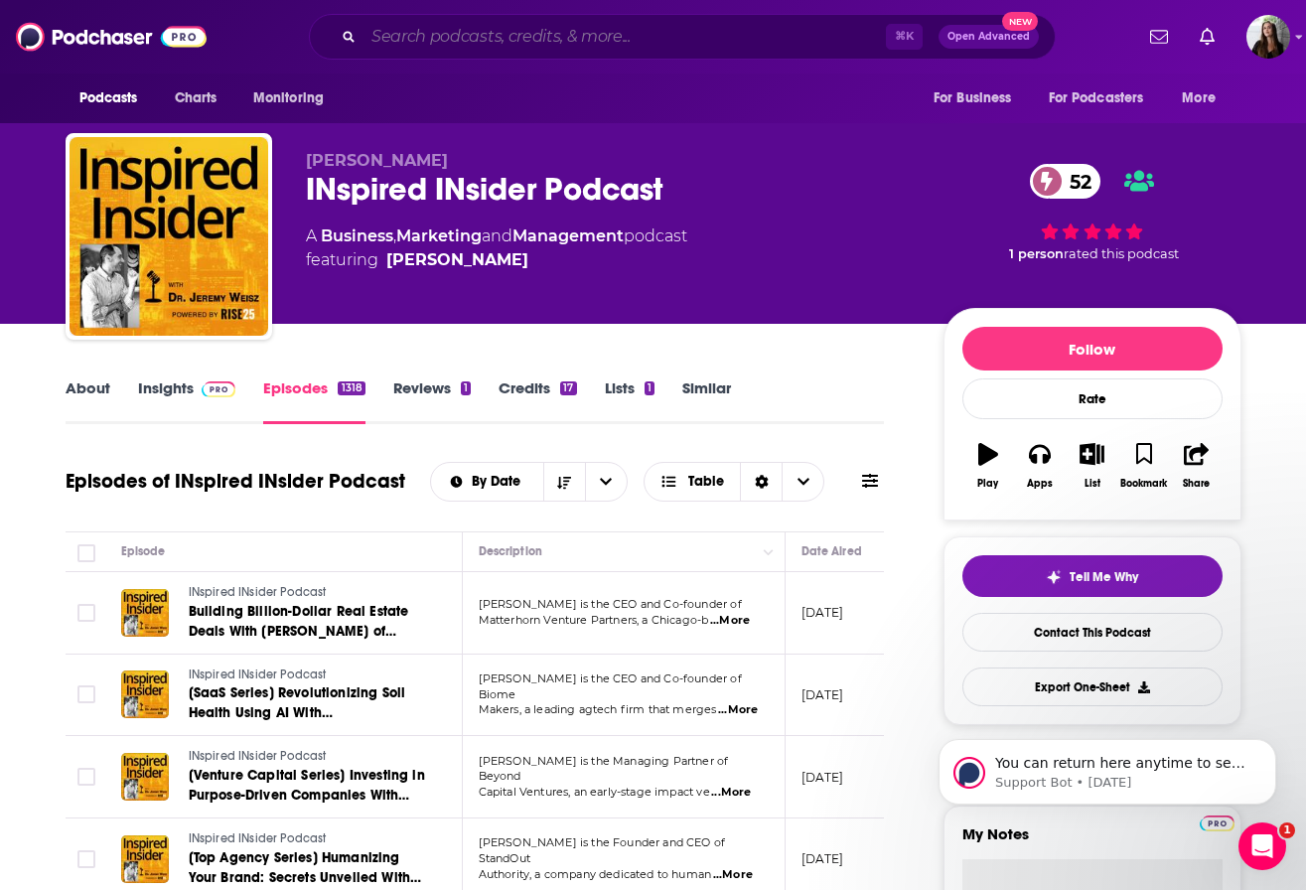
click at [497, 40] on input "Search podcasts, credits, & more..." at bounding box center [625, 37] width 523 height 32
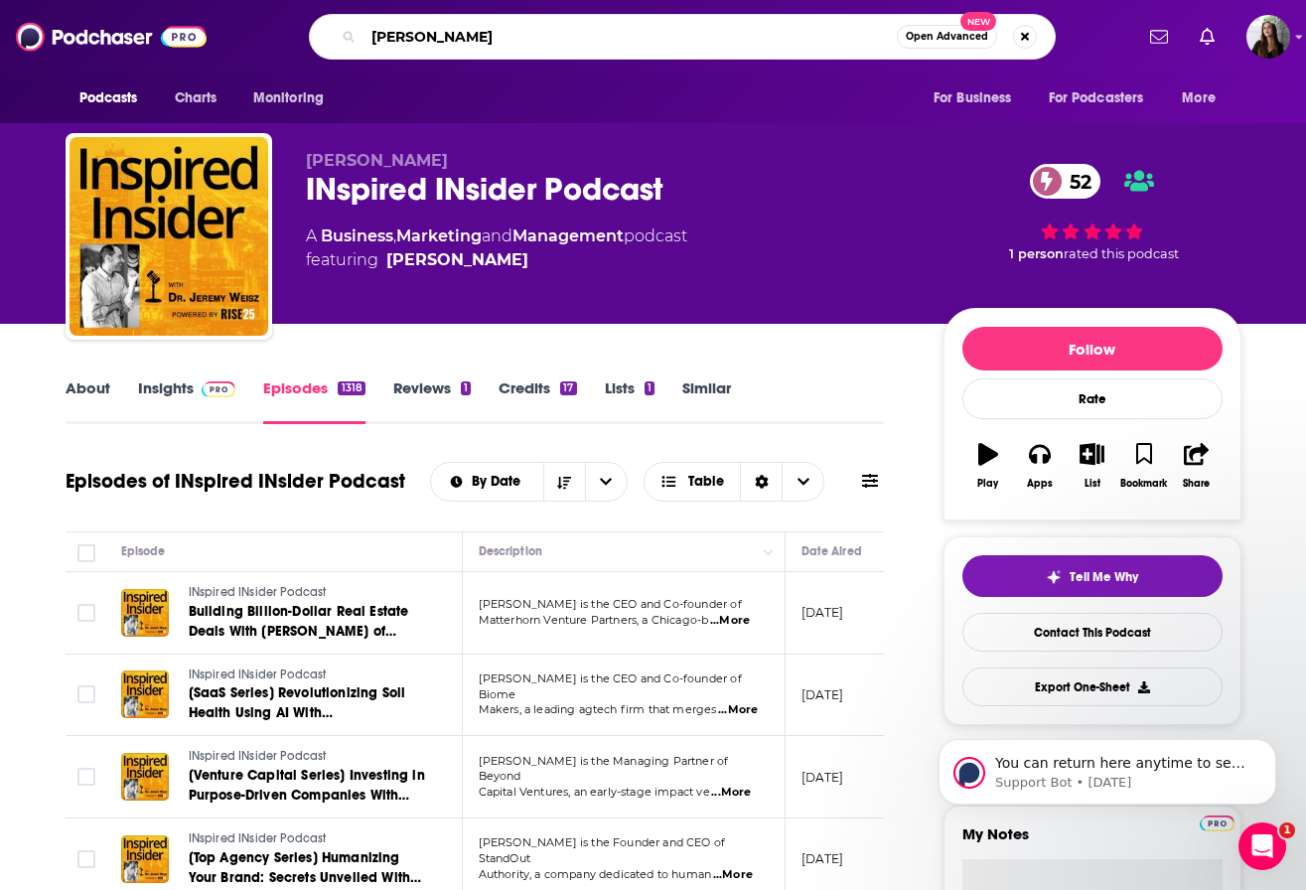
type input "[PERSON_NAME]"
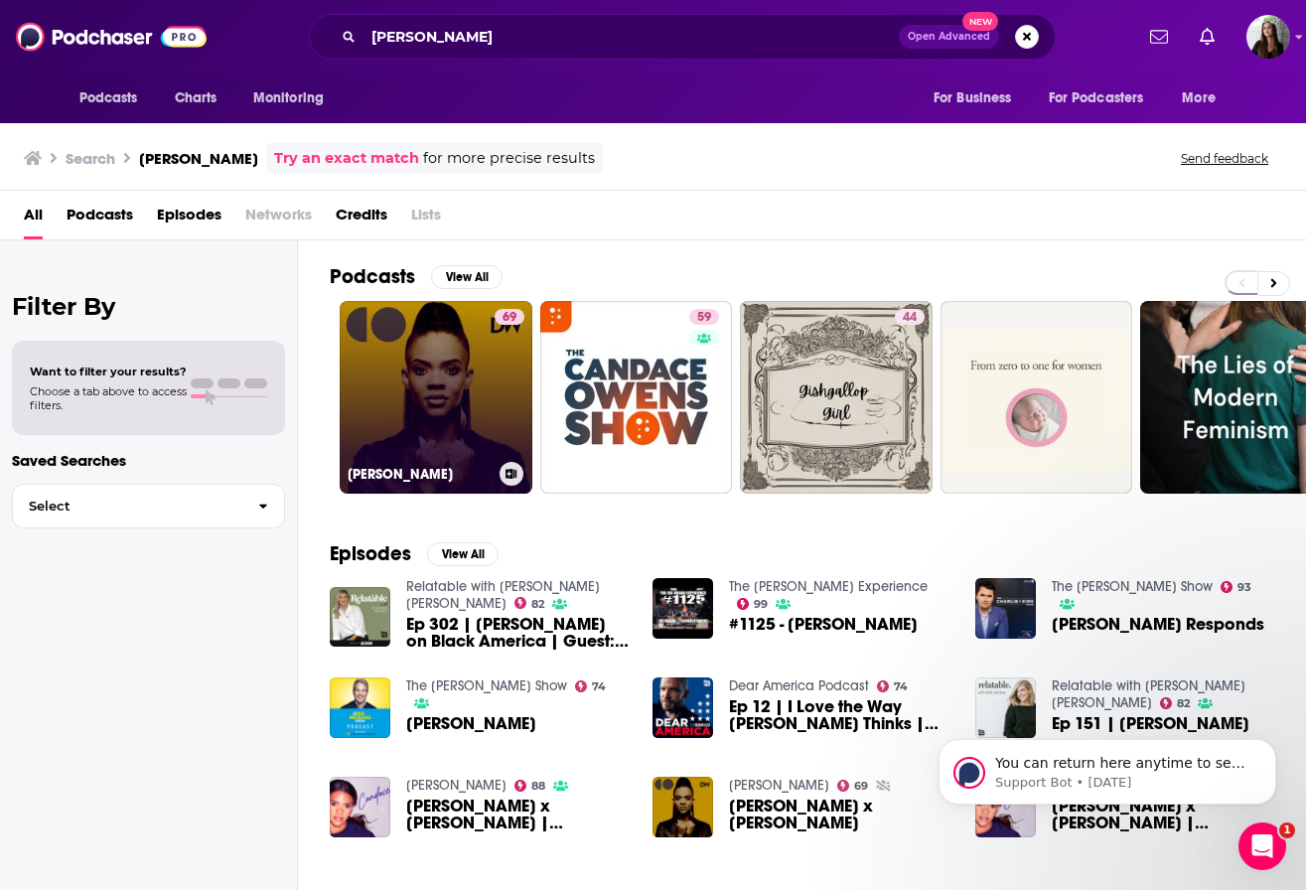
click at [443, 412] on link "69 [PERSON_NAME]" at bounding box center [436, 397] width 193 height 193
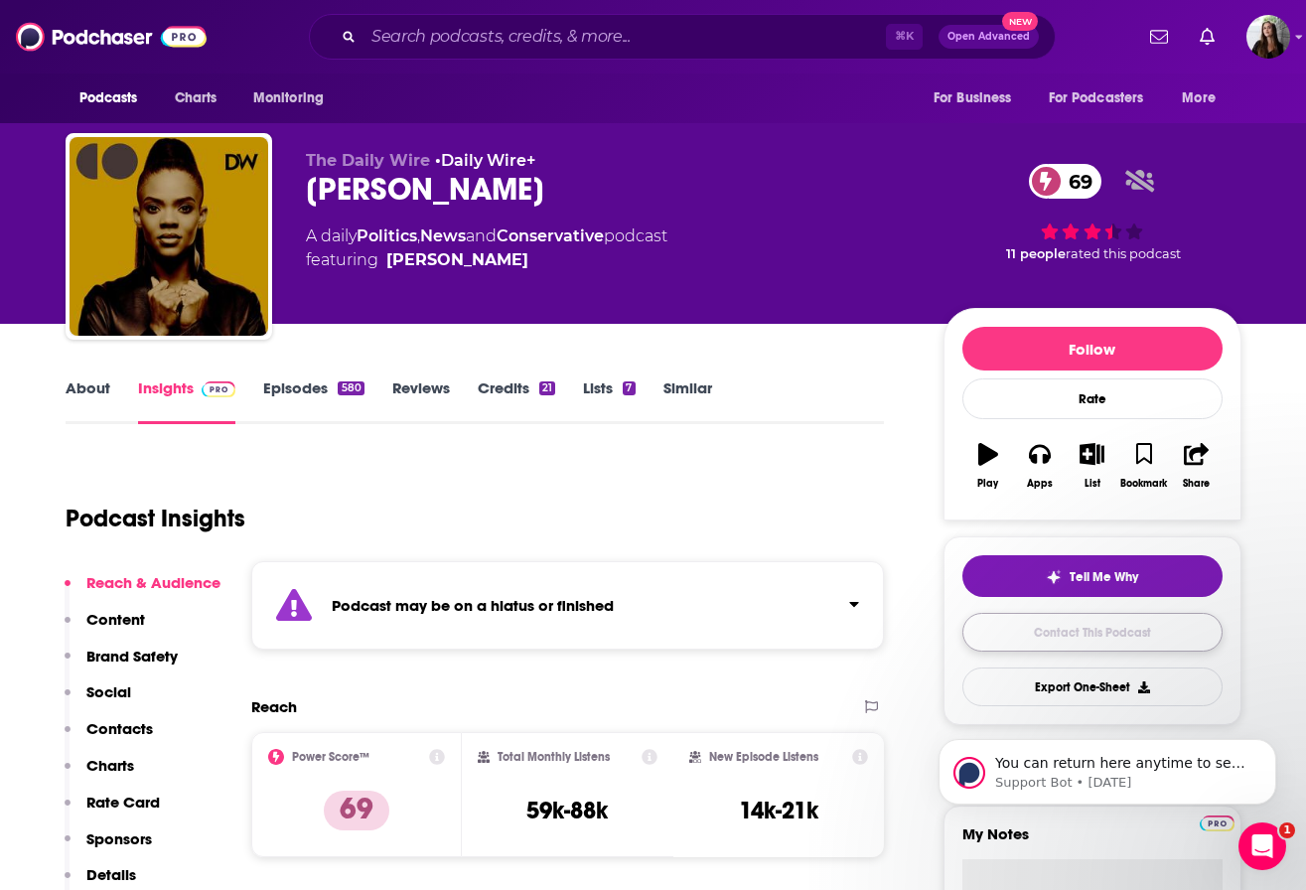
click at [1031, 637] on link "Contact This Podcast" at bounding box center [1093, 632] width 260 height 39
